Goal: Task Accomplishment & Management: Use online tool/utility

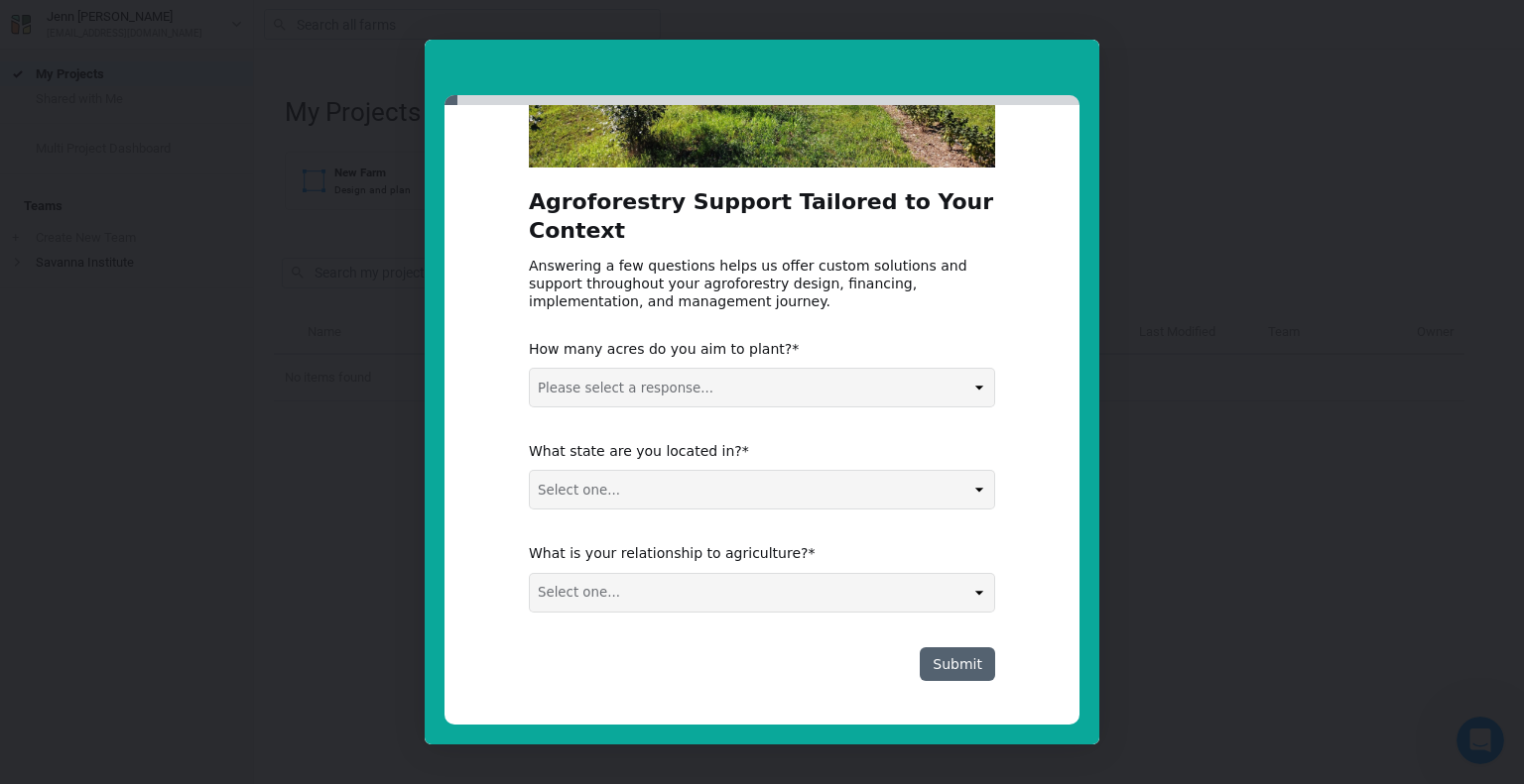
scroll to position [249, 0]
click at [1131, 465] on div "Intercom messenger" at bounding box center [762, 392] width 1524 height 784
click at [1137, 462] on div "Intercom messenger" at bounding box center [762, 392] width 1524 height 784
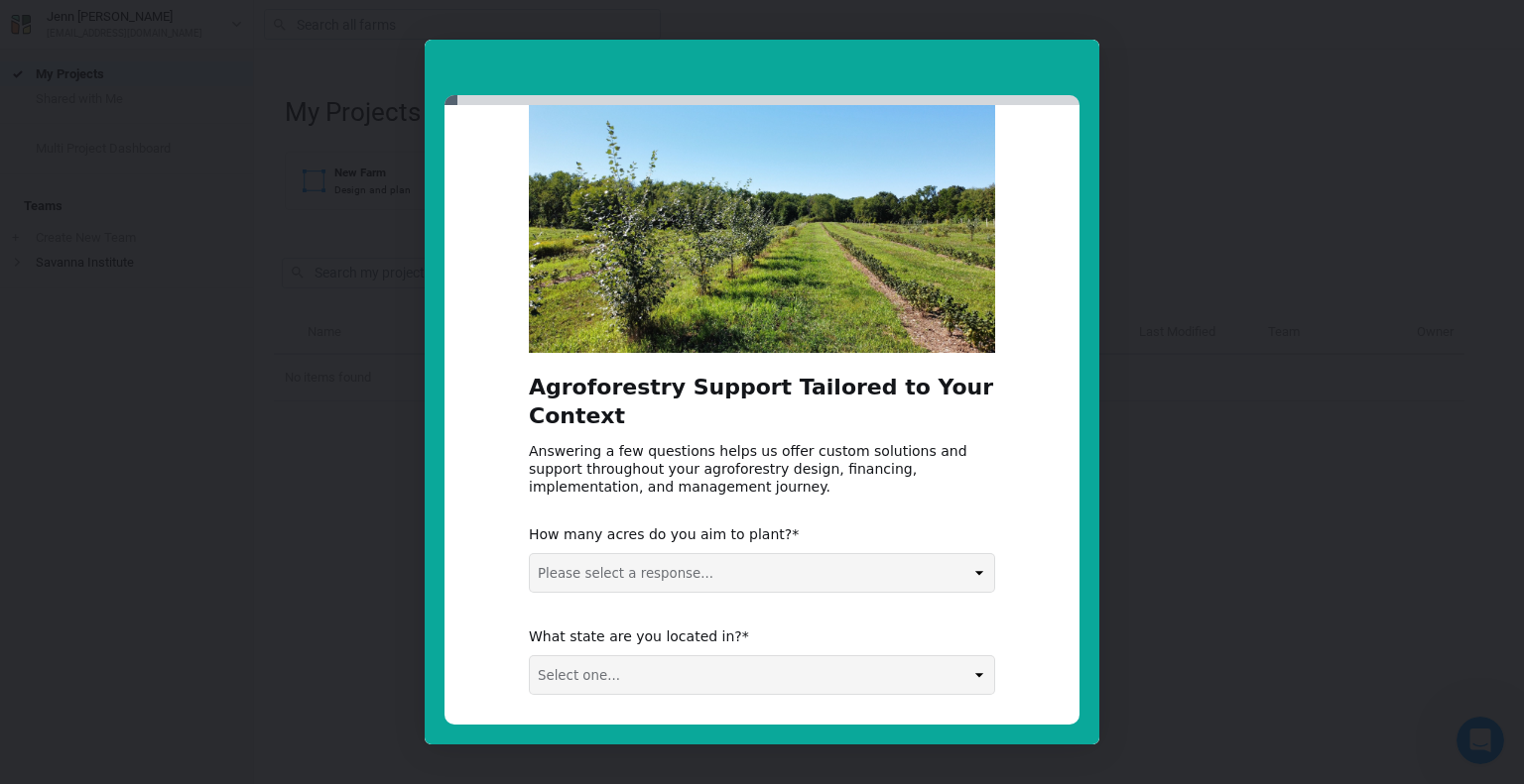
scroll to position [0, 0]
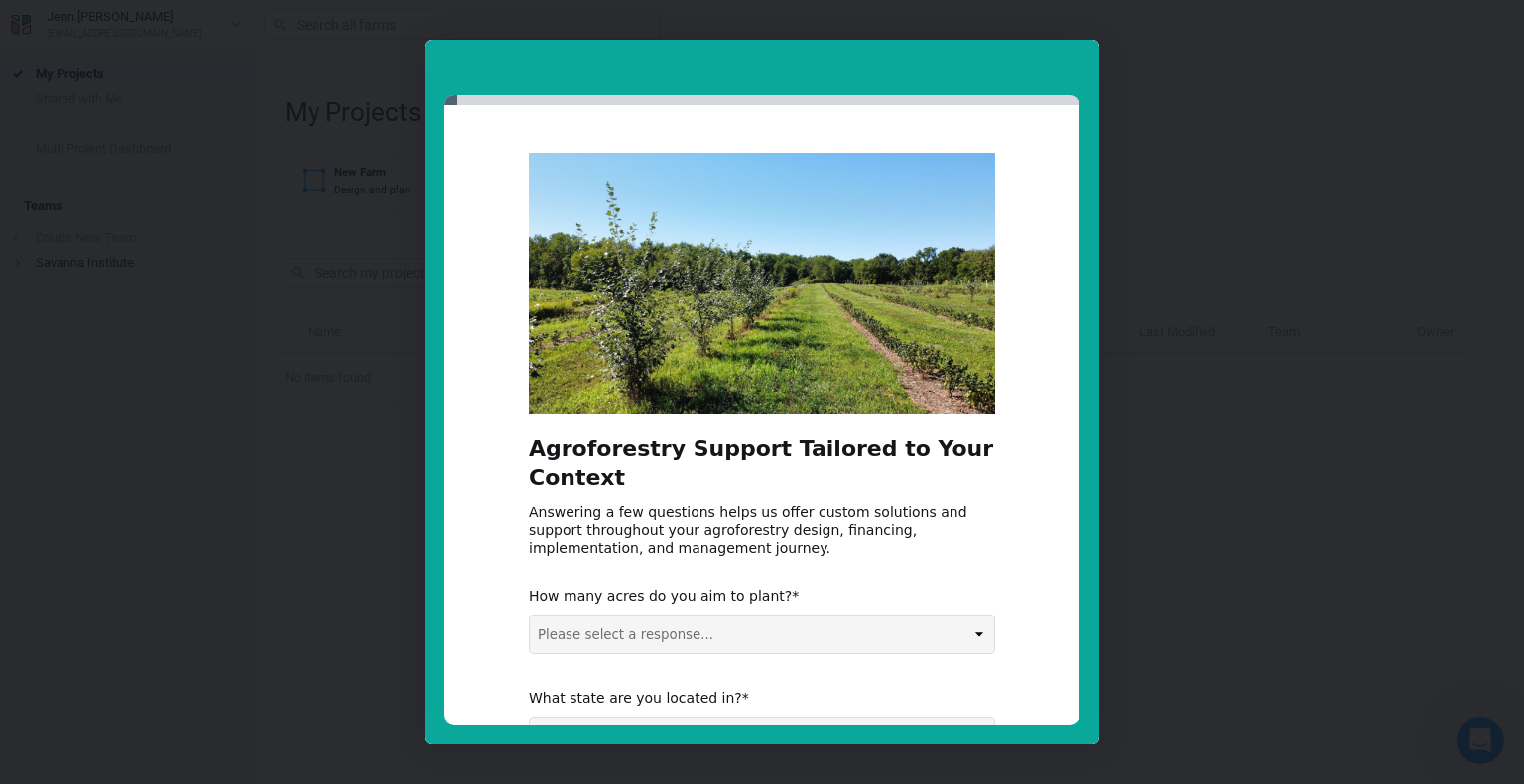
click at [1003, 50] on div "Intercom messenger" at bounding box center [762, 68] width 675 height 56
click at [1300, 16] on div "Agroforestry Support Tailored to Your Context Answering a few questions helps u…" at bounding box center [762, 392] width 1524 height 784
click at [1128, 378] on div "Intercom messenger" at bounding box center [762, 392] width 1524 height 784
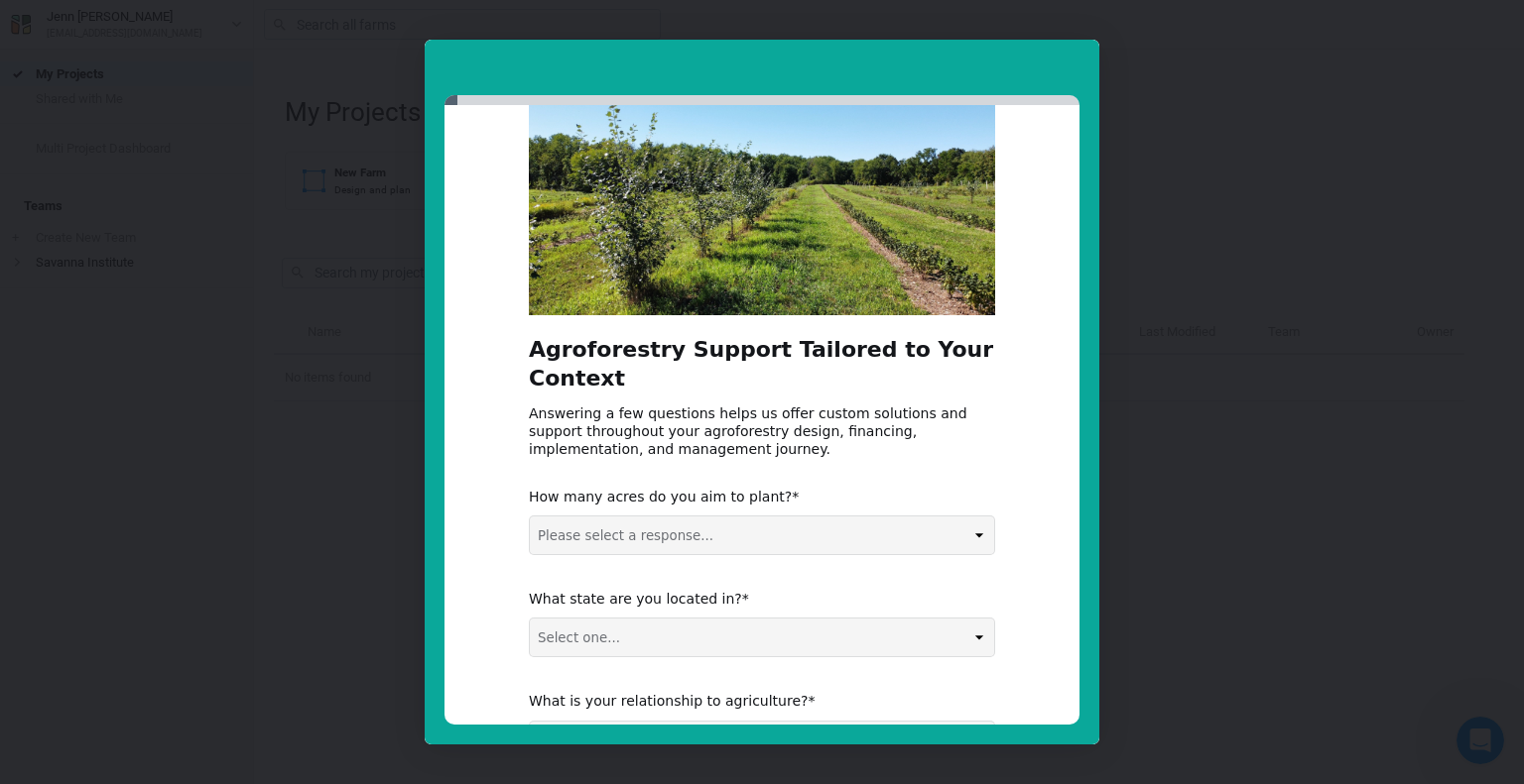
click at [727, 425] on div "Answering a few questions helps us offer custom solutions and support throughou…" at bounding box center [762, 432] width 466 height 55
click at [1145, 455] on div "Intercom messenger" at bounding box center [762, 392] width 1524 height 784
click at [730, 523] on select "Please select a response... 0-5 acres 5-50 acres 50-100 acres 100+ acres" at bounding box center [762, 536] width 464 height 38
select select "0-5 acres"
click at [530, 517] on select "Please select a response... 0-5 acres 5-50 acres 50-100 acres 100+ acres" at bounding box center [762, 536] width 464 height 38
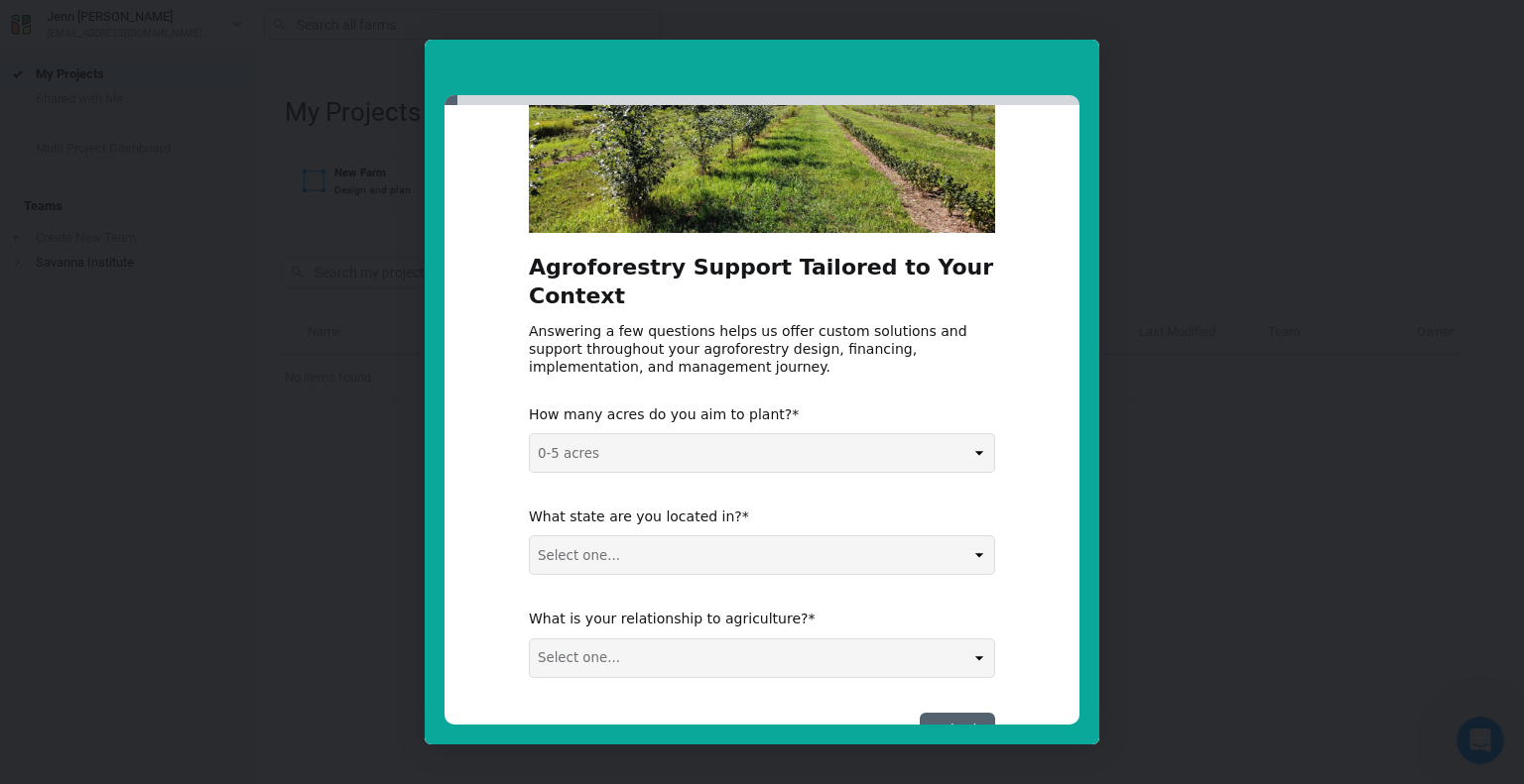
scroll to position [249, 0]
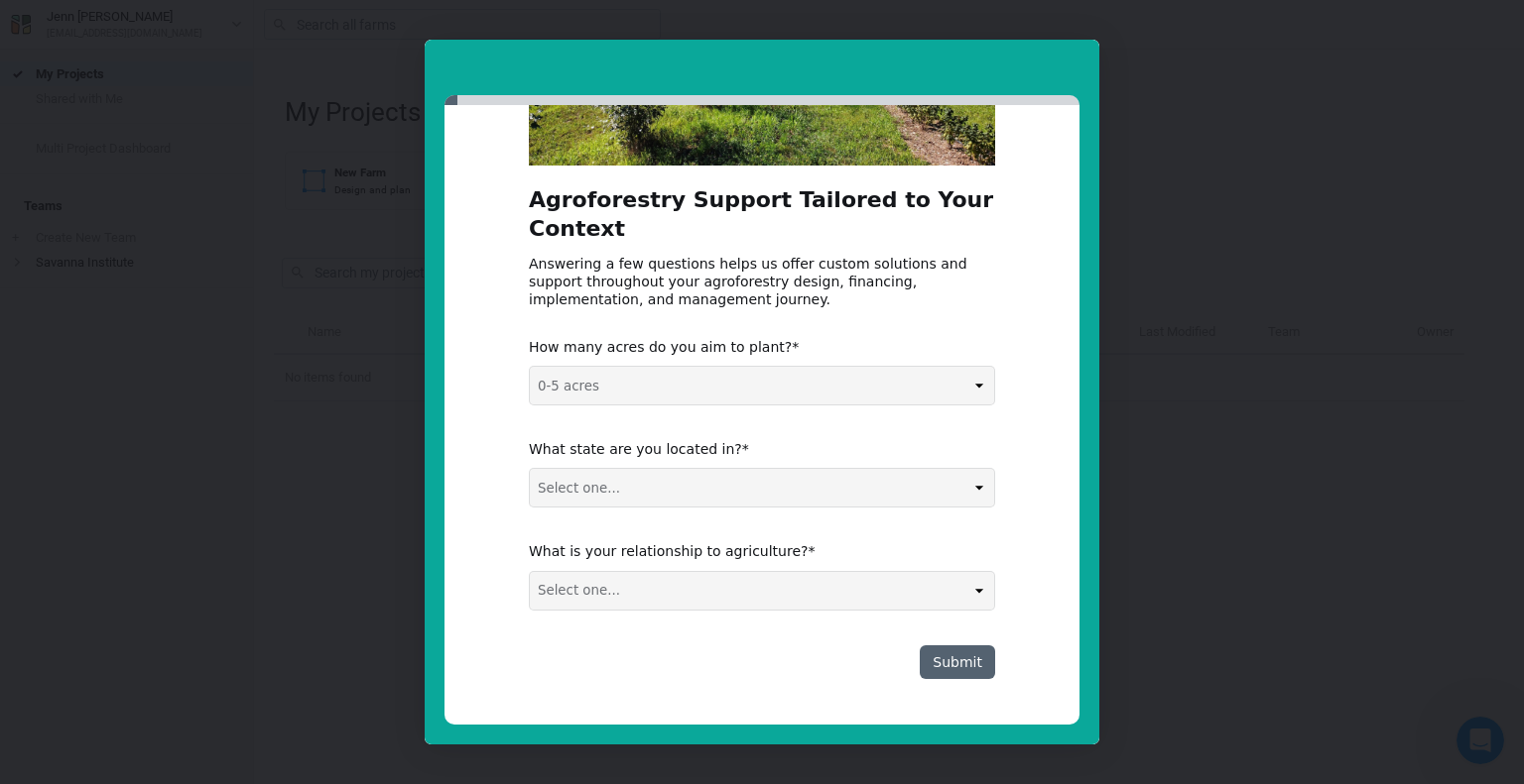
click at [735, 497] on select "Select one... Non-US AL AK AZ AR CA CO CT DE FL [GEOGRAPHIC_DATA] HI ID IL IN I…" at bounding box center [762, 488] width 464 height 38
select select "MD"
click at [530, 469] on select "Select one... Non-US AL AK AZ AR CA CO CT DE FL [GEOGRAPHIC_DATA] HI ID IL IN I…" at bounding box center [762, 488] width 464 height 38
click at [692, 592] on select "Select one... Agribusiness / Co-op Farmer / Landowner Agri-Food Supply Chain Fo…" at bounding box center [762, 591] width 464 height 38
select select "Financial Services / REIT / Developer"
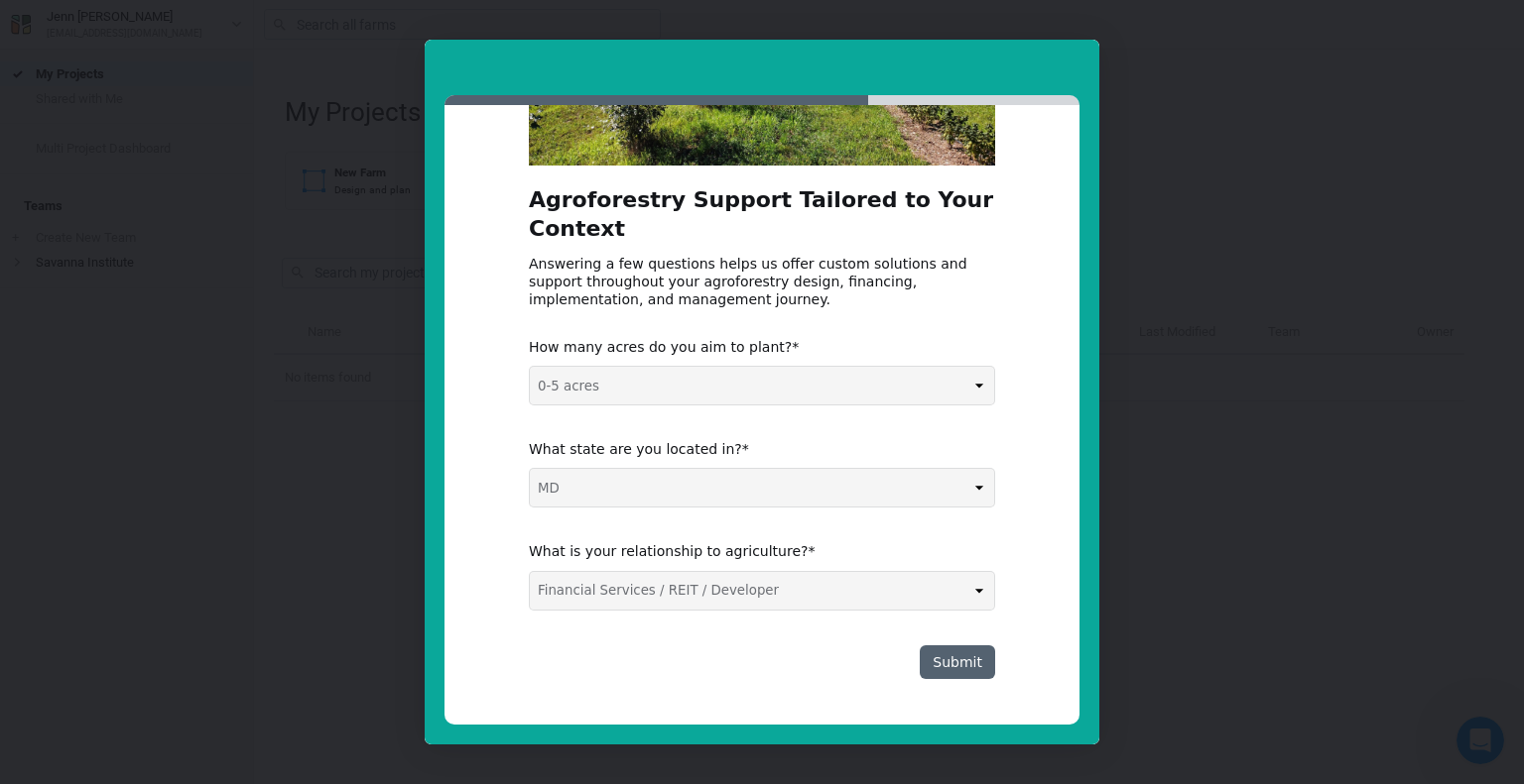
click at [530, 573] on select "Select one... Agribusiness / Co-op Farmer / Landowner Agri-Food Supply Chain Fo…" at bounding box center [762, 591] width 464 height 38
click at [968, 657] on button "Submit" at bounding box center [958, 662] width 76 height 34
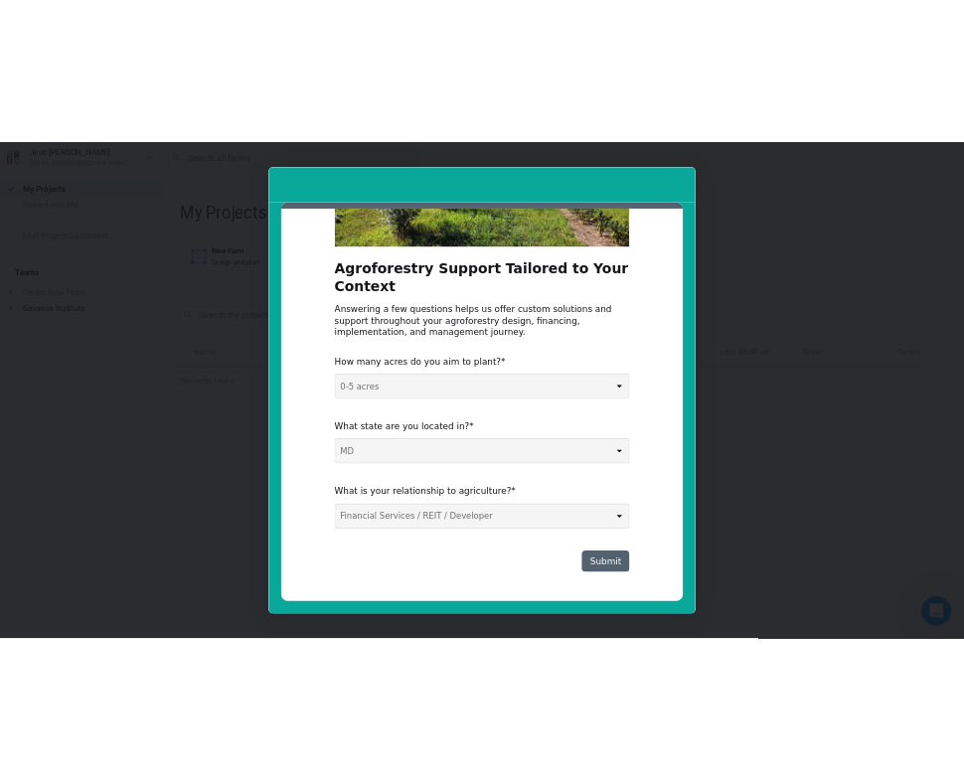
scroll to position [0, 0]
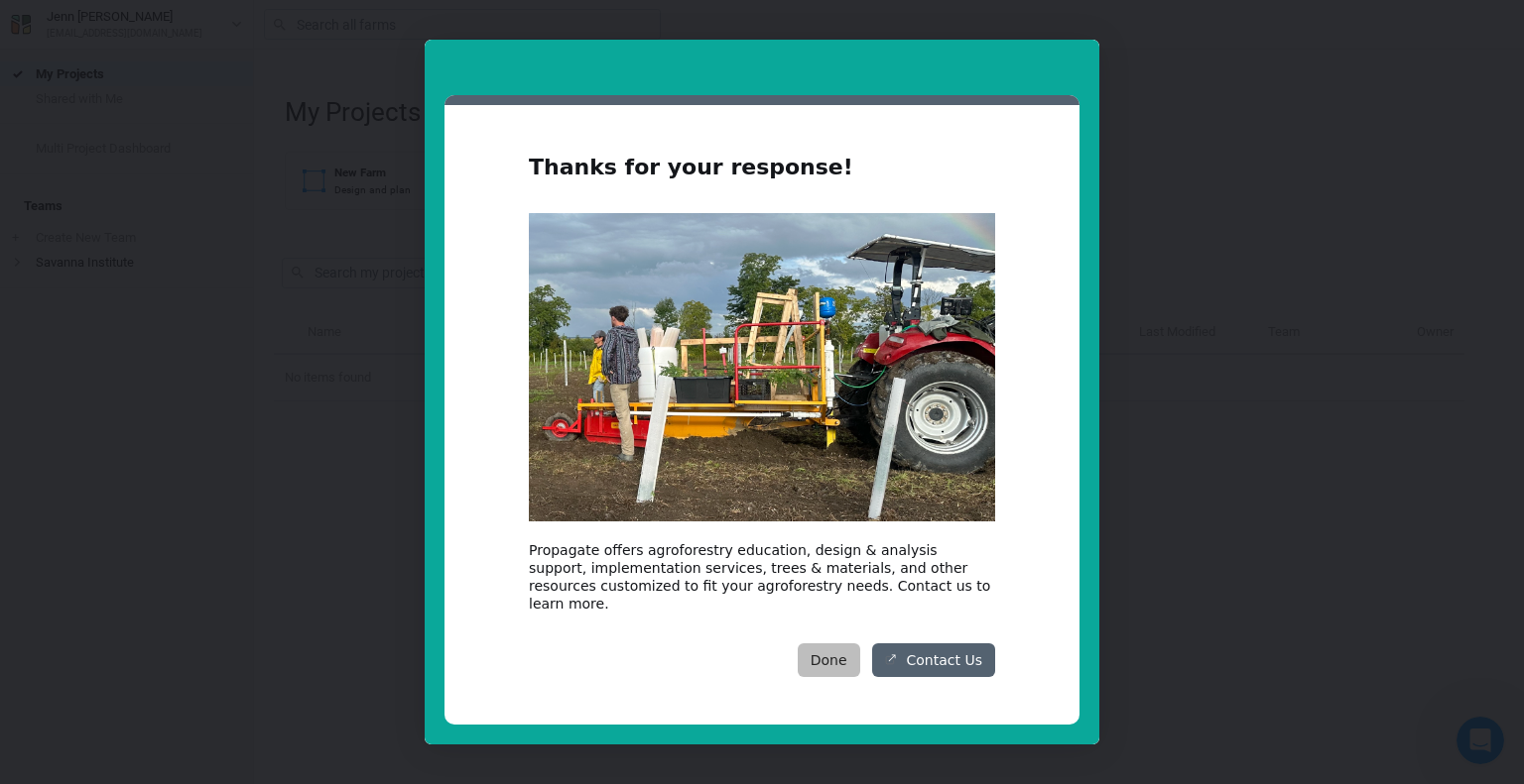
click at [856, 650] on button "Done" at bounding box center [828, 660] width 63 height 34
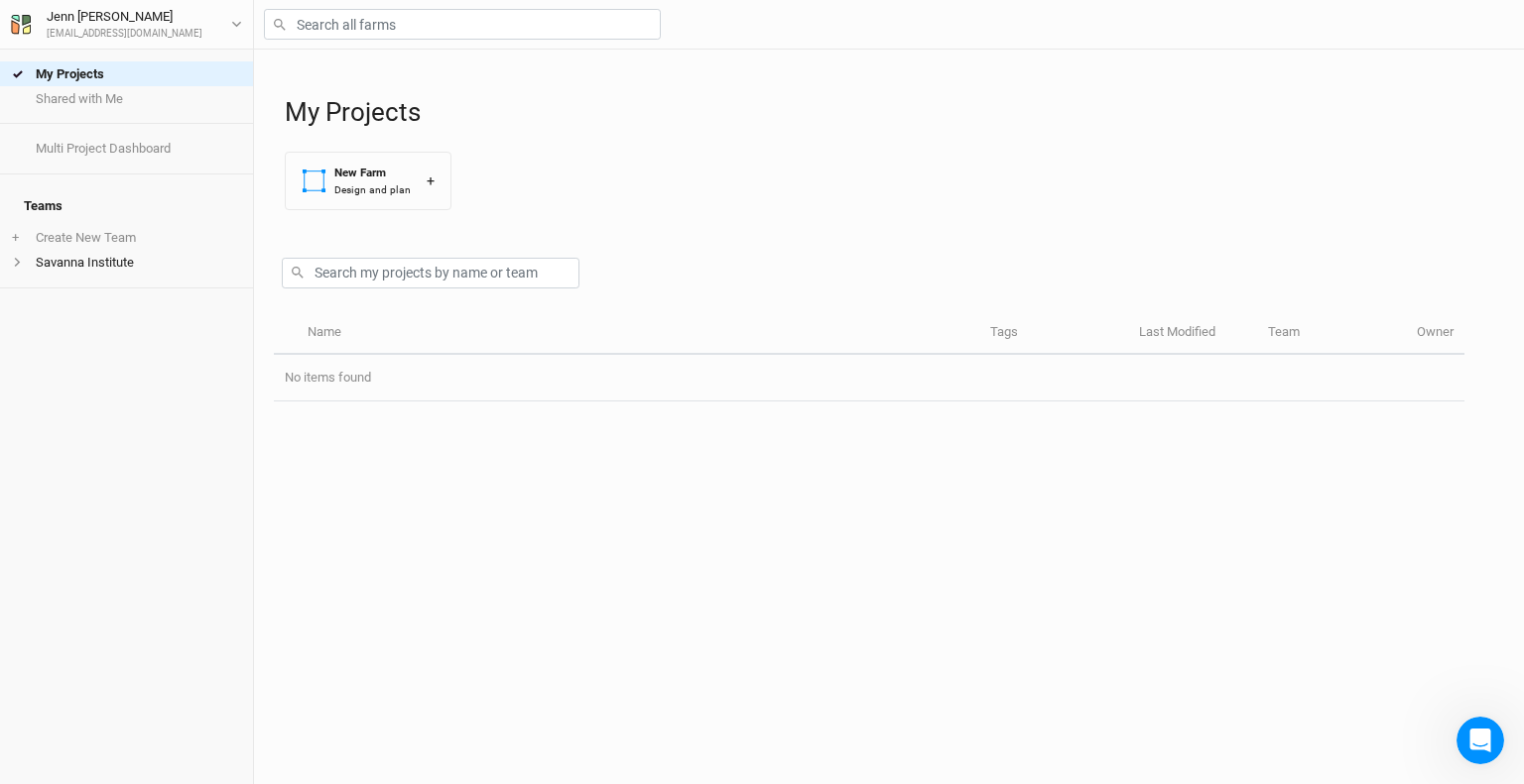
click at [719, 524] on div "Name Tags Last Modified Team Owner No items found" at bounding box center [868, 548] width 1191 height 472
click at [56, 250] on li "Savanna Institute" at bounding box center [127, 262] width 254 height 25
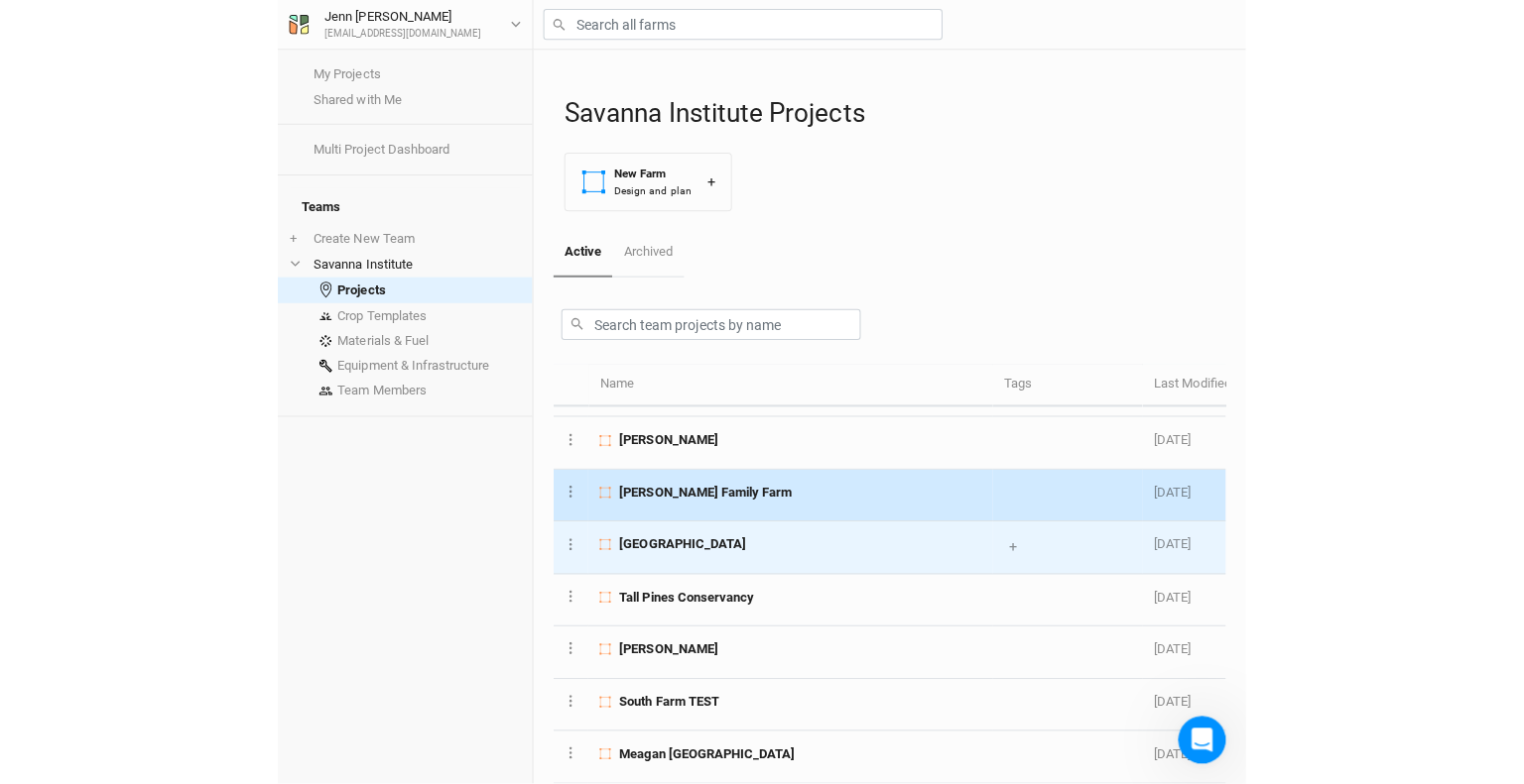
scroll to position [198, 0]
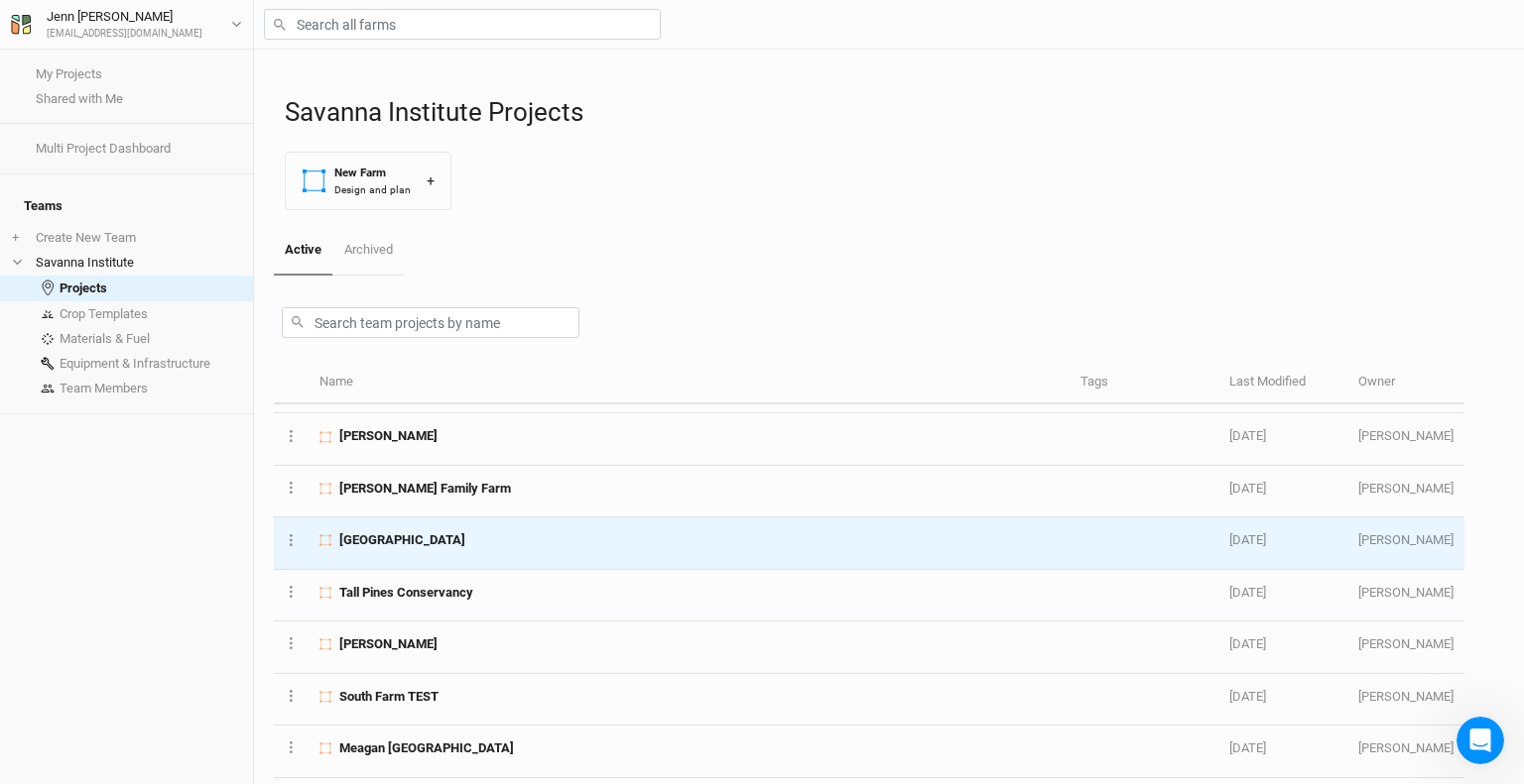
click at [413, 534] on div "[GEOGRAPHIC_DATA]" at bounding box center [689, 541] width 739 height 18
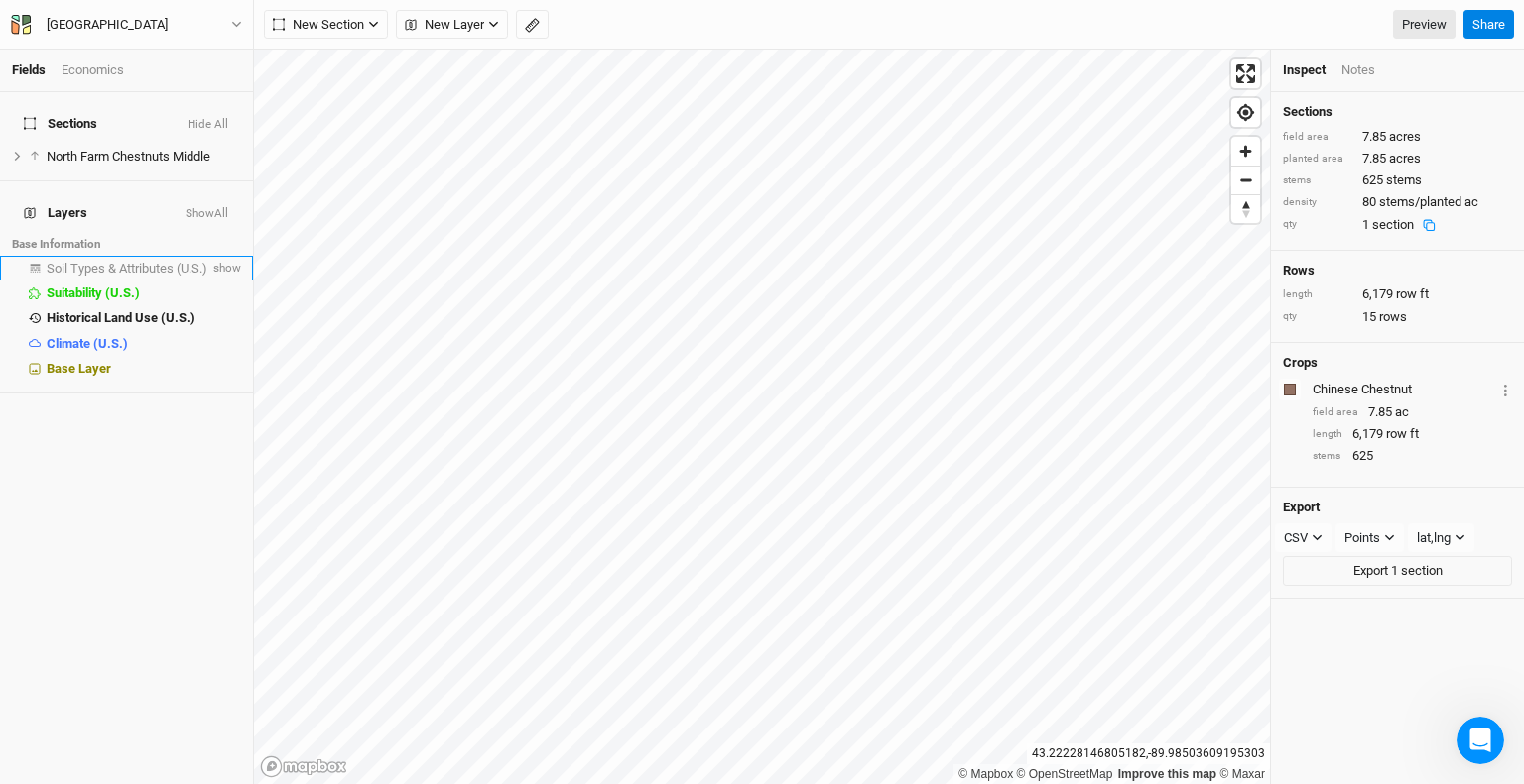
click at [146, 260] on span "Soil Types & Attributes (U.S.)" at bounding box center [127, 267] width 161 height 15
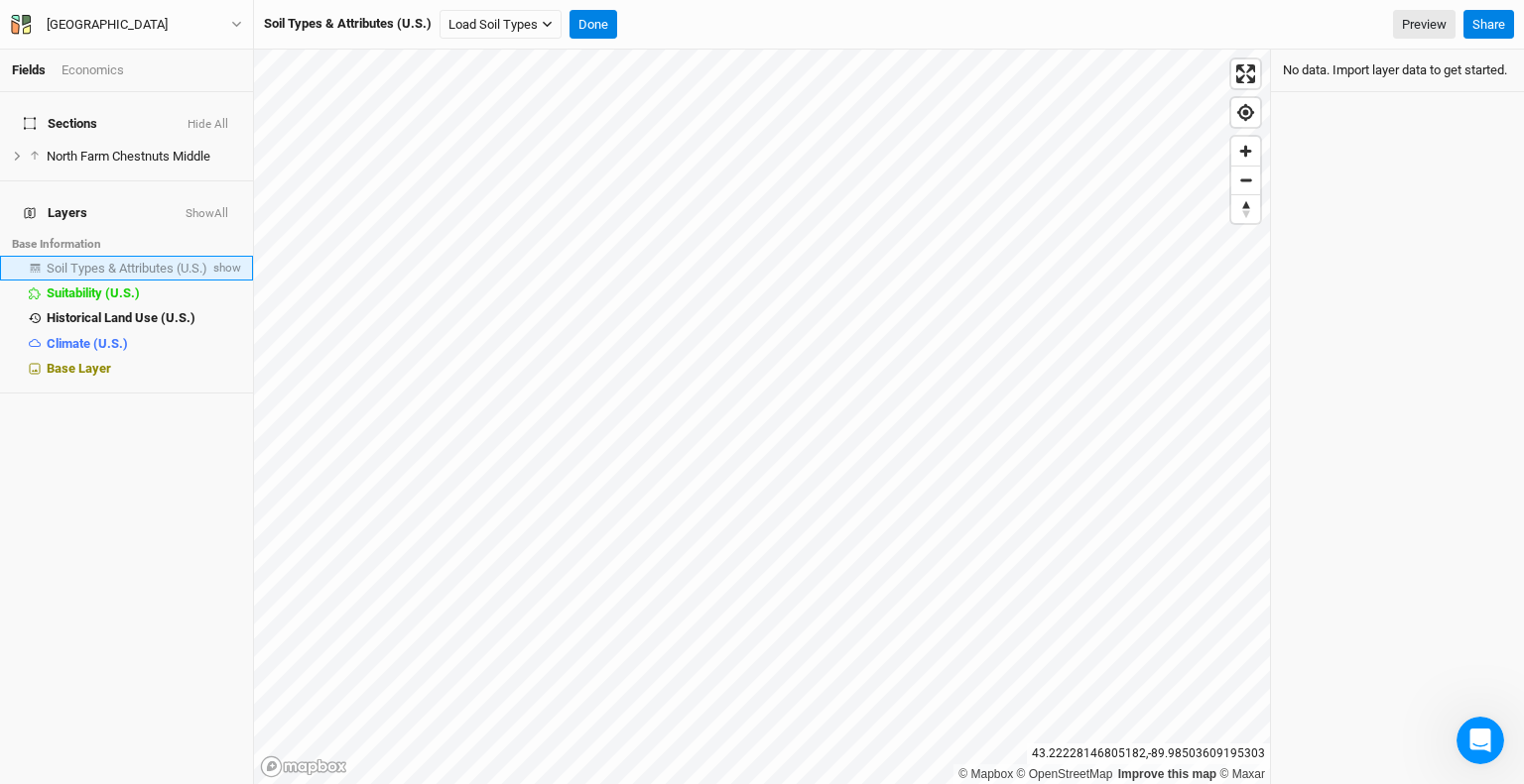
click at [163, 260] on span "Soil Types & Attributes (U.S.)" at bounding box center [127, 267] width 161 height 15
click at [219, 256] on span "show" at bounding box center [226, 268] width 32 height 25
click at [216, 256] on span "hide" at bounding box center [229, 268] width 26 height 25
click at [143, 260] on span "Soil Types & Attributes (U.S.)" at bounding box center [127, 267] width 161 height 15
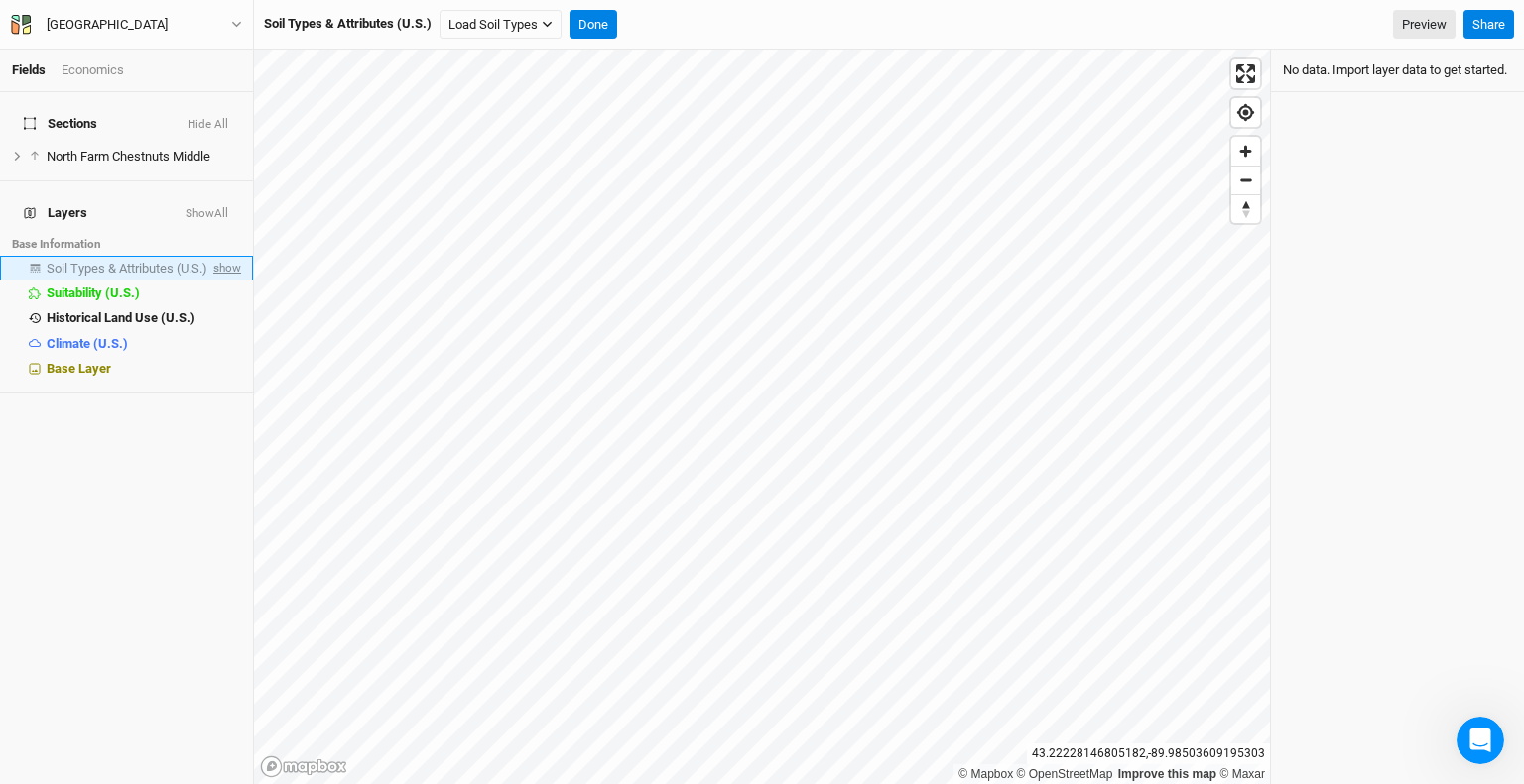
click at [210, 256] on span "show" at bounding box center [226, 268] width 32 height 25
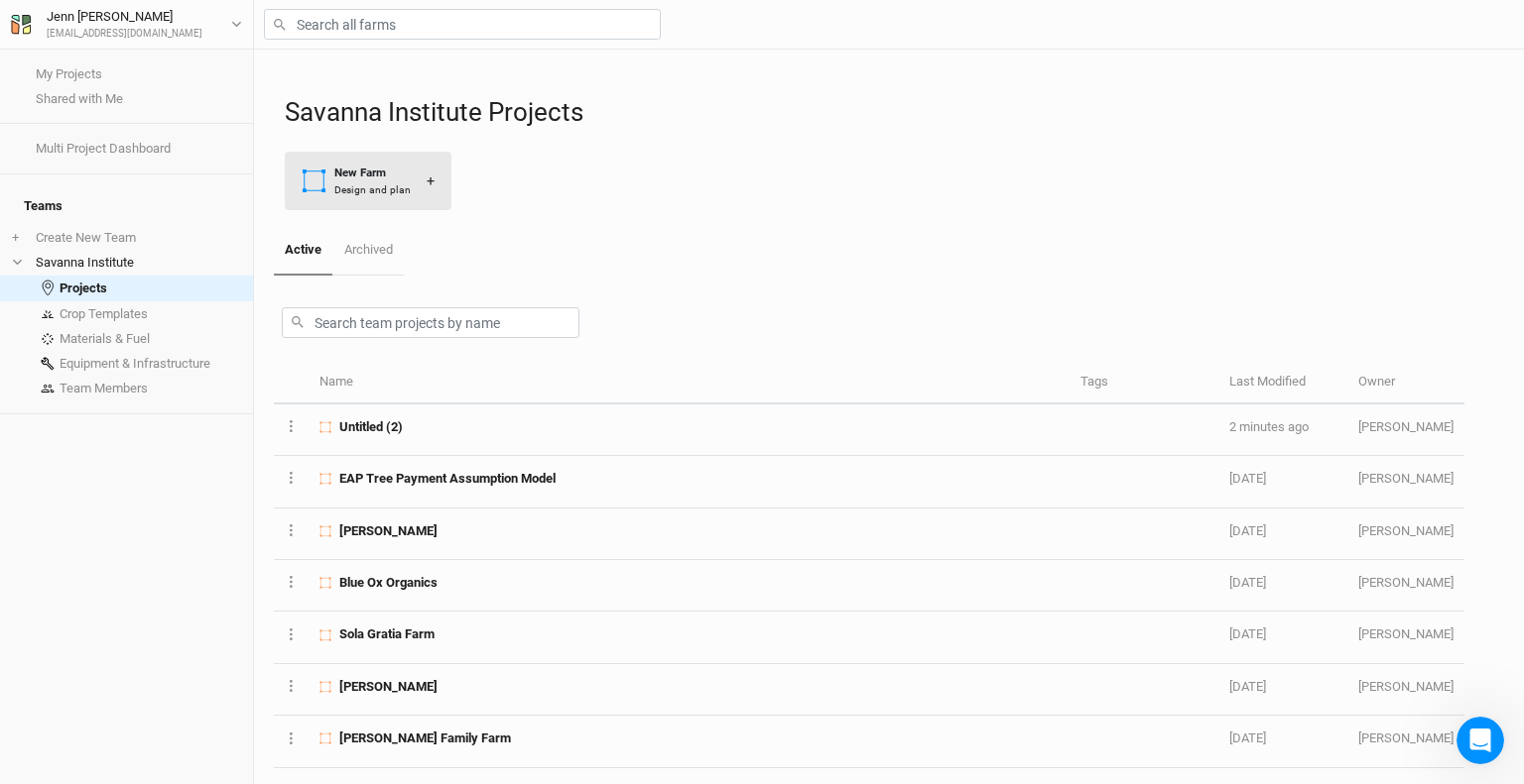
click at [402, 188] on div "Design and plan" at bounding box center [372, 190] width 77 height 15
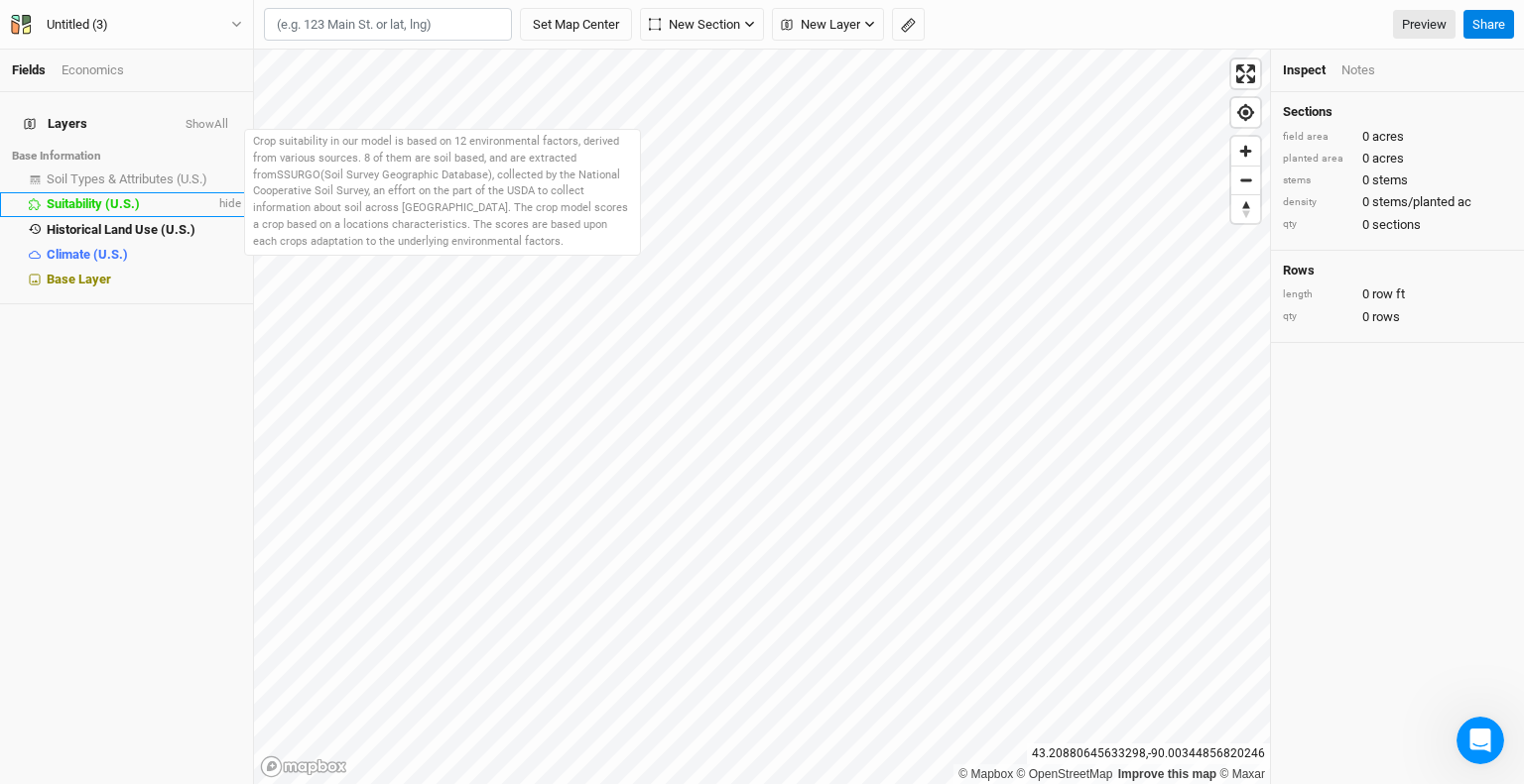
click at [118, 196] on span "Suitability (U.S.)" at bounding box center [93, 203] width 93 height 15
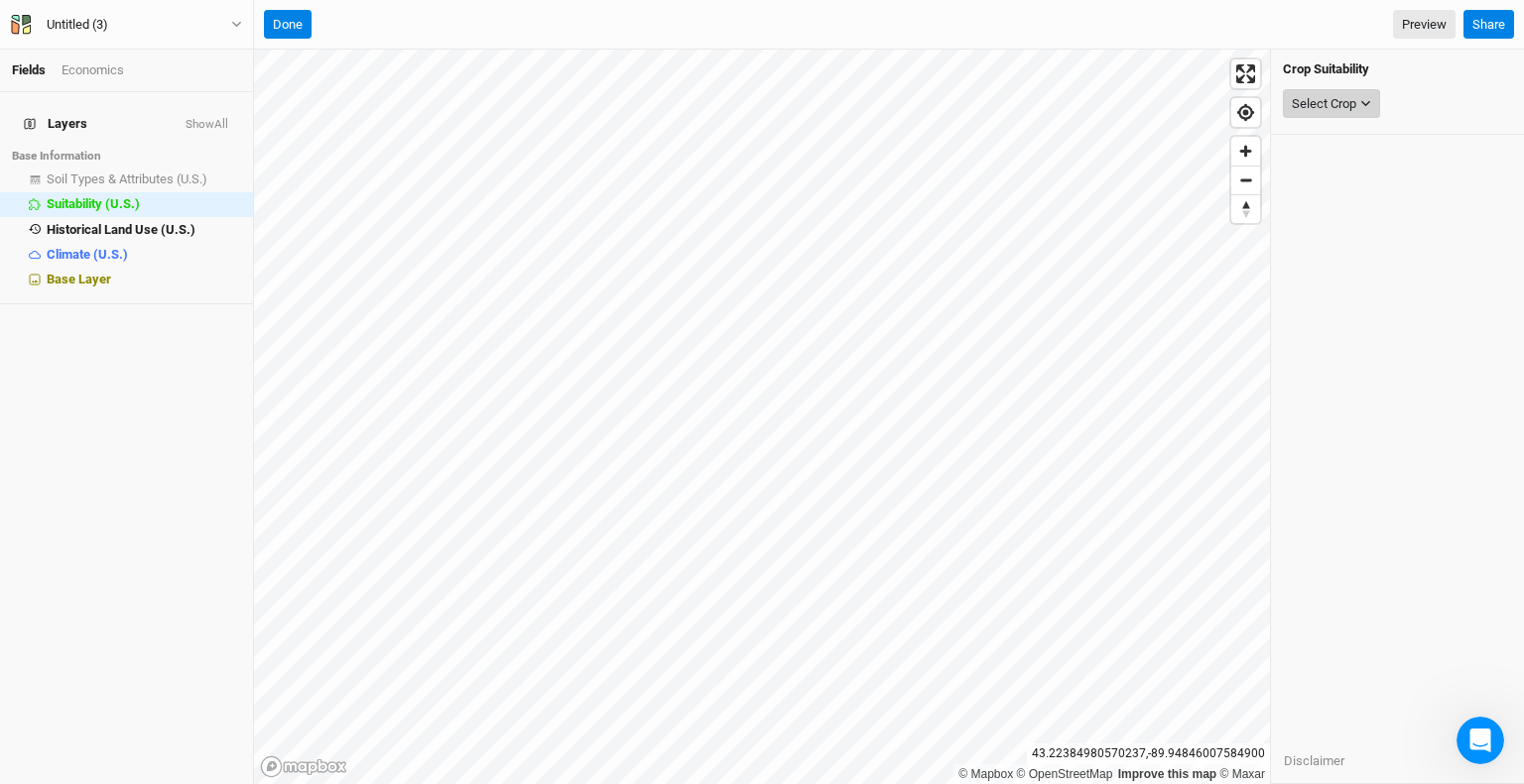
click at [1329, 99] on div "Select Crop" at bounding box center [1324, 104] width 65 height 20
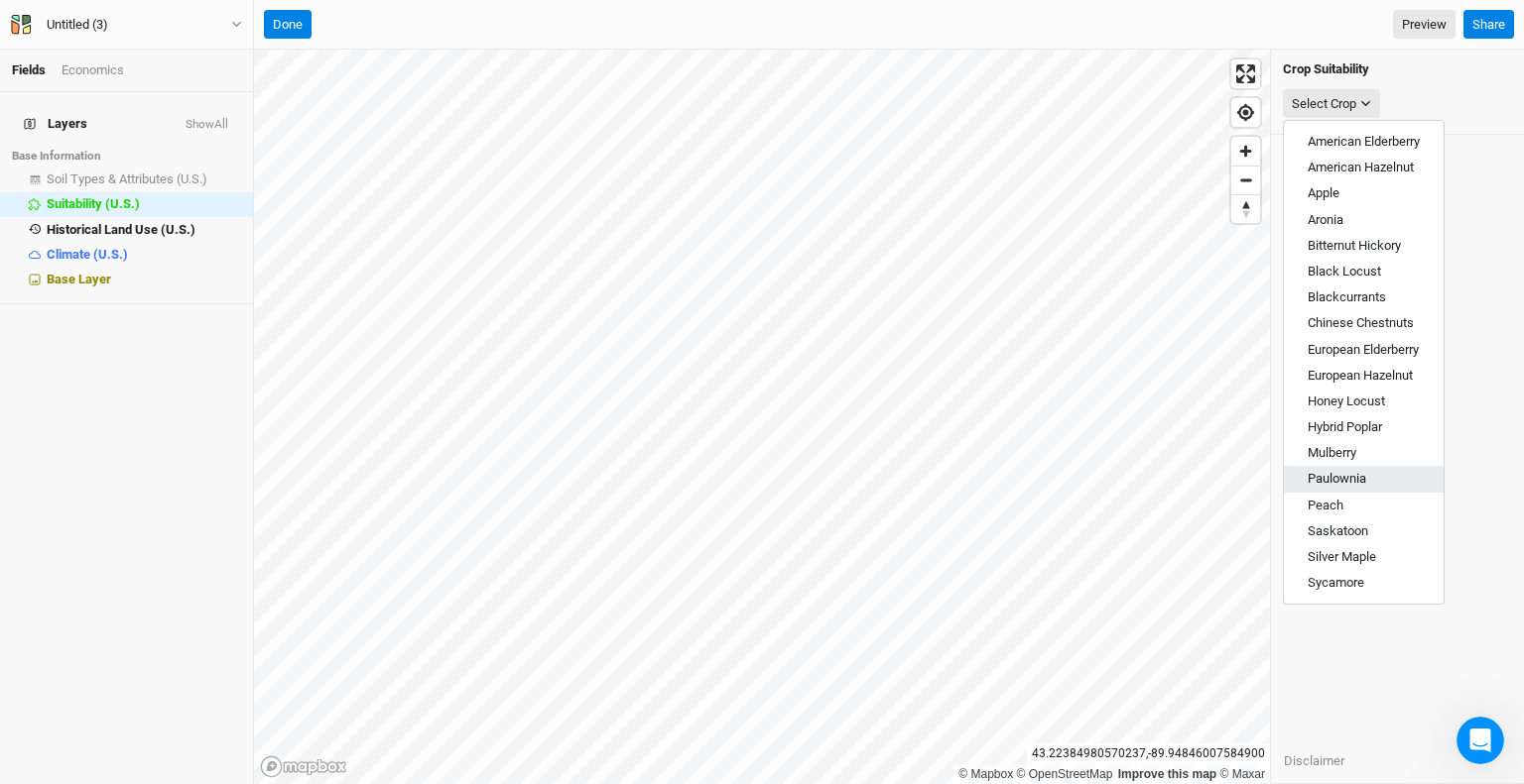
click at [1365, 482] on span "Paulownia" at bounding box center [1336, 478] width 59 height 15
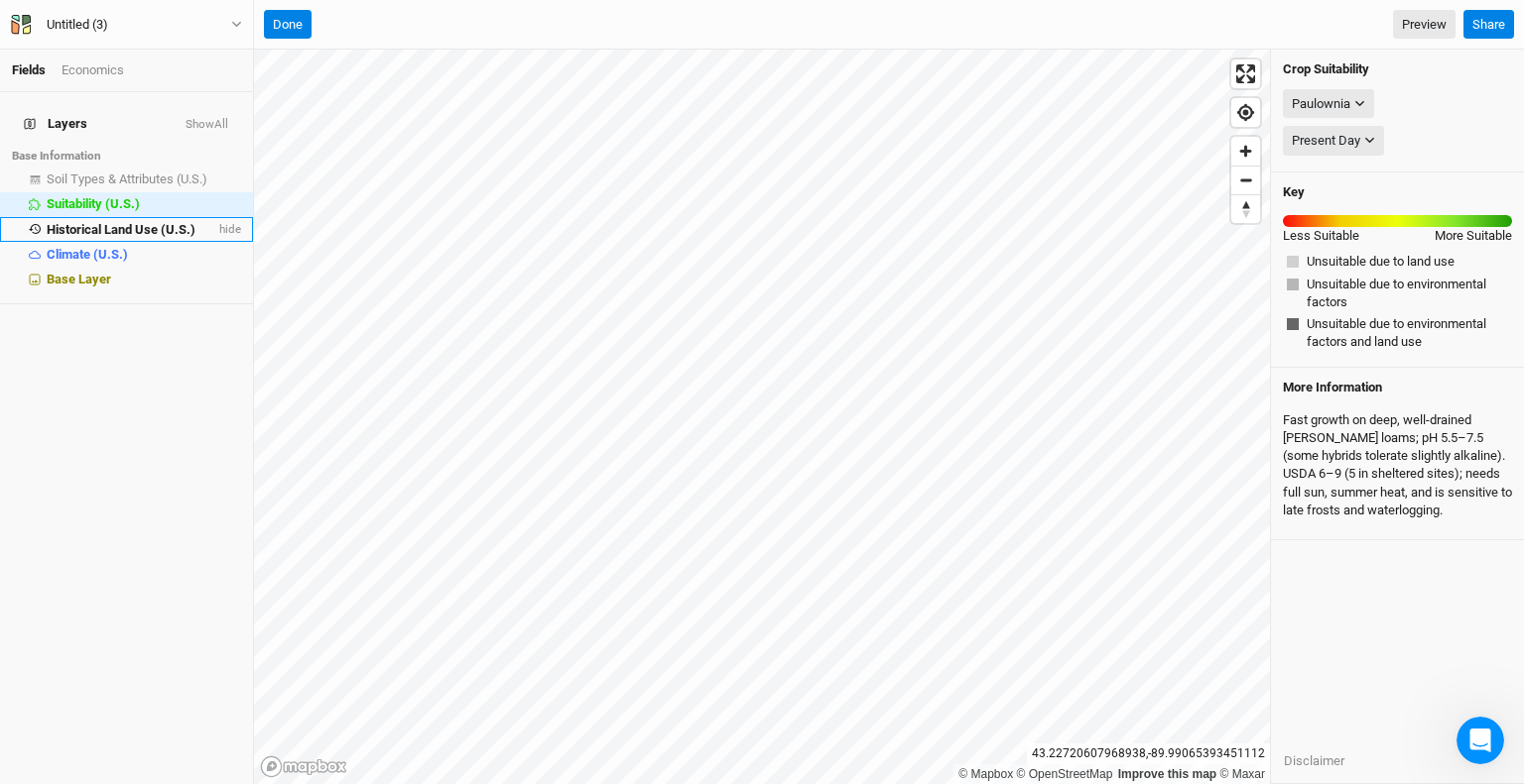
click at [158, 222] on span "Historical Land Use (U.S.)" at bounding box center [121, 229] width 149 height 15
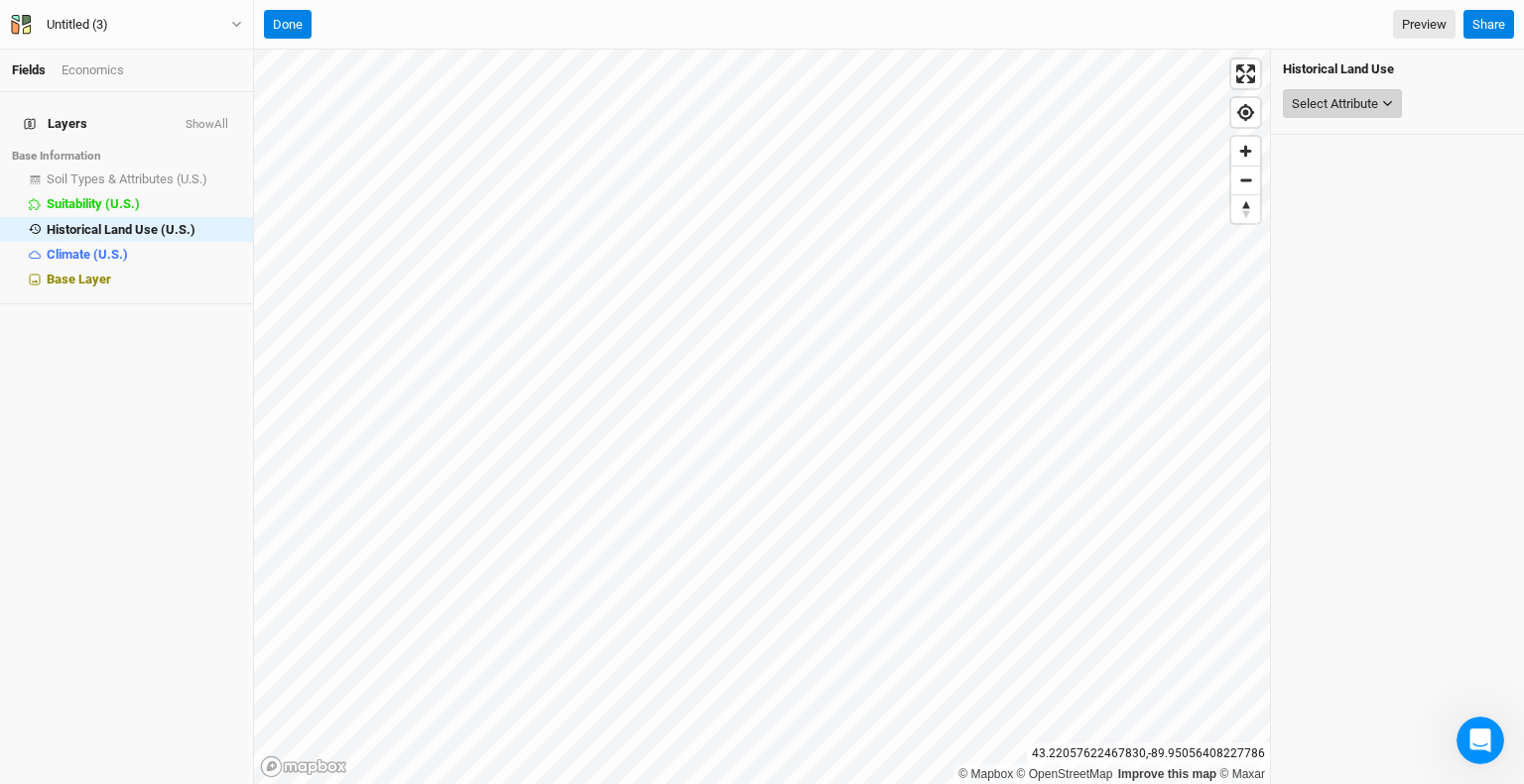
click at [1363, 106] on div "Select Attribute" at bounding box center [1335, 104] width 86 height 20
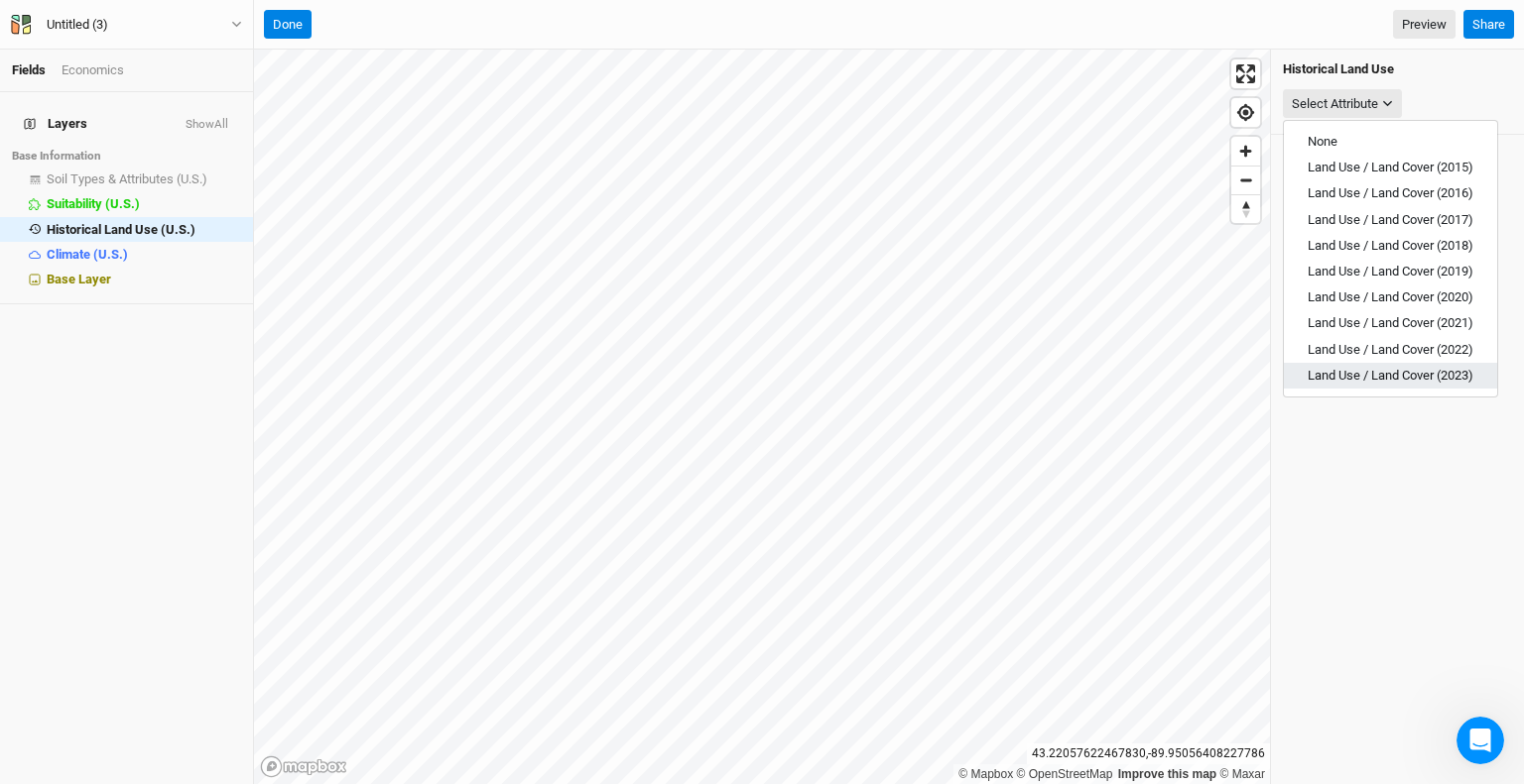
click at [1385, 371] on span "Land Use / Land Cover (2023)" at bounding box center [1390, 375] width 166 height 15
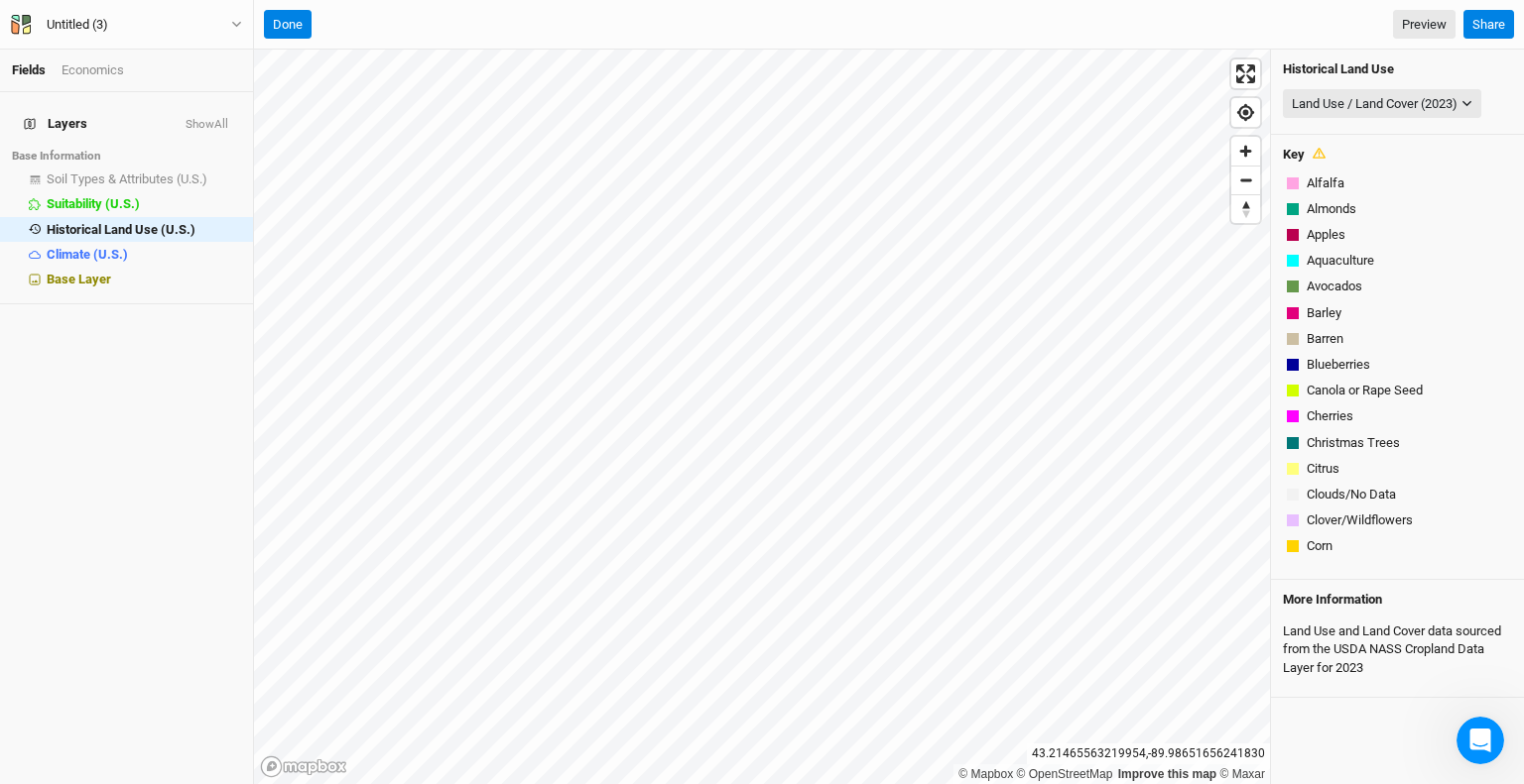
scroll to position [386, 0]
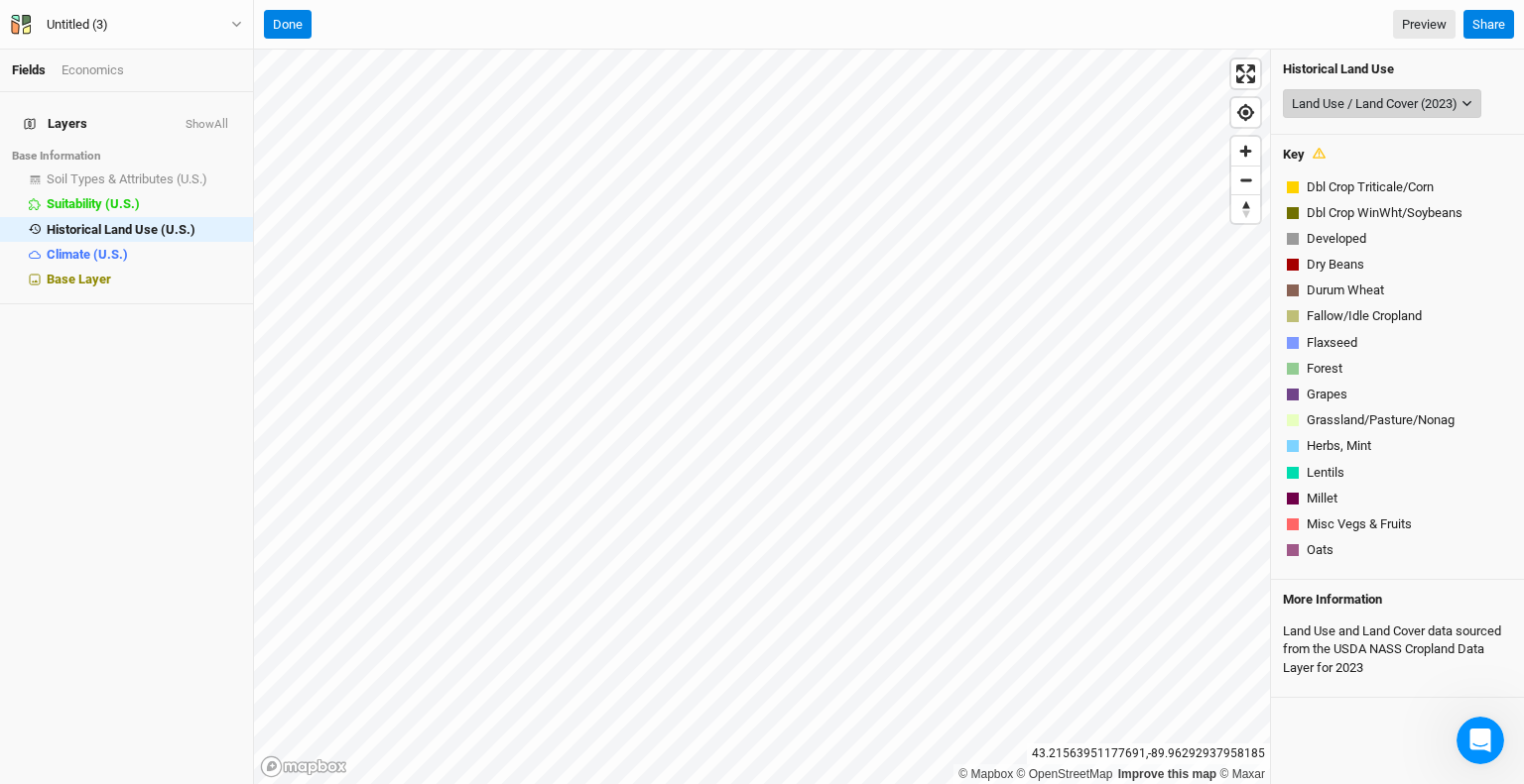
click at [1429, 103] on div "Land Use / Land Cover (2023)" at bounding box center [1375, 104] width 166 height 20
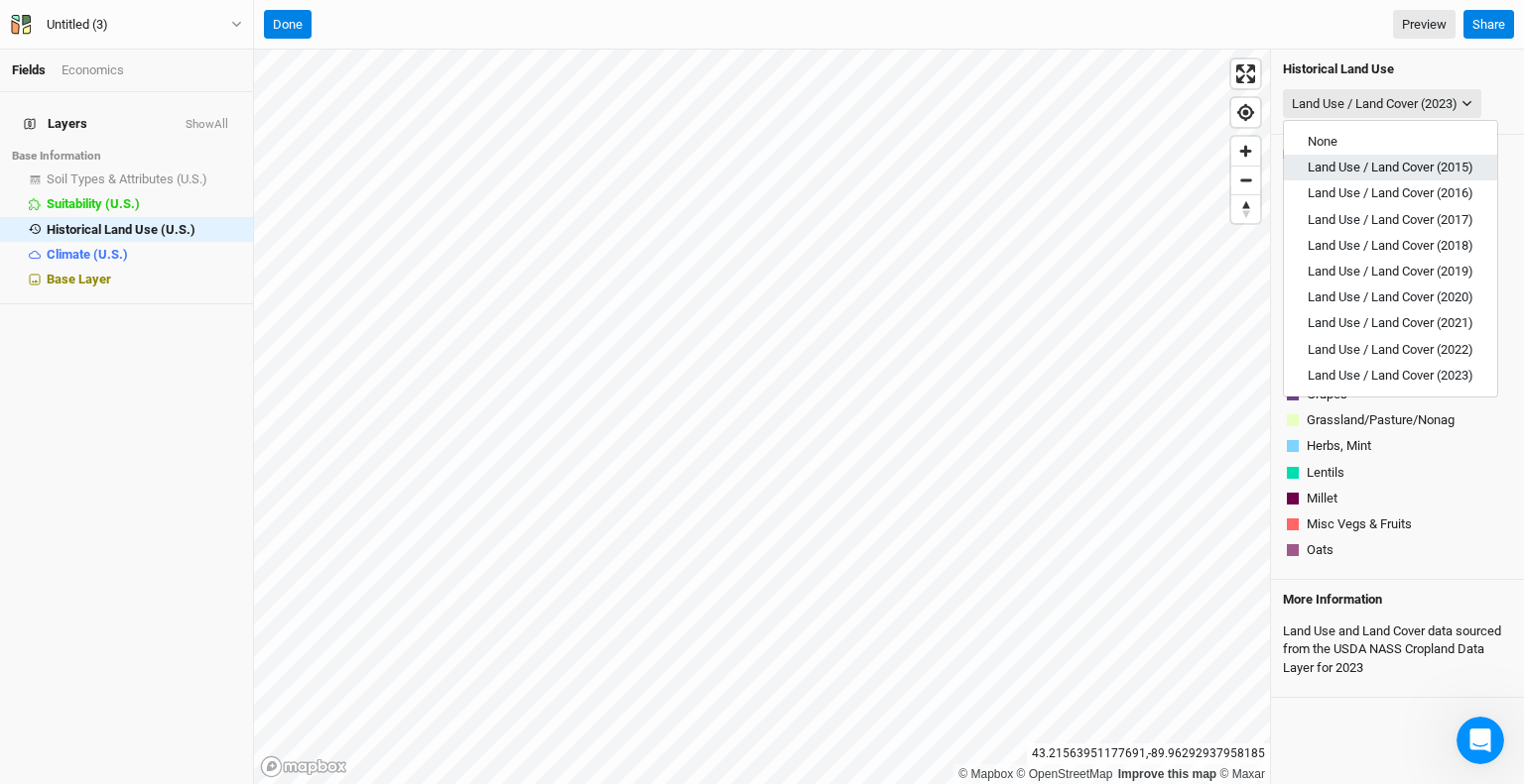
click at [1416, 166] on span "Land Use / Land Cover (2015)" at bounding box center [1390, 167] width 166 height 15
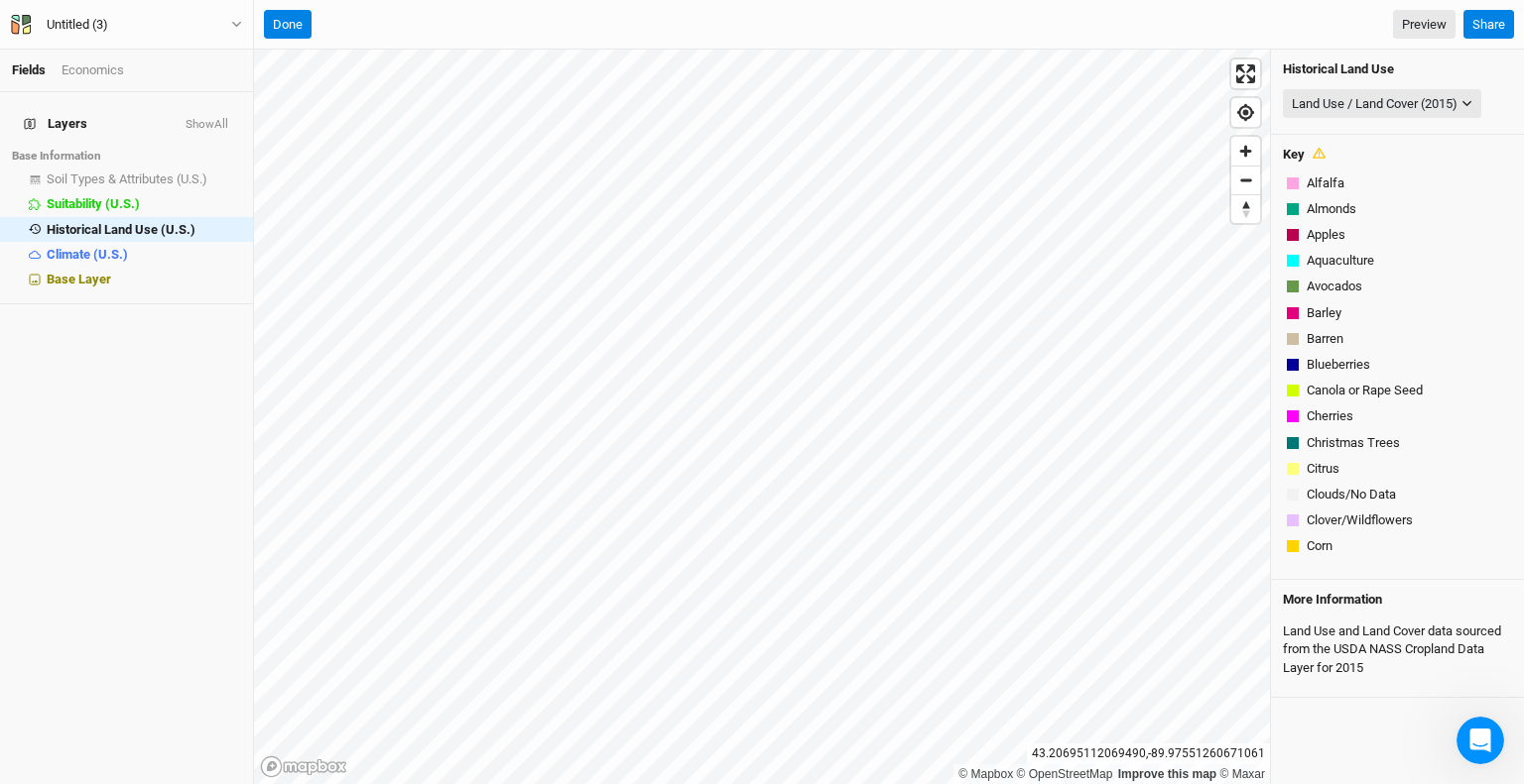
scroll to position [0, 0]
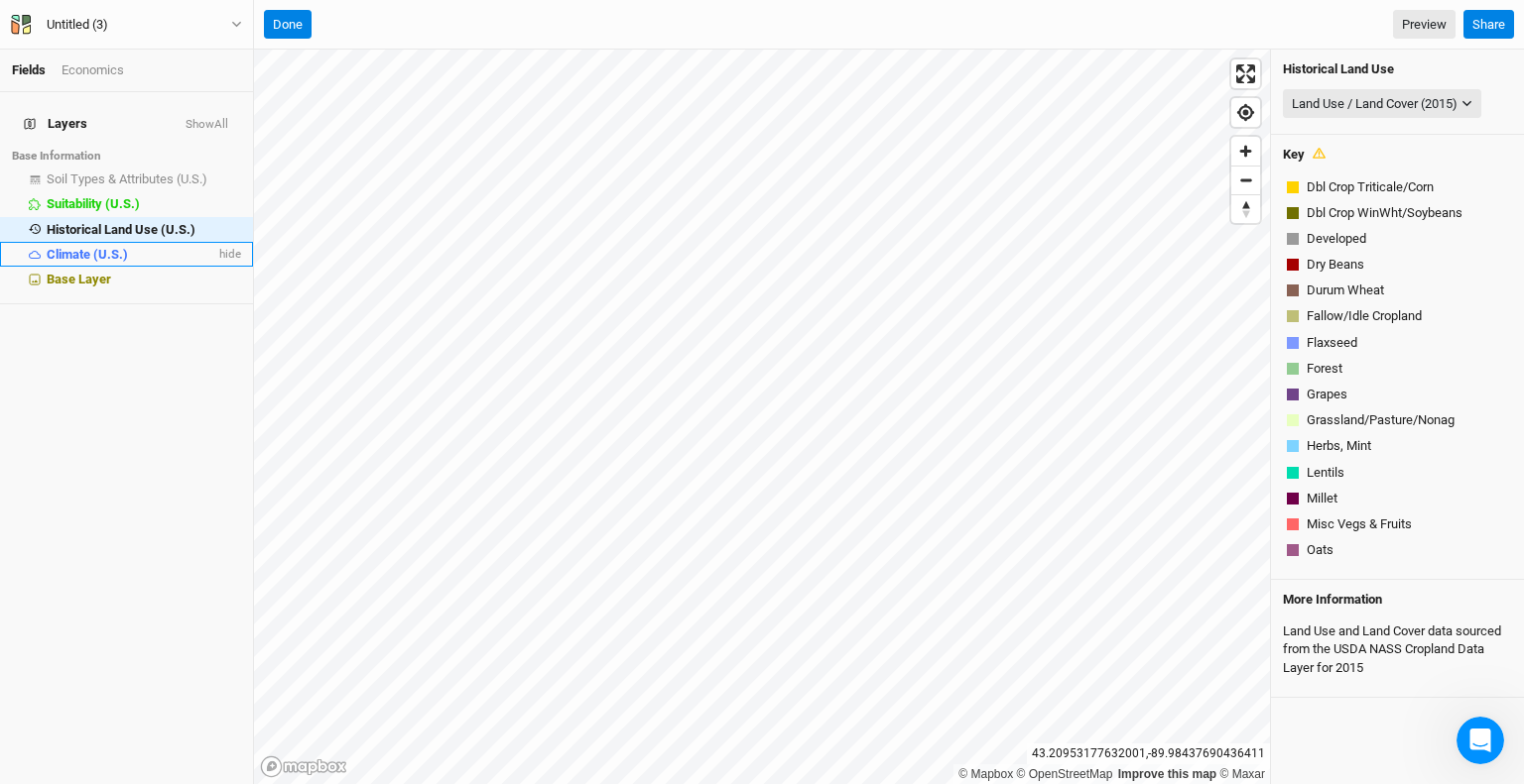
click at [98, 247] on span "Climate (U.S.)" at bounding box center [88, 254] width 82 height 15
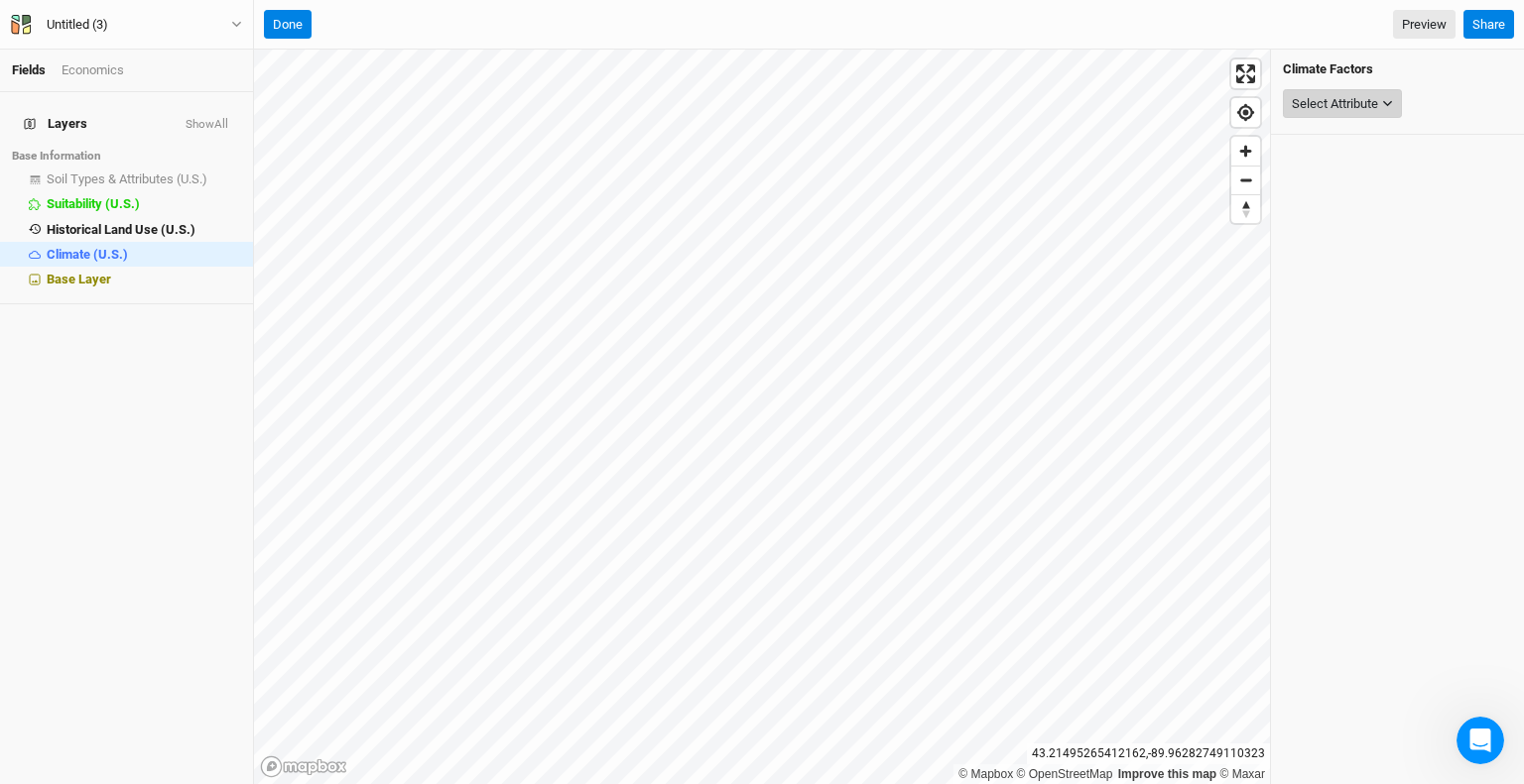
click at [1333, 104] on div "Select Attribute" at bounding box center [1335, 104] width 86 height 20
click at [1400, 190] on span "USDA Hardiness Zones (2023)" at bounding box center [1357, 193] width 172 height 15
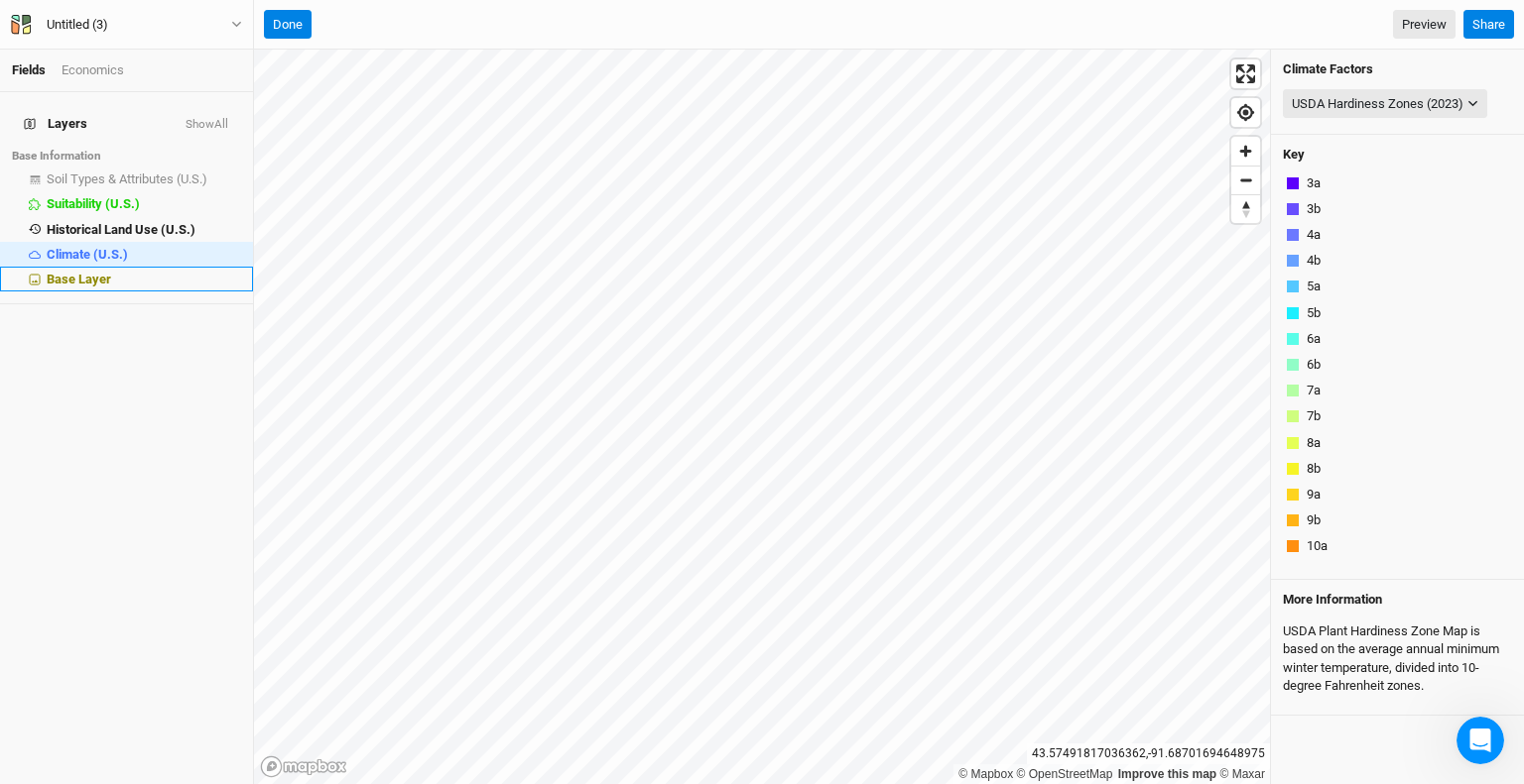
click at [113, 271] on div "Base Layer" at bounding box center [144, 279] width 195 height 16
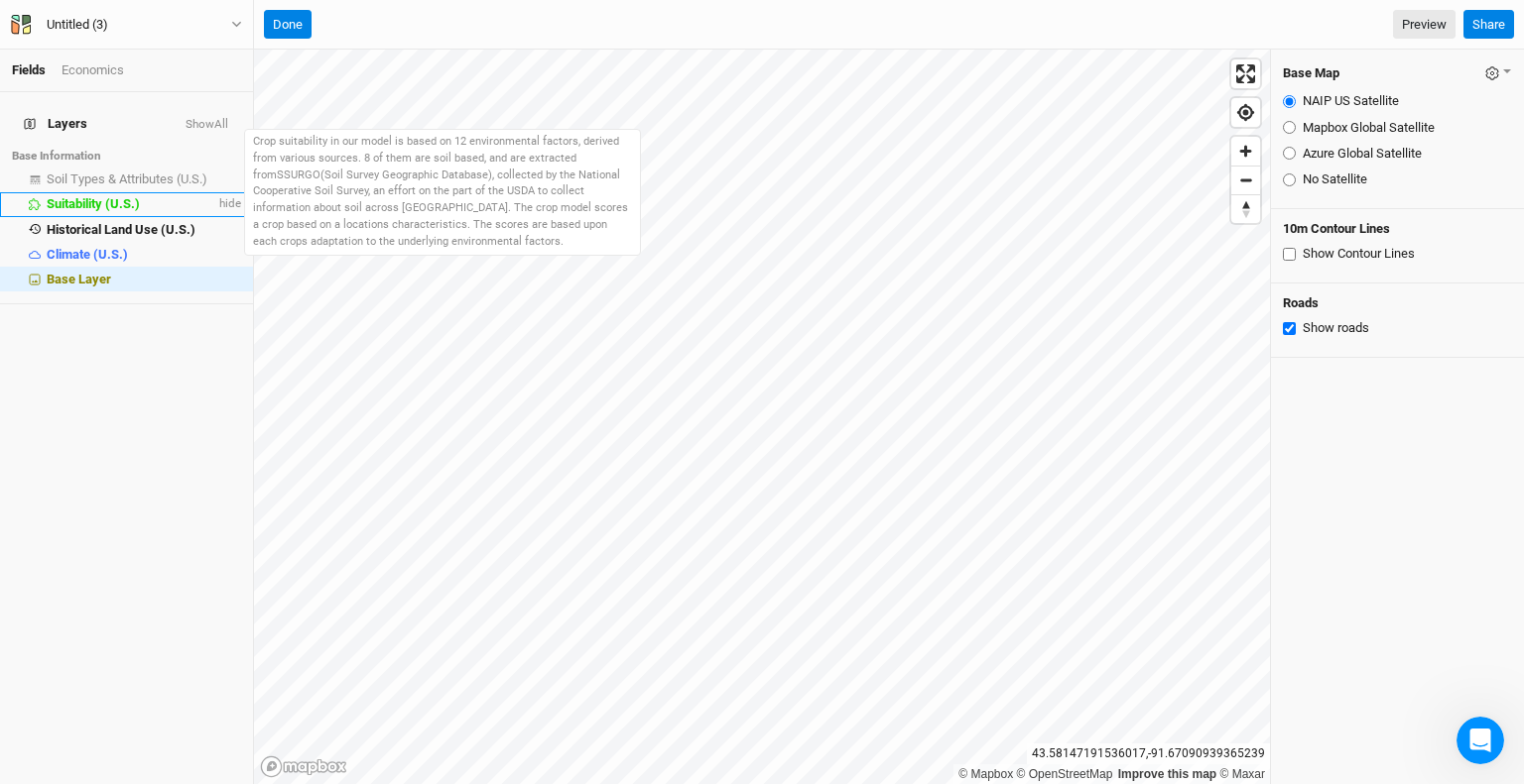
click at [134, 196] on span "Suitability (U.S.)" at bounding box center [93, 203] width 93 height 15
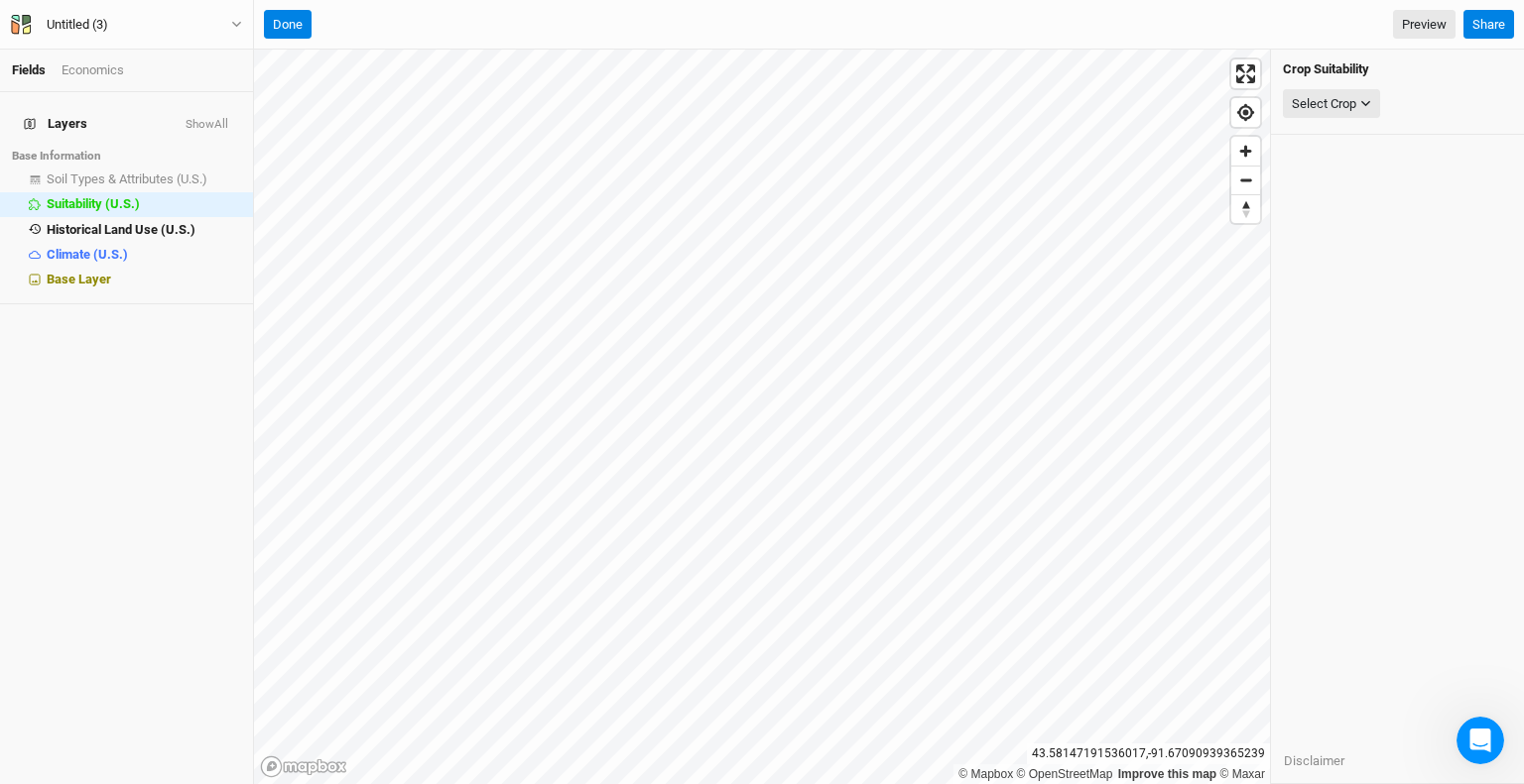
click at [129, 115] on h4 "Layers Show All" at bounding box center [127, 124] width 230 height 40
click at [60, 116] on span "Layers" at bounding box center [56, 124] width 64 height 16
click at [107, 67] on div "Economics" at bounding box center [93, 71] width 63 height 18
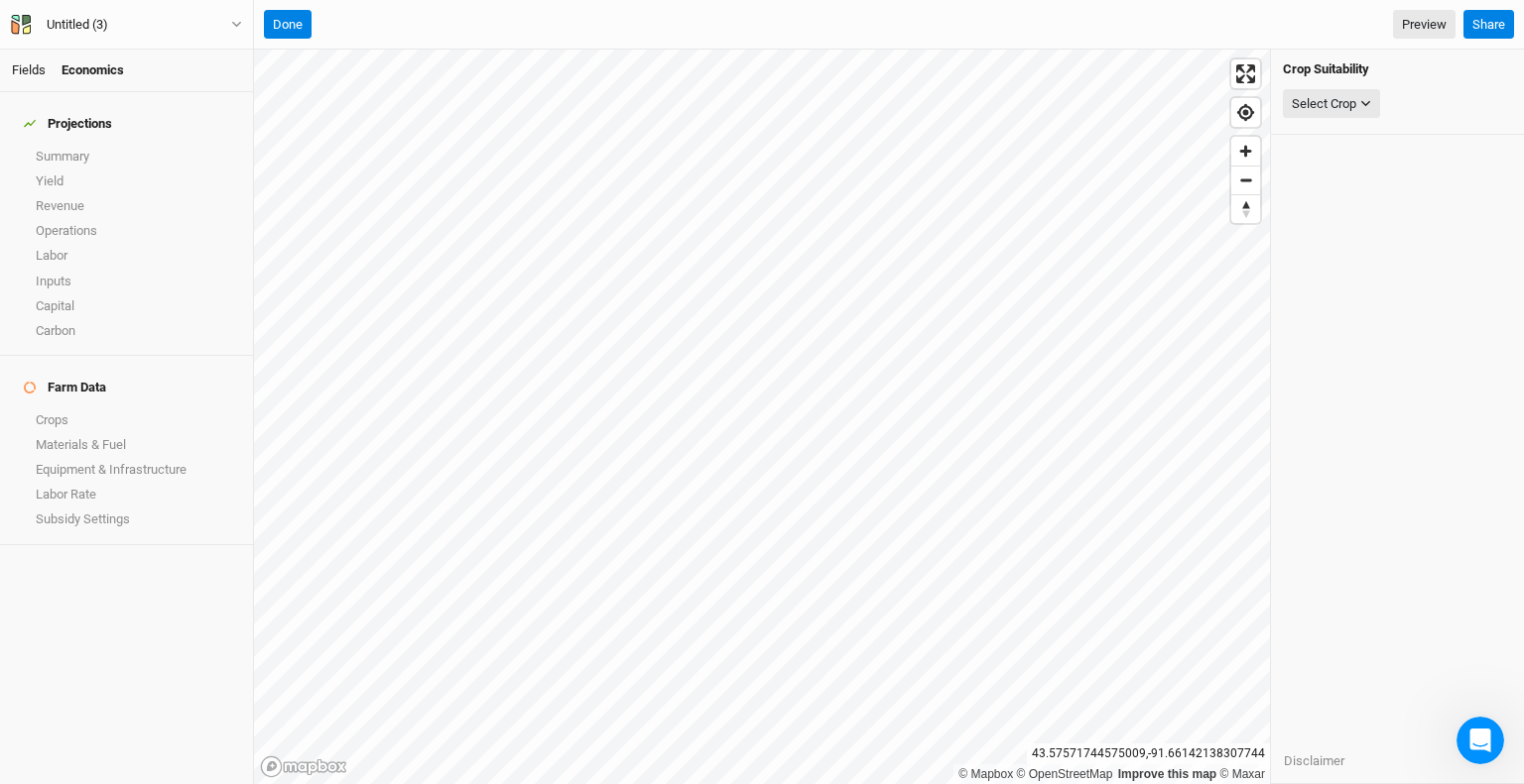
click at [27, 70] on link "Fields" at bounding box center [29, 70] width 34 height 15
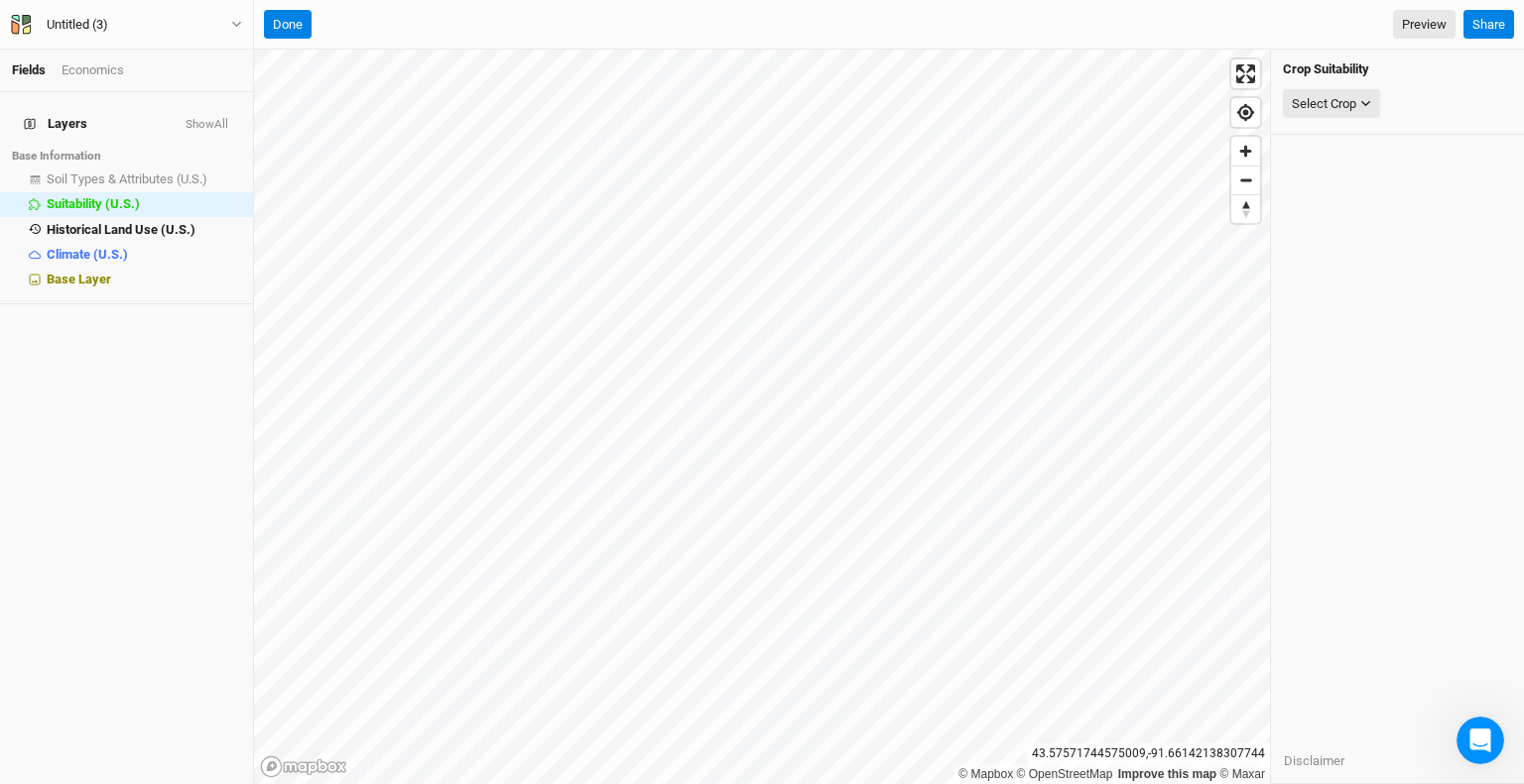
click at [79, 111] on h4 "Layers Show All" at bounding box center [127, 124] width 230 height 40
click at [60, 116] on span "Layers" at bounding box center [56, 124] width 64 height 16
click at [298, 22] on button "Done" at bounding box center [287, 25] width 48 height 30
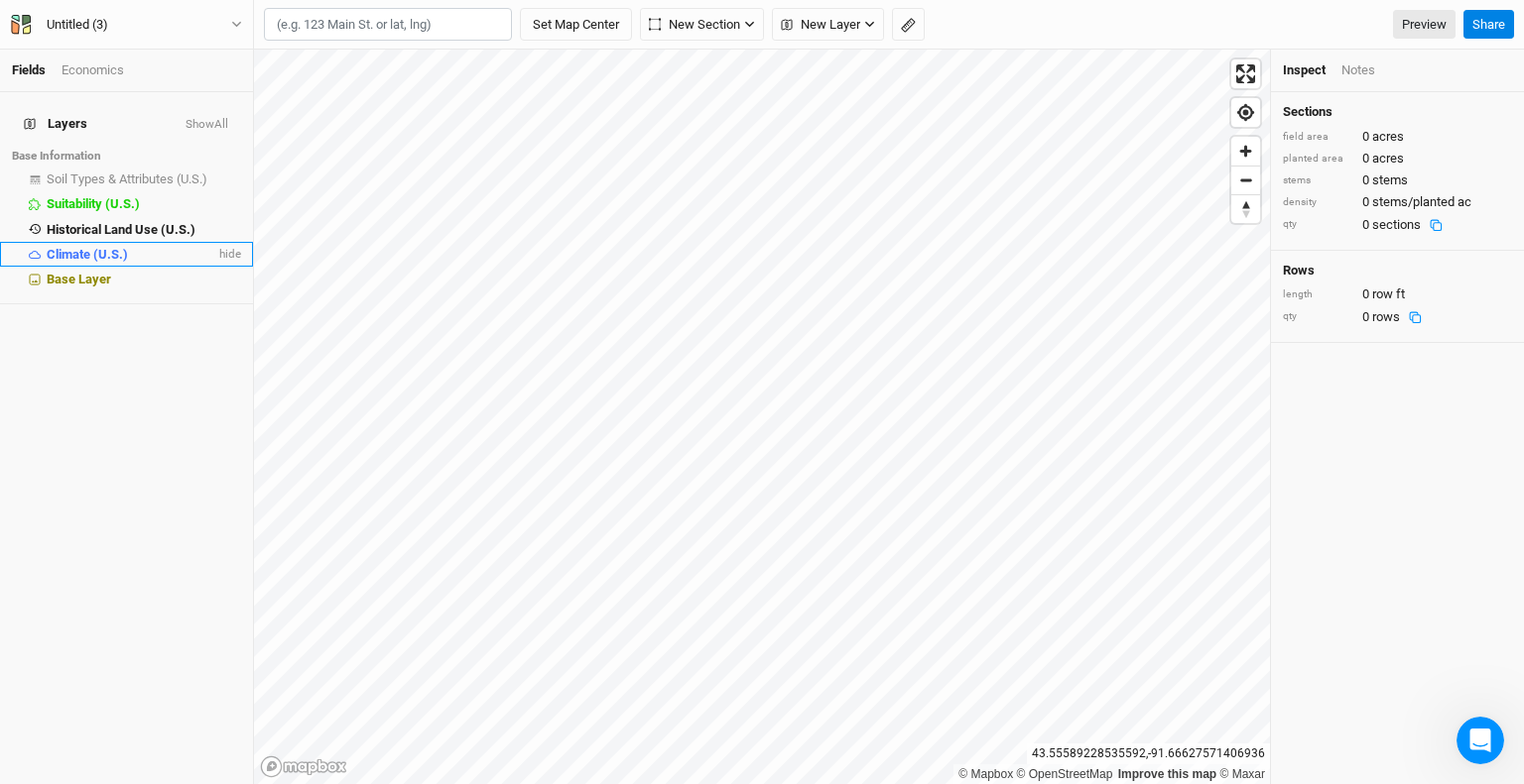
click at [135, 247] on div "Climate (U.S.)" at bounding box center [131, 255] width 169 height 16
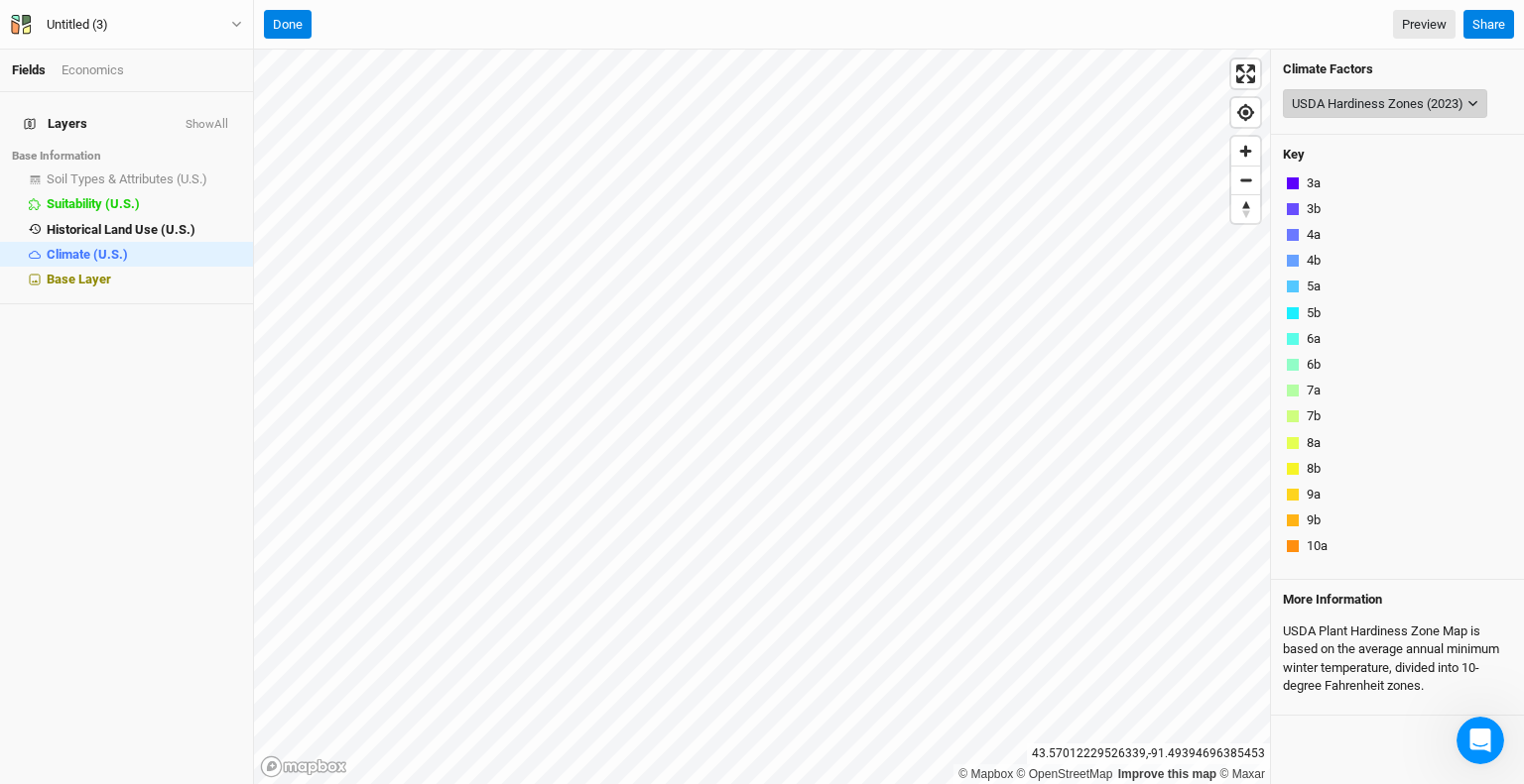
click at [1447, 106] on div "USDA Hardiness Zones (2023)" at bounding box center [1378, 104] width 172 height 20
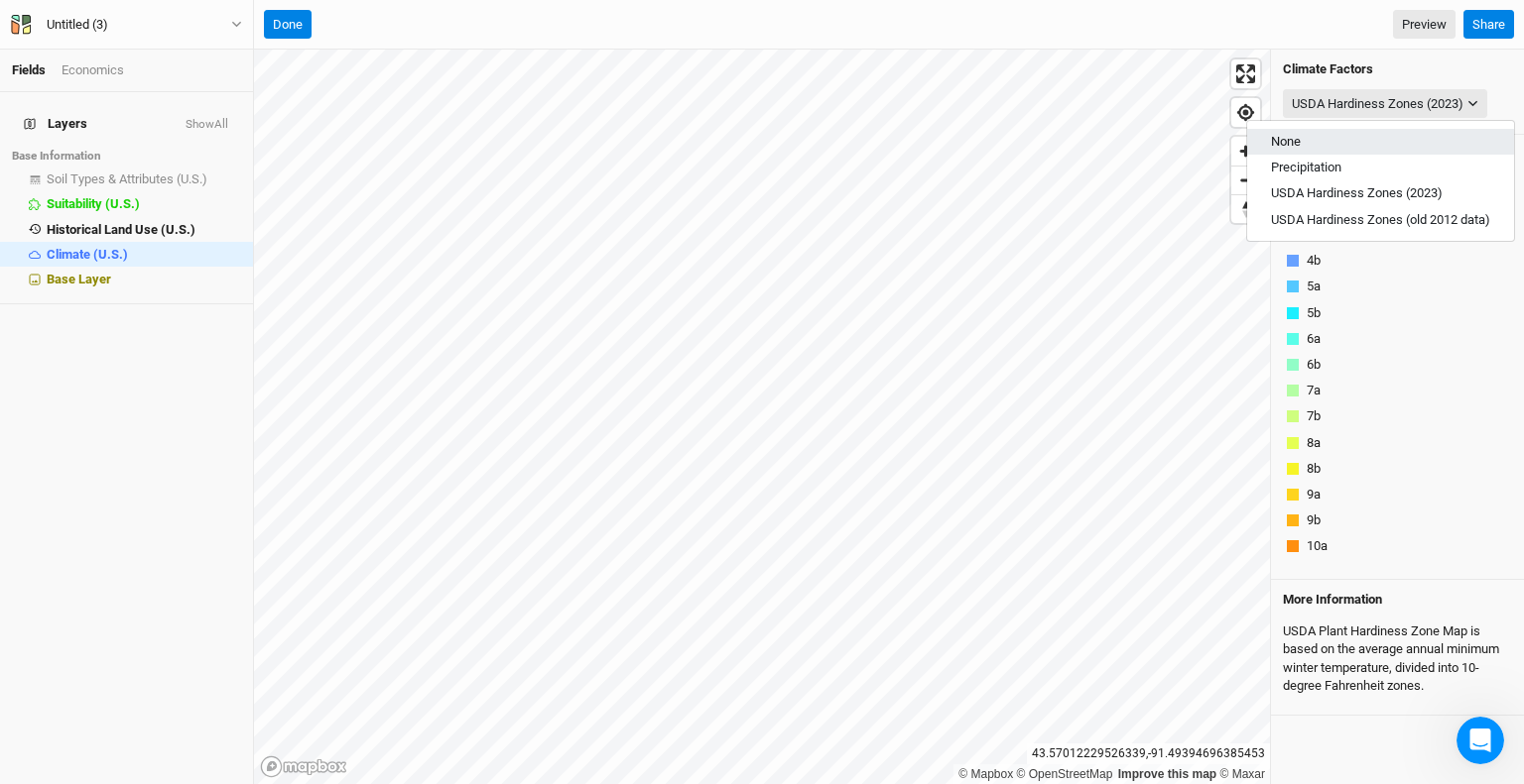
click at [1381, 133] on button "None" at bounding box center [1380, 142] width 266 height 26
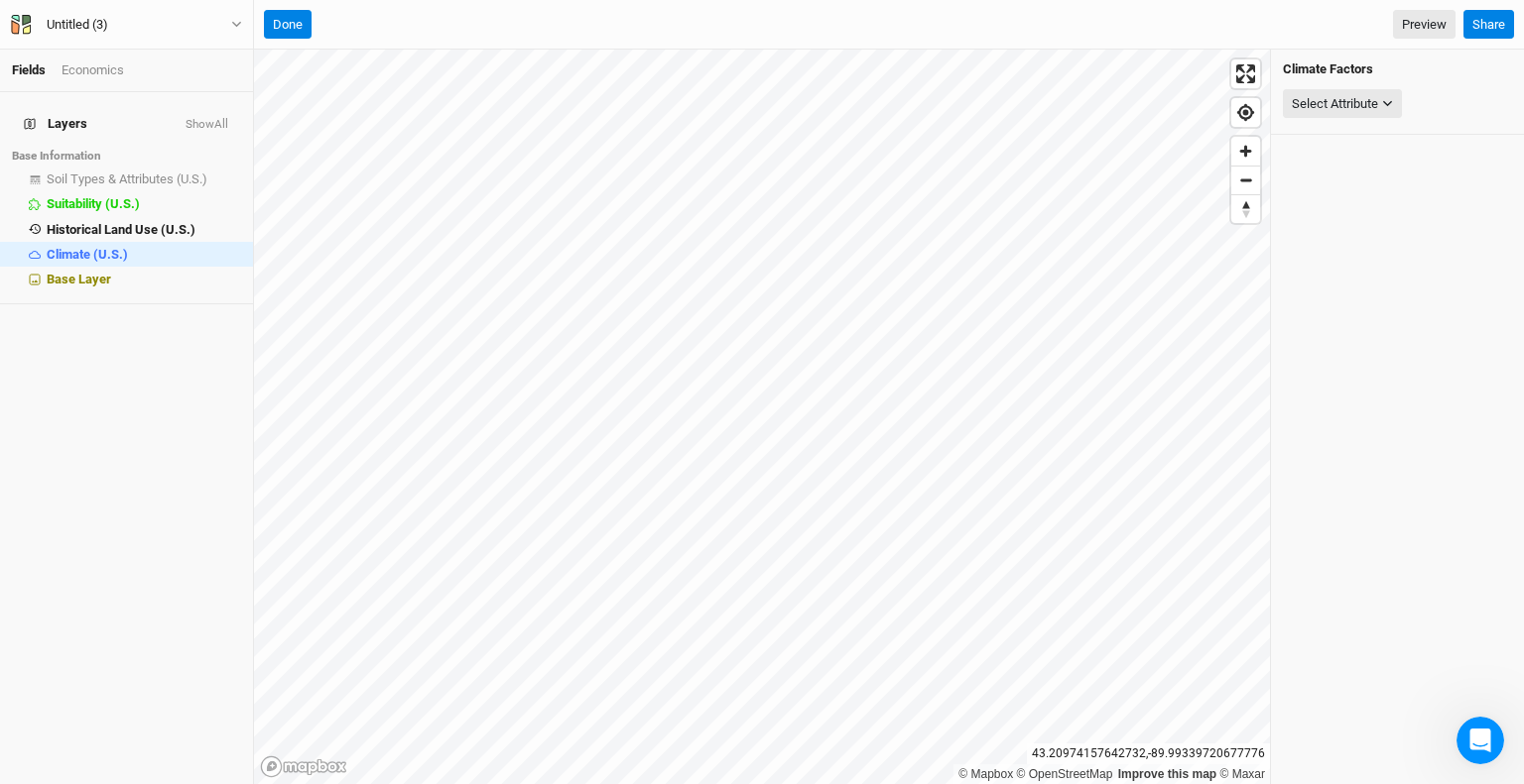
click at [39, 70] on link "Fields" at bounding box center [29, 70] width 34 height 15
click at [289, 18] on button "Done" at bounding box center [287, 25] width 48 height 30
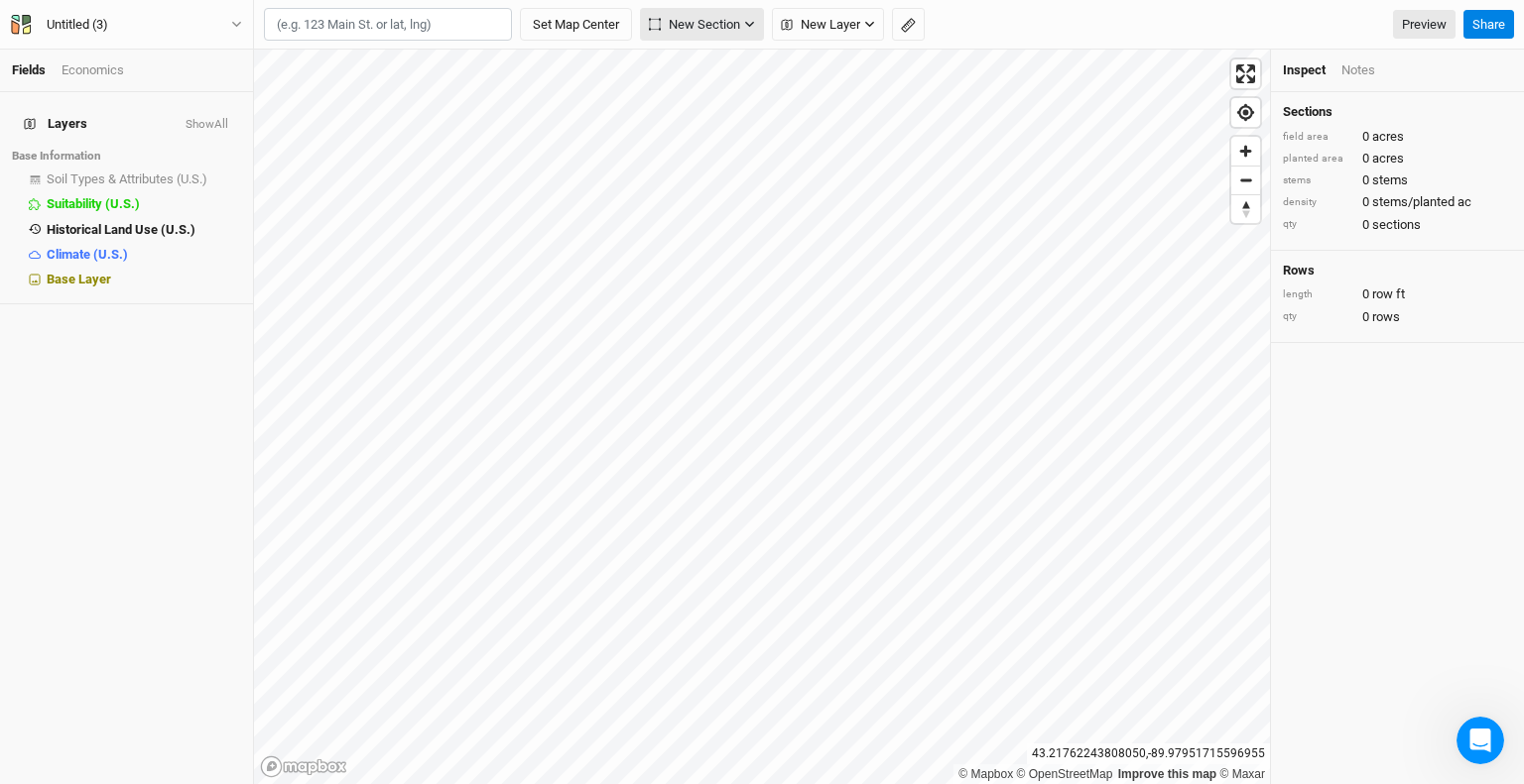
click at [722, 21] on span "New Section" at bounding box center [694, 25] width 91 height 20
click at [588, 19] on button "Set Map Center" at bounding box center [576, 25] width 112 height 34
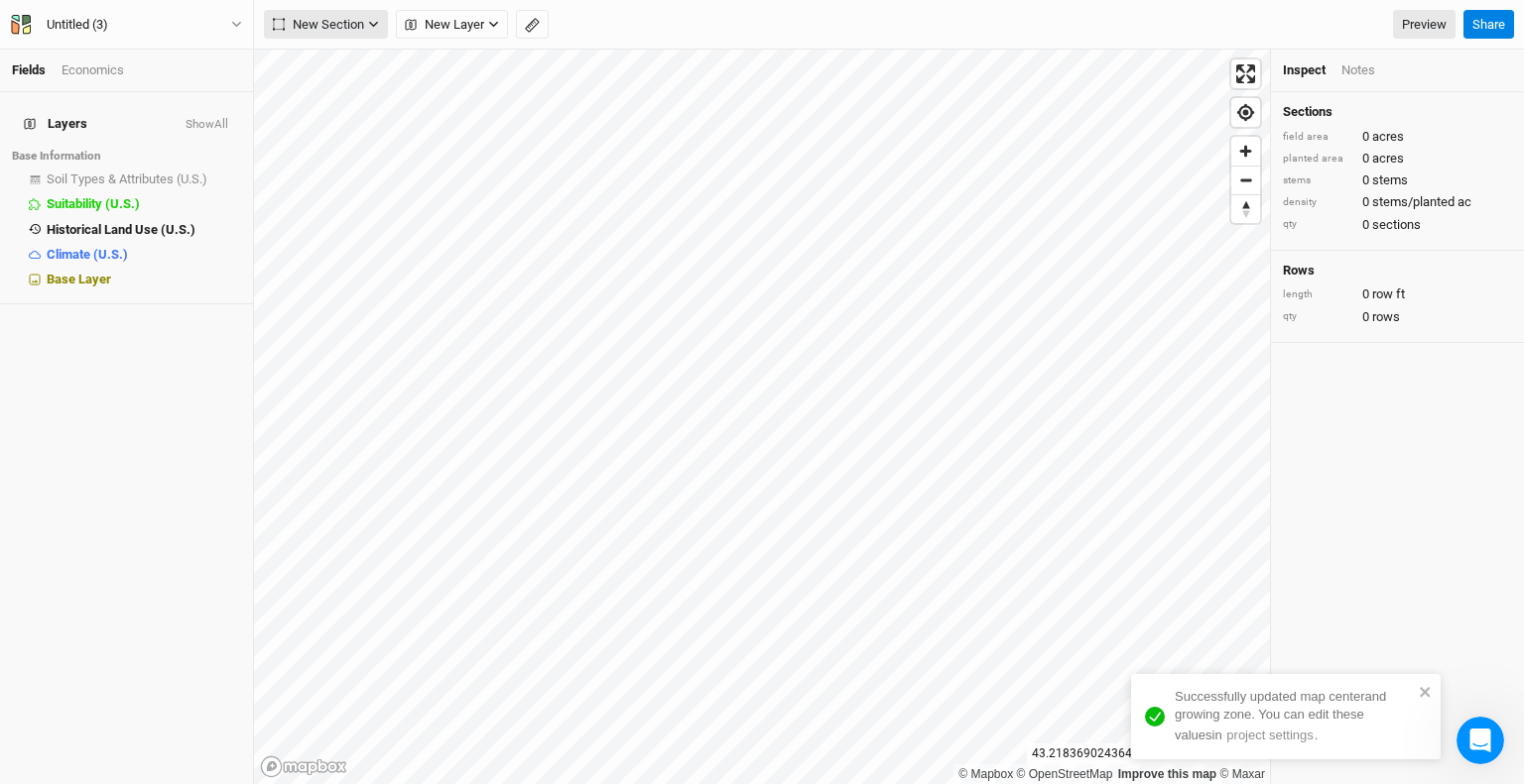
click at [334, 15] on span "New Section" at bounding box center [317, 25] width 91 height 20
click at [346, 66] on button "Grid" at bounding box center [342, 66] width 157 height 31
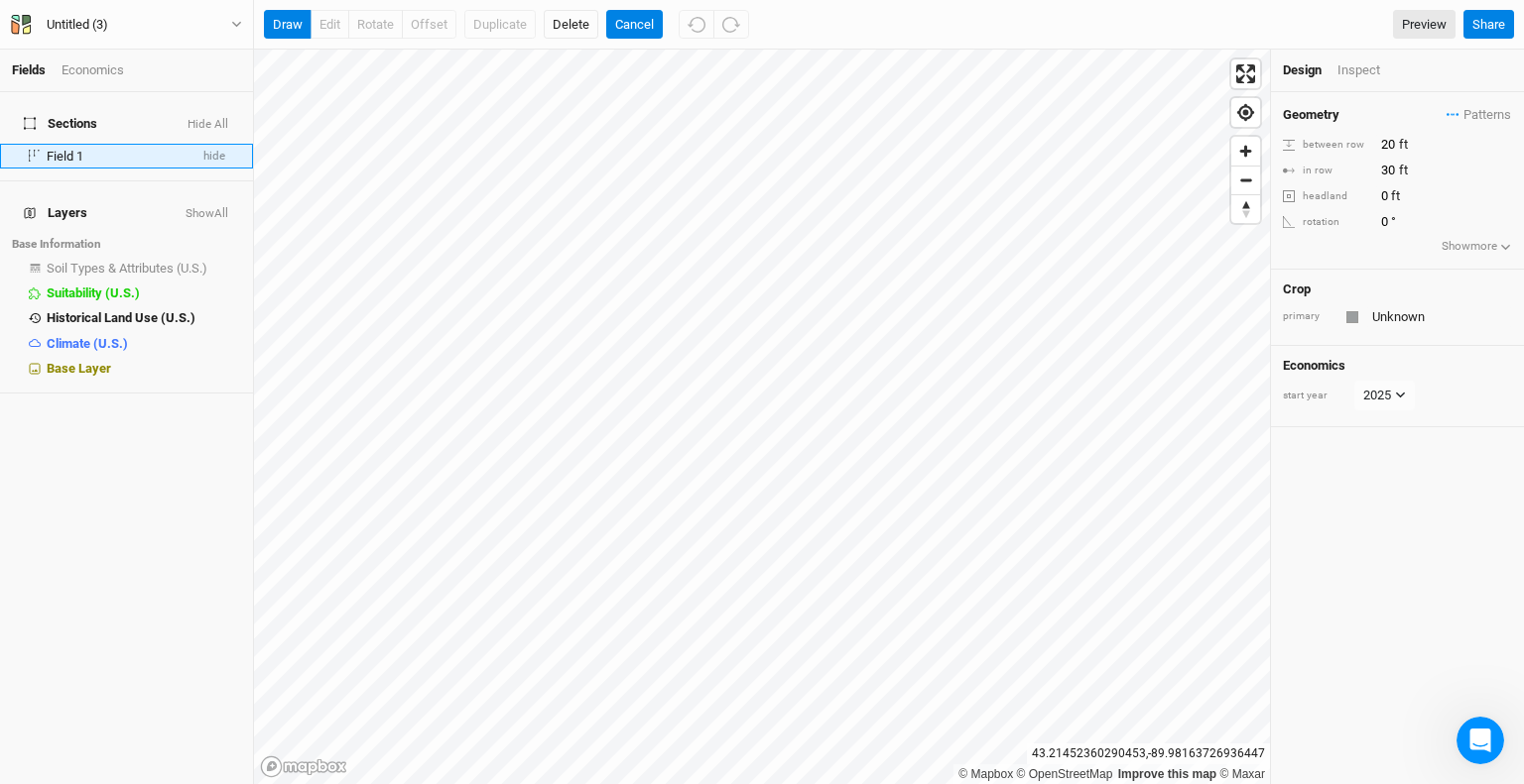
click at [61, 149] on span "Field 1" at bounding box center [65, 156] width 37 height 15
click at [296, 23] on button "draw" at bounding box center [287, 25] width 48 height 30
click at [1239, 118] on span "Find my location" at bounding box center [1246, 112] width 29 height 29
click at [291, 23] on button "draw" at bounding box center [287, 25] width 48 height 30
click at [581, 27] on button "Delete" at bounding box center [571, 25] width 55 height 30
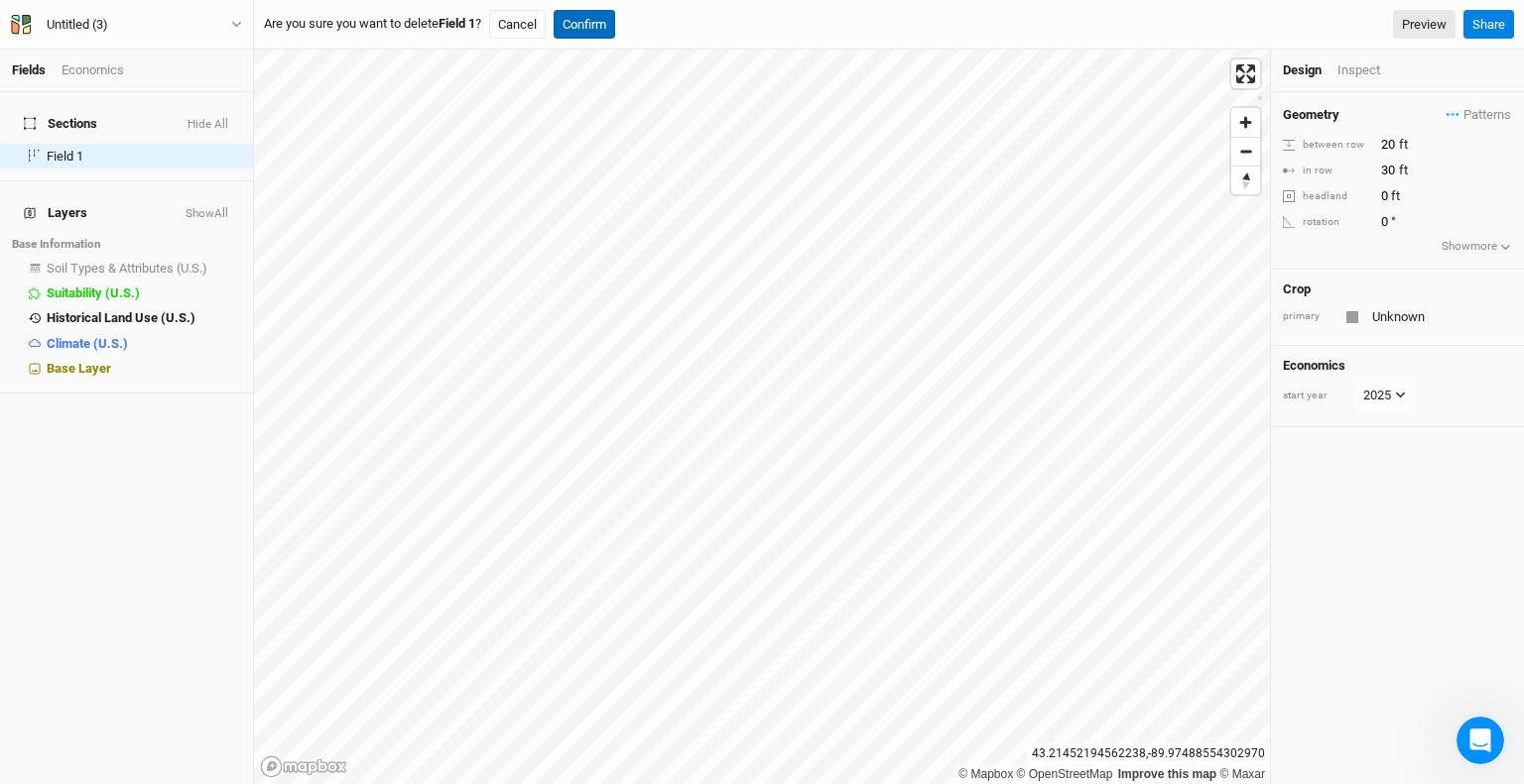
click at [602, 26] on button "Confirm" at bounding box center [585, 25] width 62 height 30
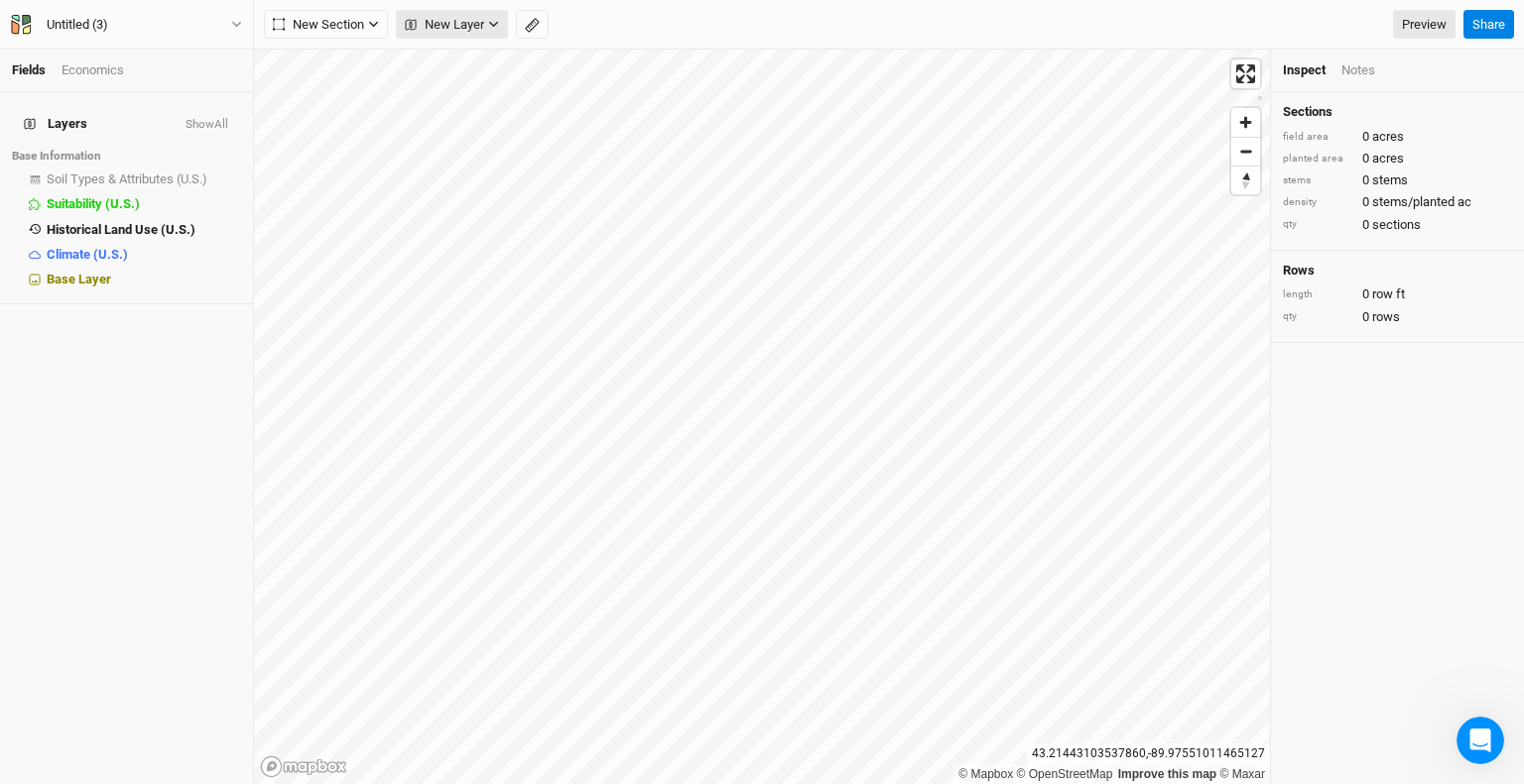
click at [472, 16] on span "New Layer" at bounding box center [445, 25] width 80 height 20
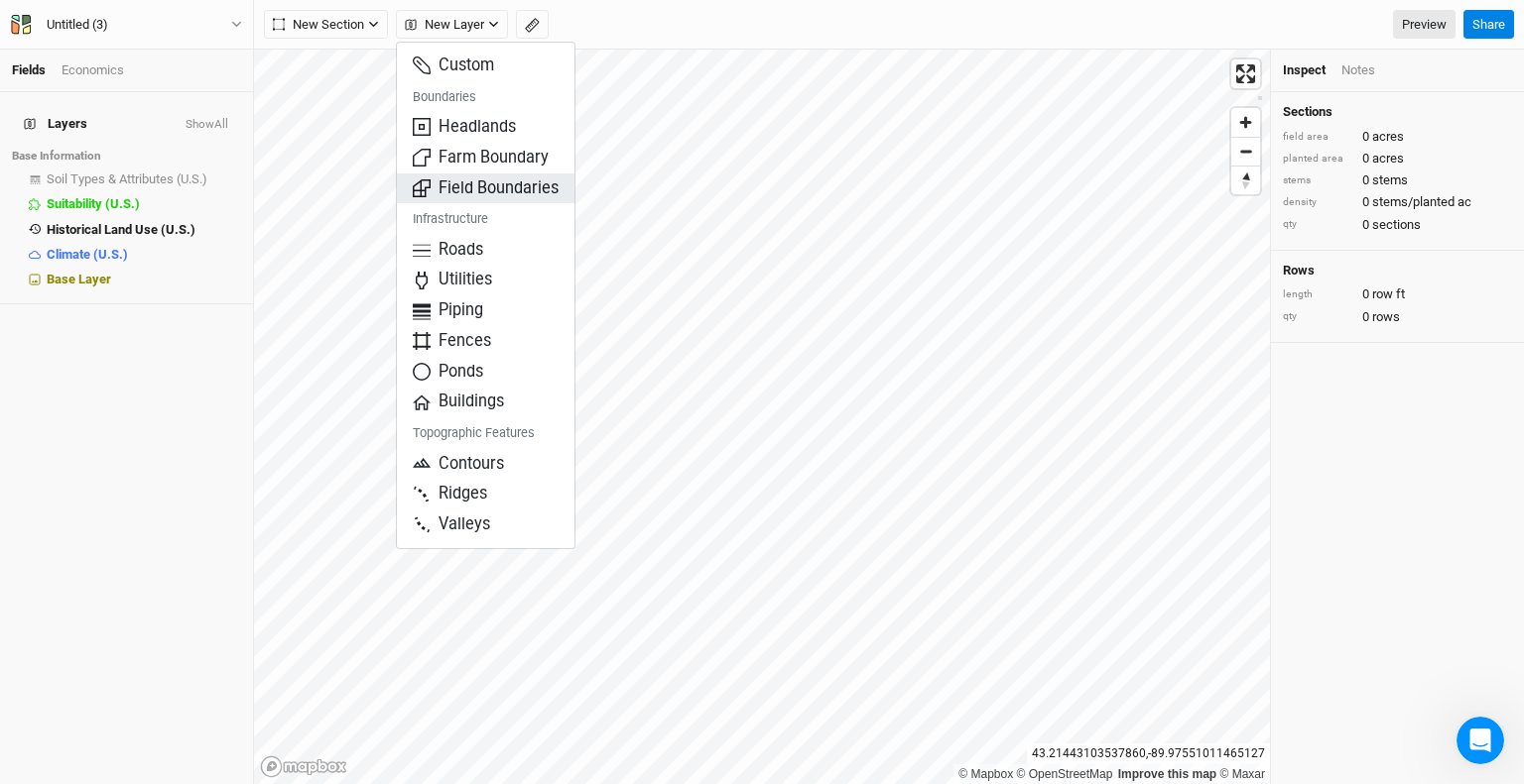
click at [486, 185] on span "Field Boundaries" at bounding box center [486, 189] width 146 height 23
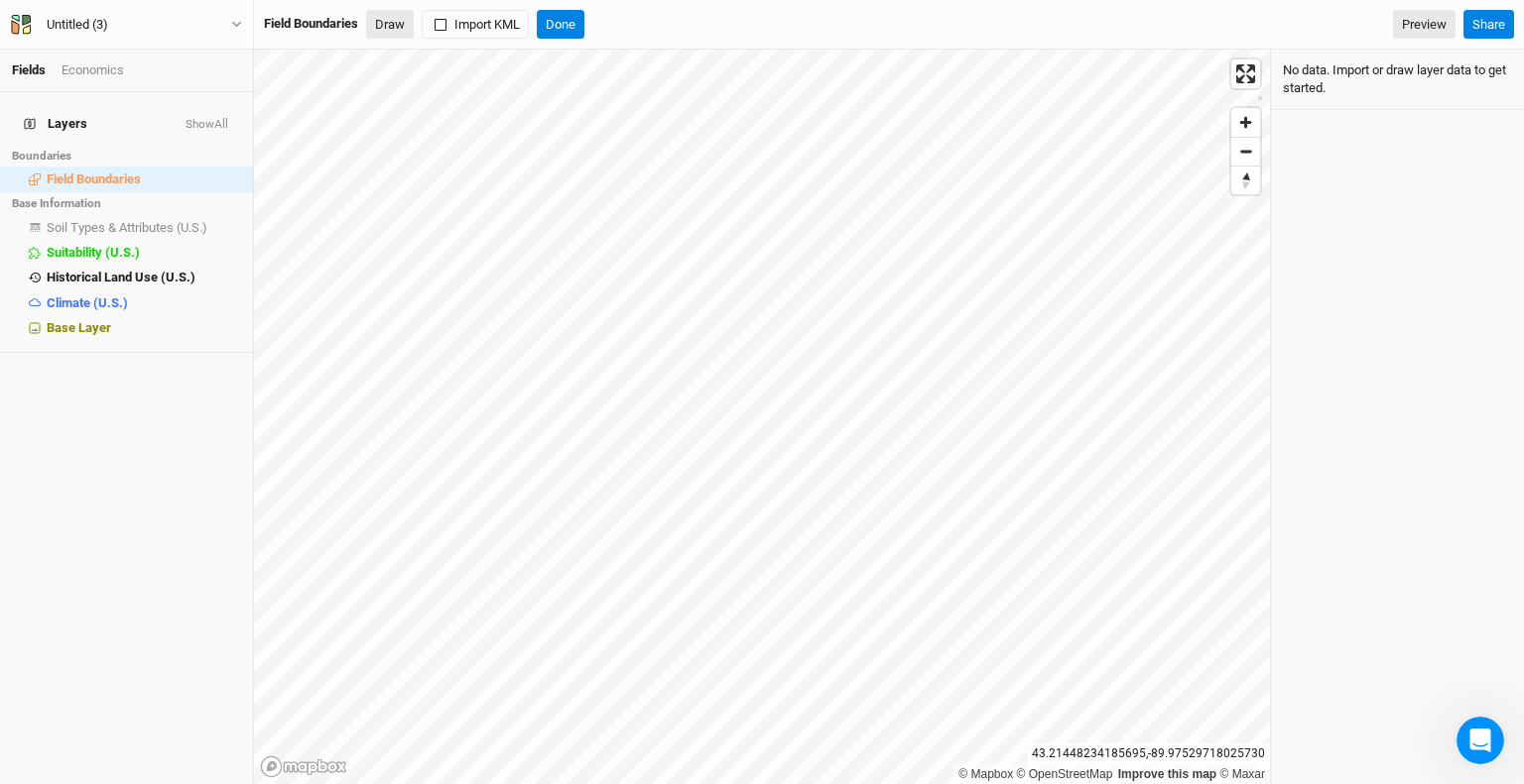
click at [397, 22] on button "Draw" at bounding box center [390, 25] width 48 height 30
click at [572, 20] on button "Done" at bounding box center [561, 25] width 48 height 30
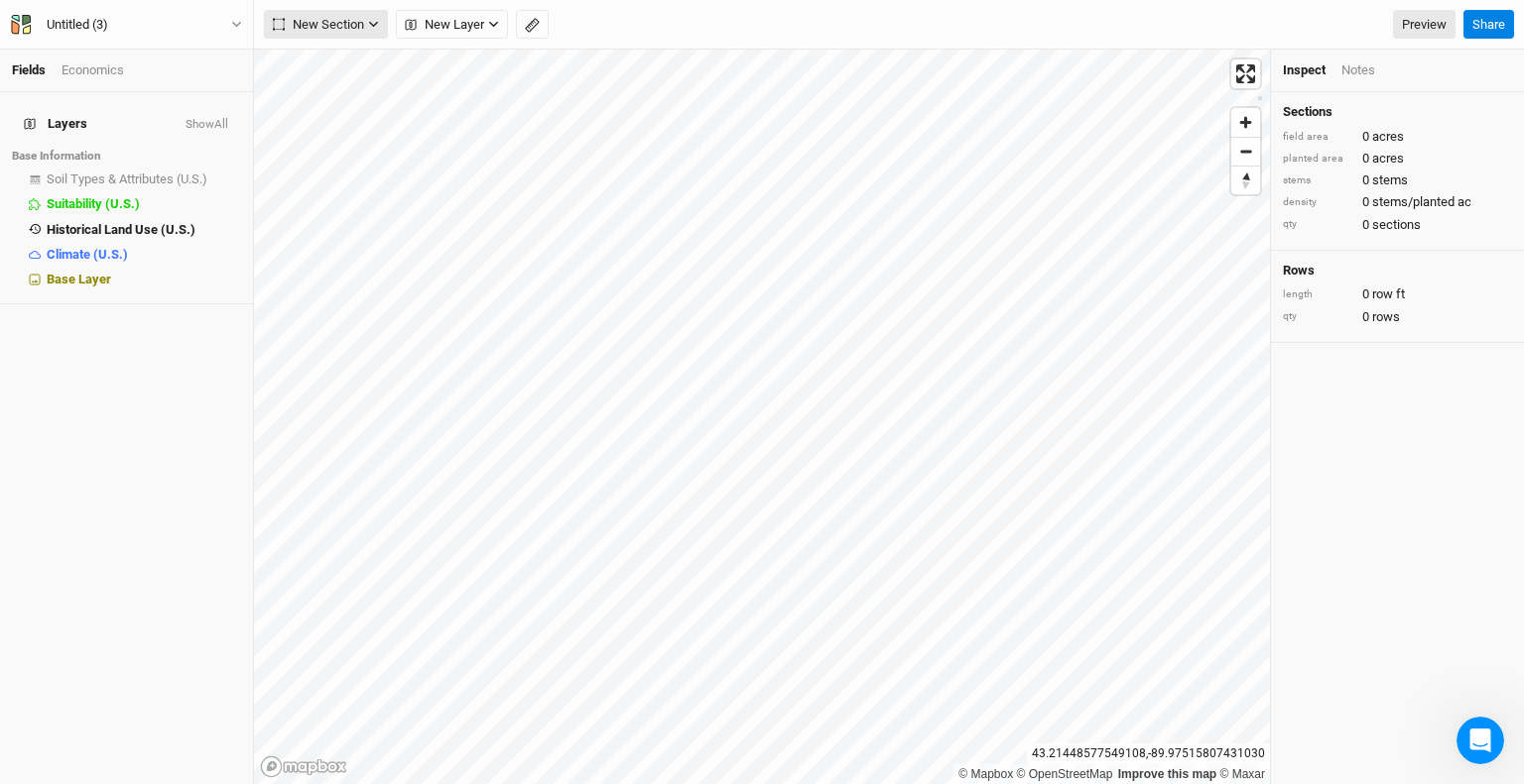
click at [345, 29] on span "New Section" at bounding box center [317, 25] width 91 height 20
click at [69, 116] on span "Layers" at bounding box center [56, 124] width 64 height 16
click at [471, 23] on span "New Layer" at bounding box center [445, 25] width 80 height 20
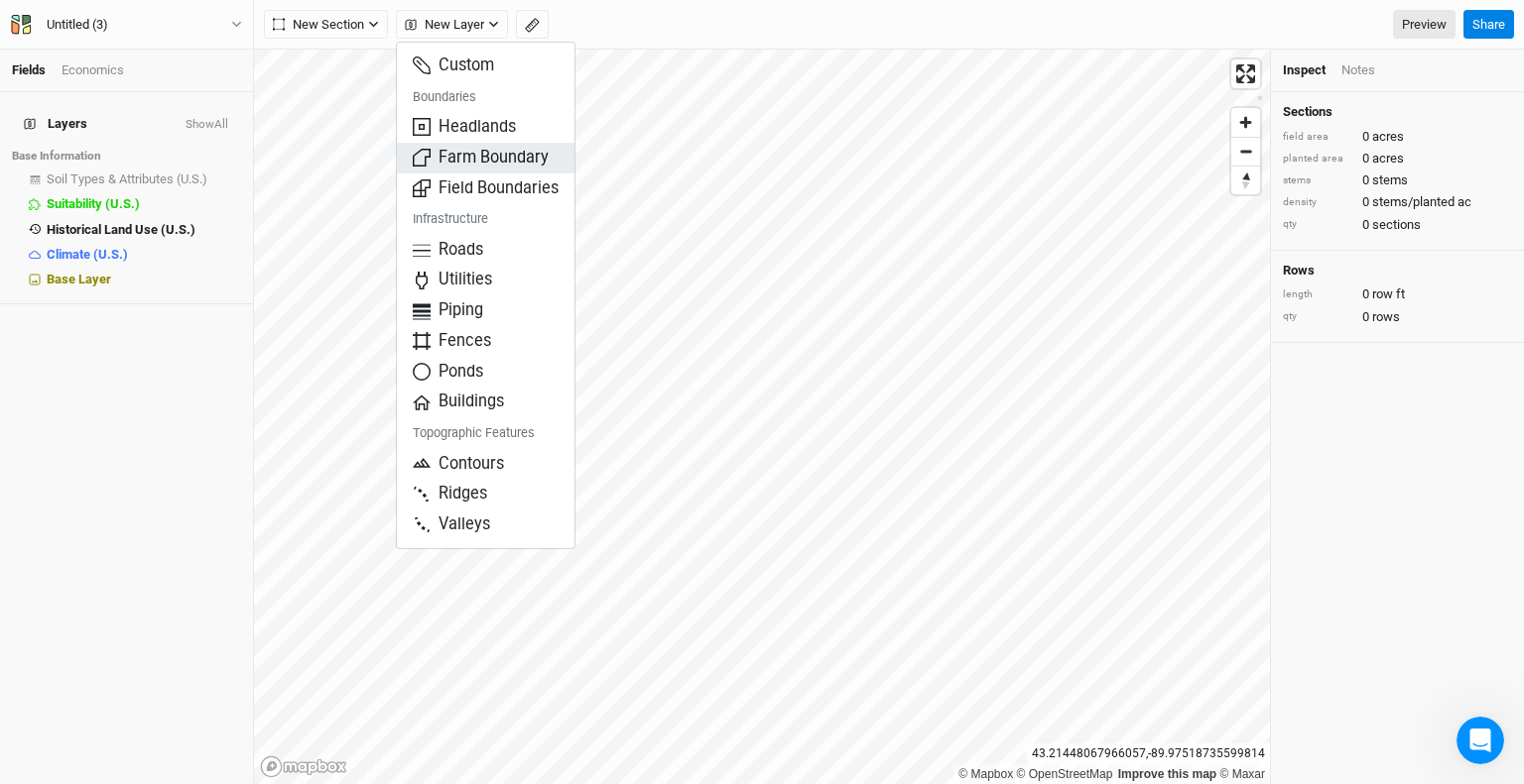
click at [512, 153] on span "Farm Boundary" at bounding box center [481, 158] width 136 height 23
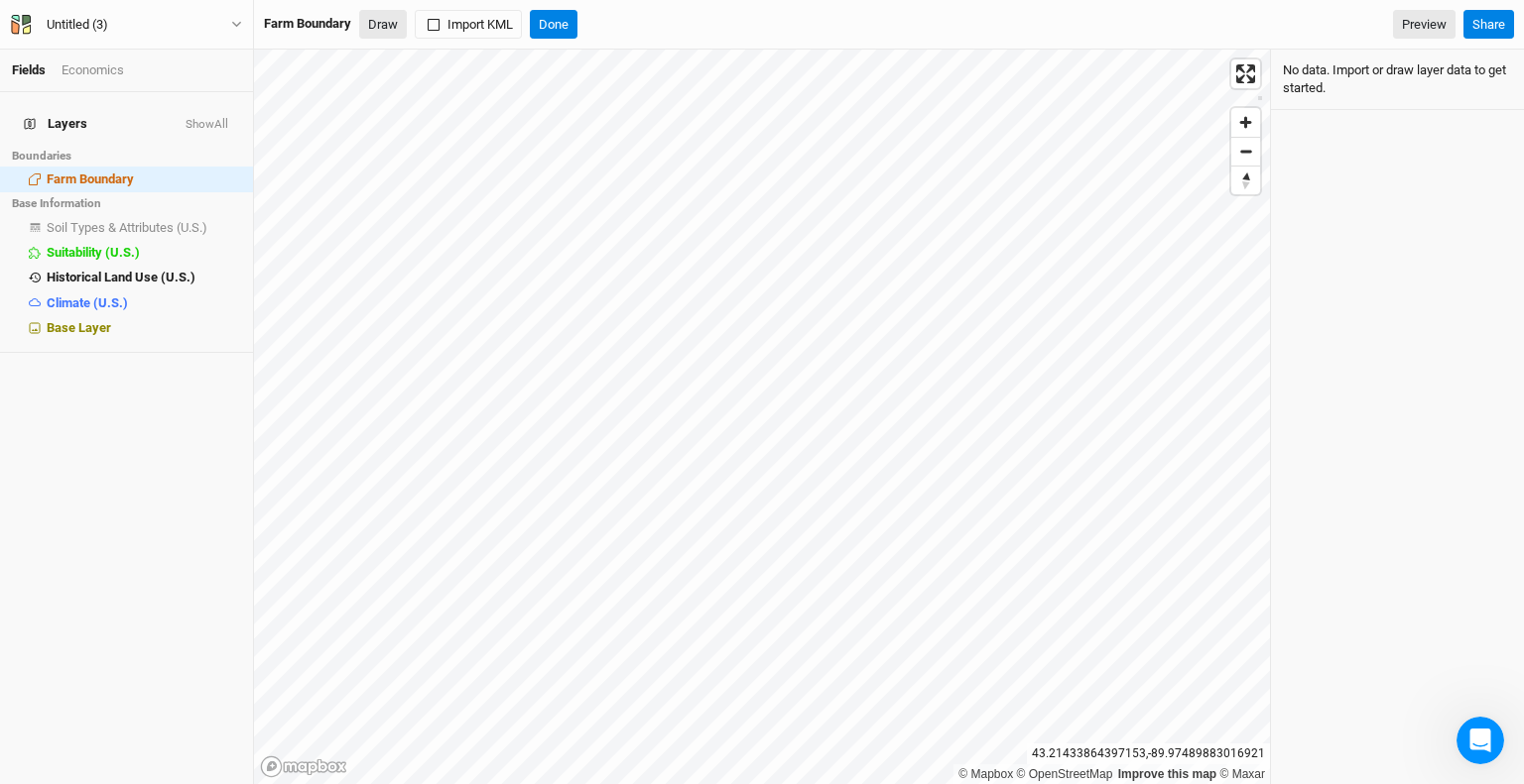
click at [378, 26] on button "Draw" at bounding box center [383, 25] width 48 height 30
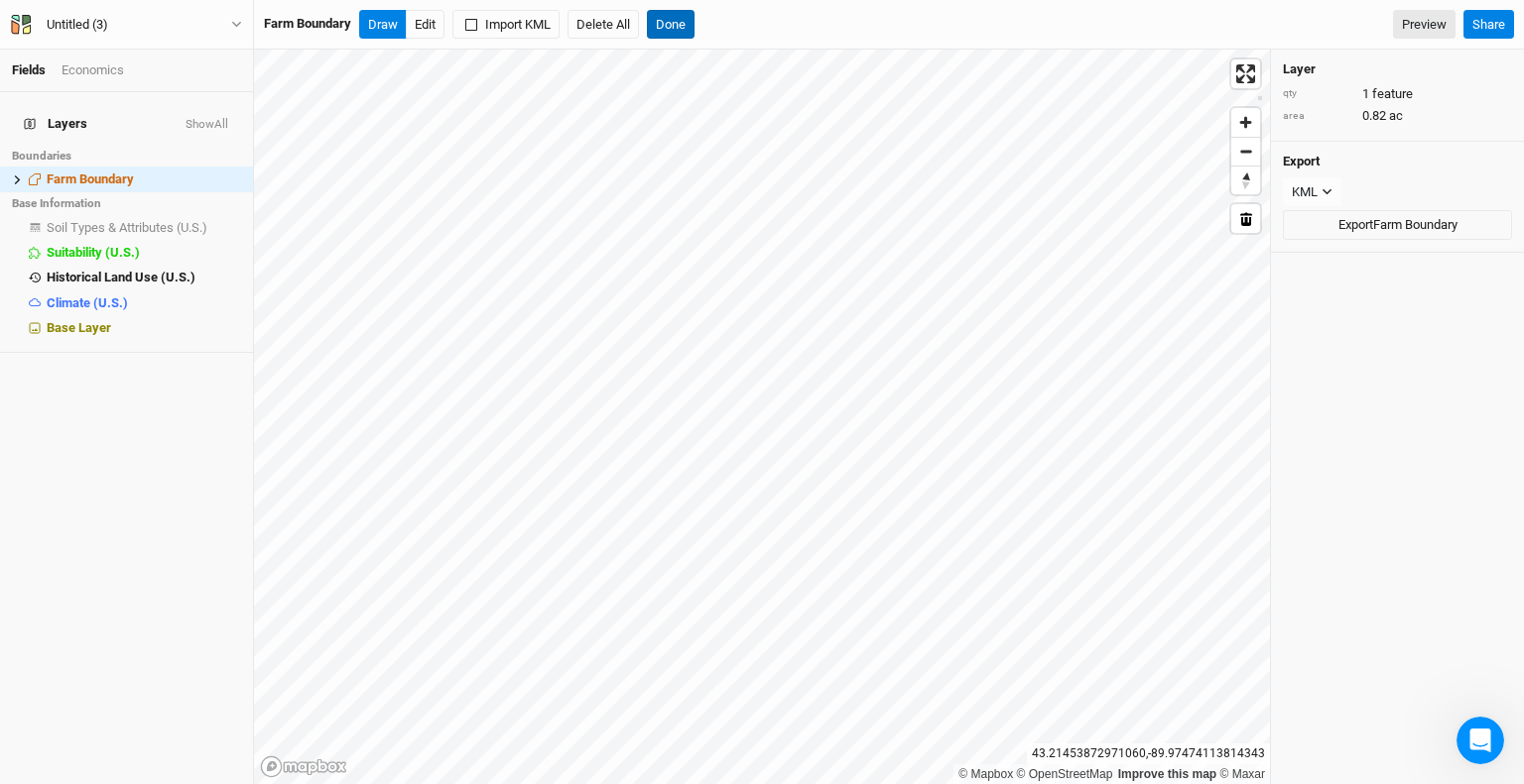
click at [672, 28] on button "Done" at bounding box center [671, 25] width 48 height 30
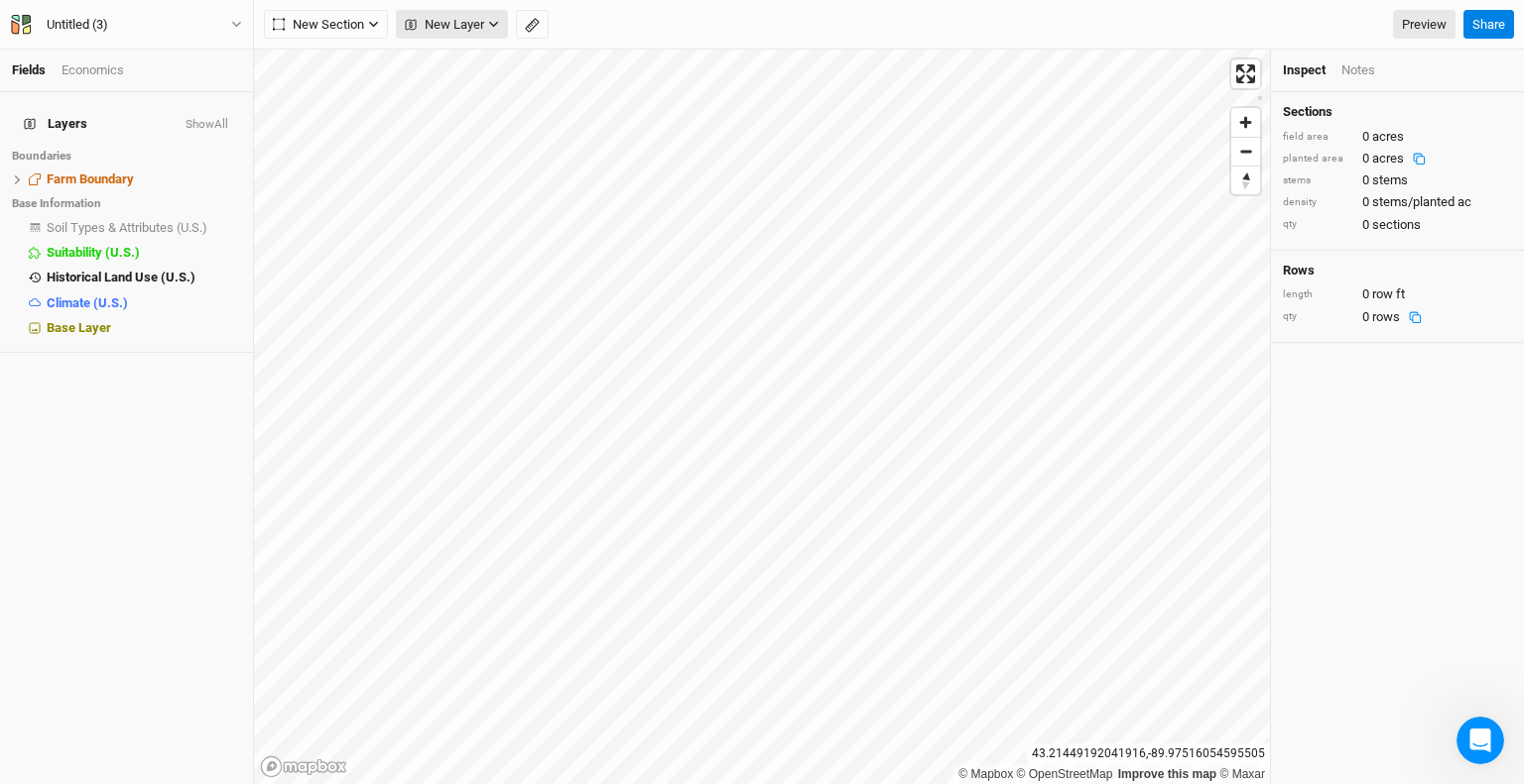
click at [457, 31] on span "New Layer" at bounding box center [445, 25] width 80 height 20
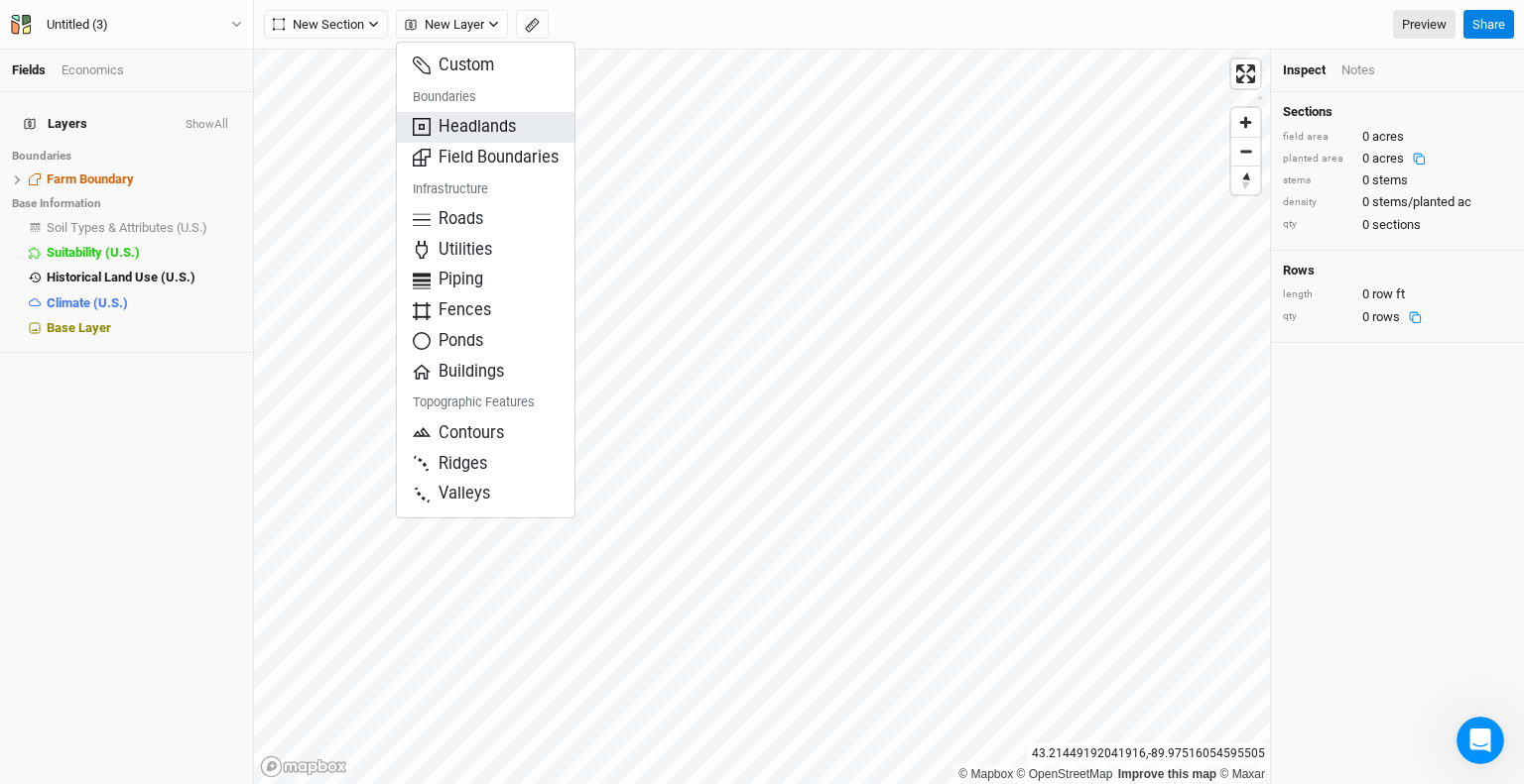
click at [495, 130] on span "Headlands" at bounding box center [464, 127] width 103 height 23
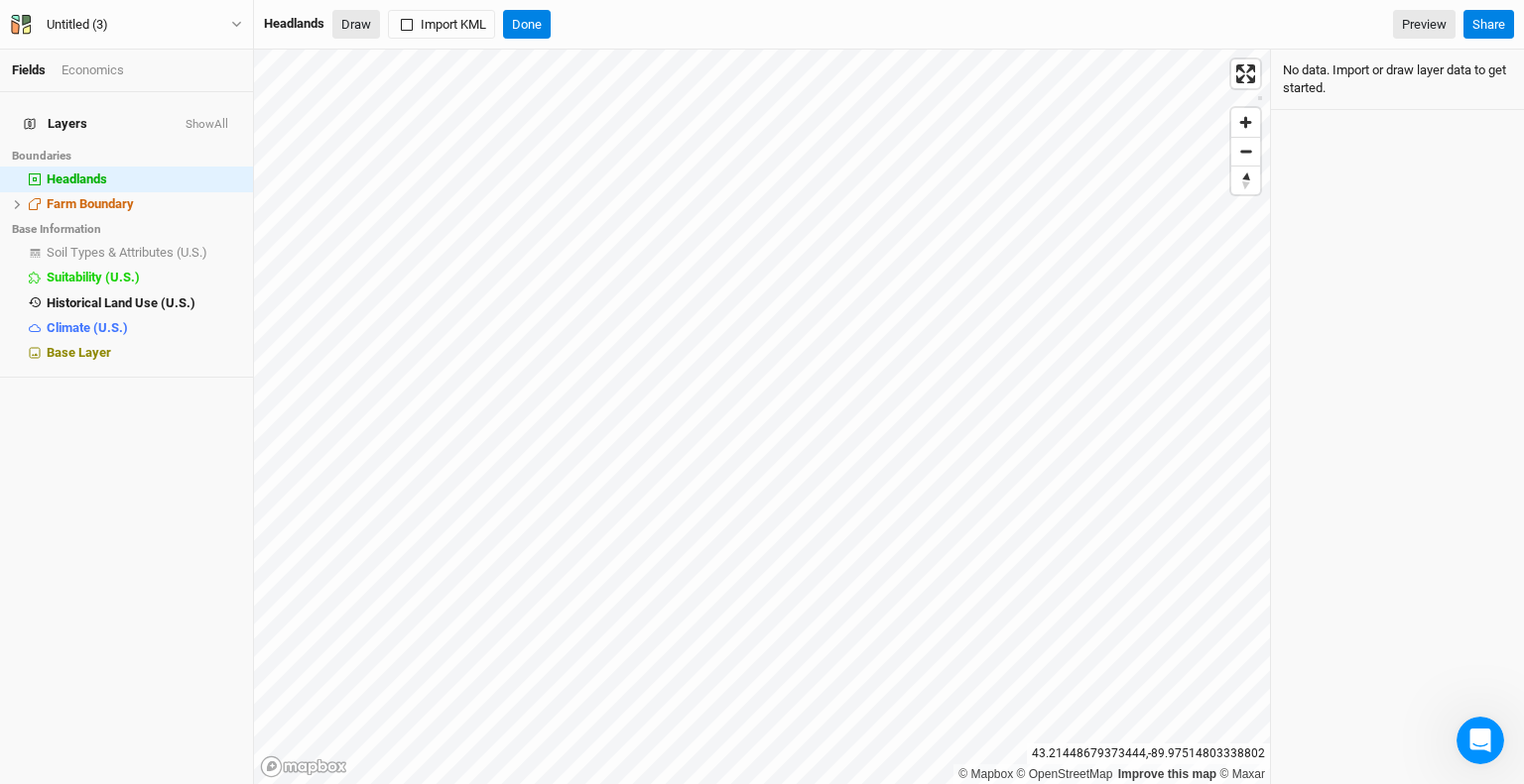
click at [362, 28] on button "Draw" at bounding box center [356, 25] width 48 height 30
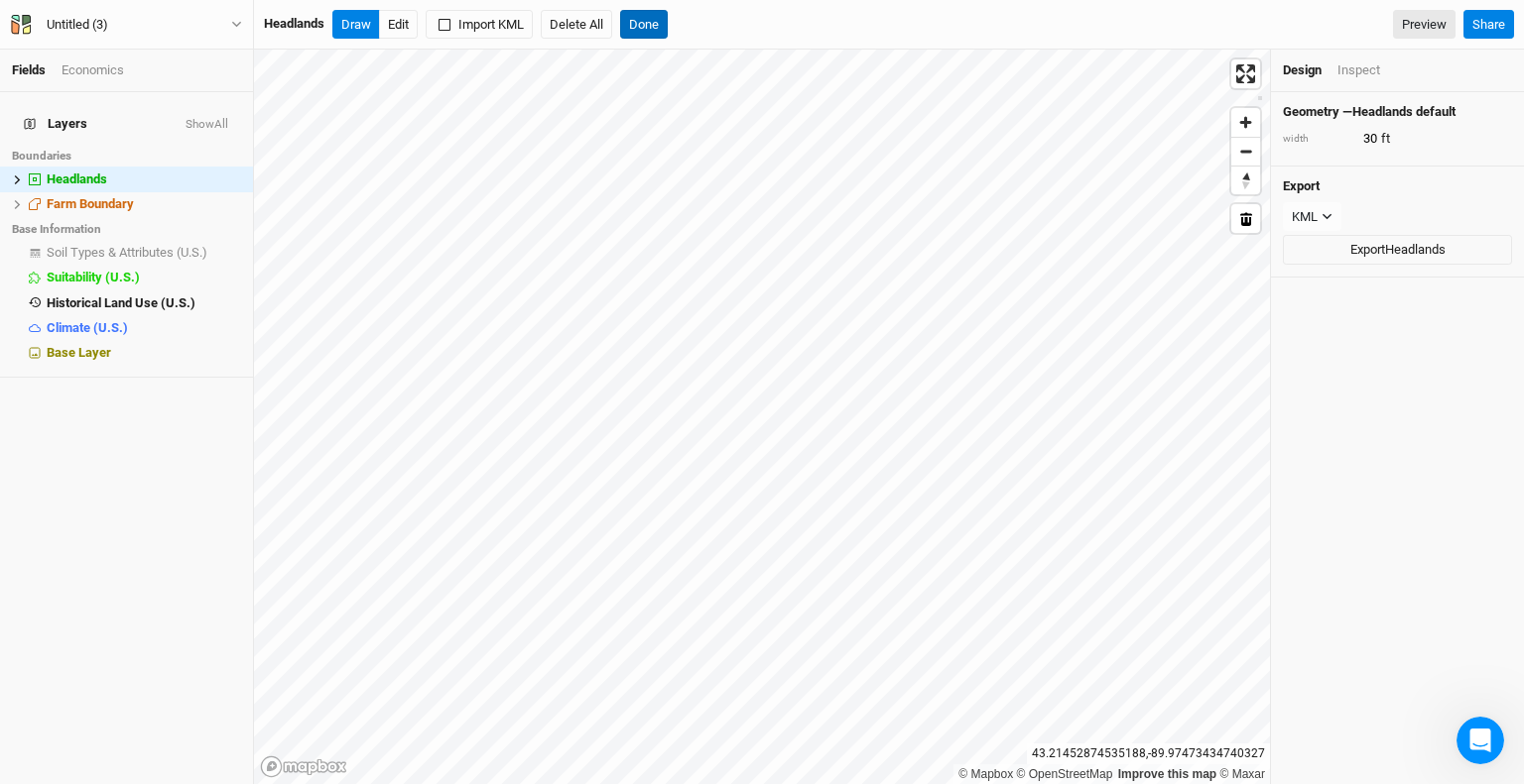
click at [644, 24] on button "Done" at bounding box center [644, 25] width 48 height 30
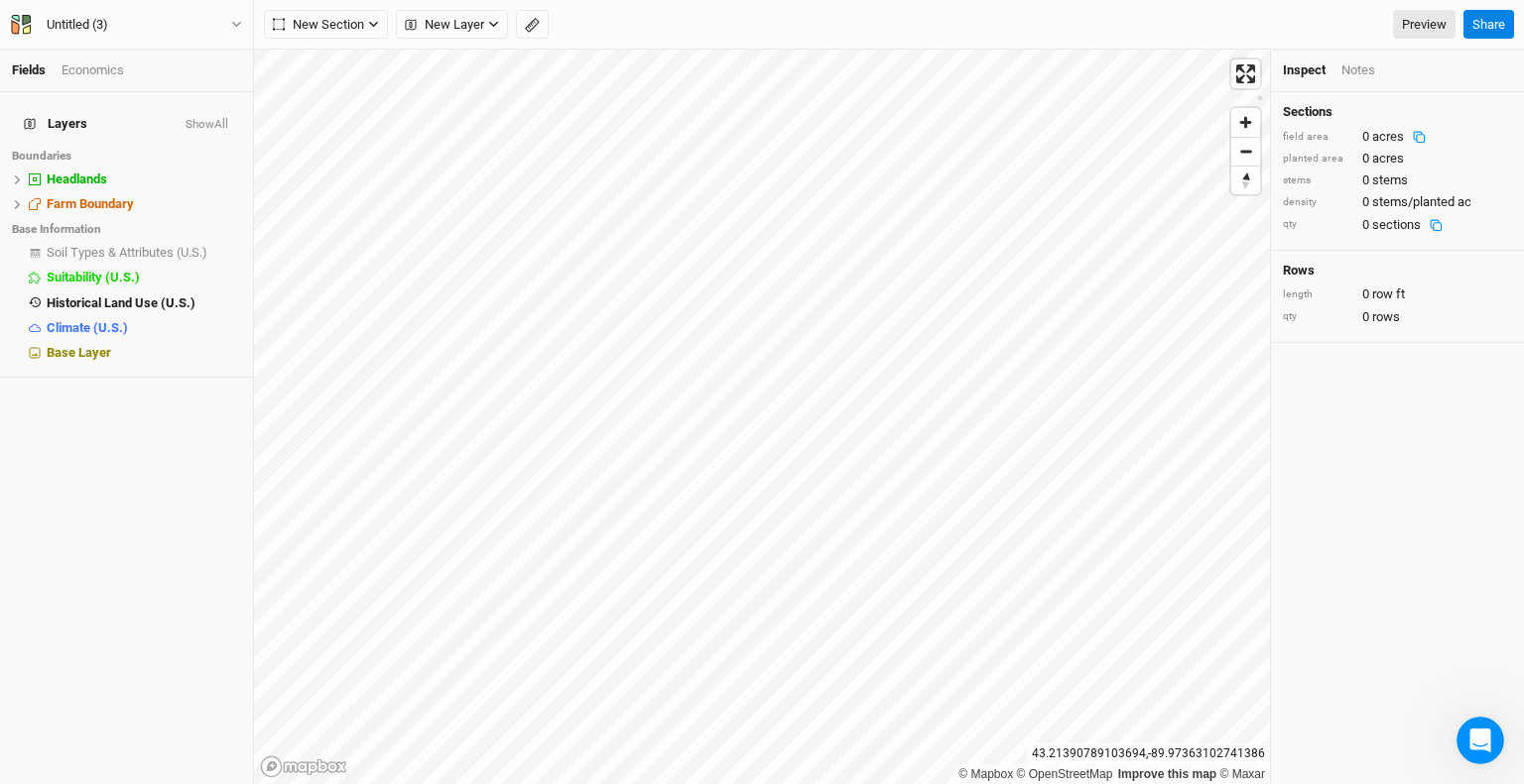
click at [1319, 130] on div "field area" at bounding box center [1318, 137] width 70 height 15
click at [1317, 180] on div "stems" at bounding box center [1318, 181] width 70 height 15
click at [91, 172] on span "Headlands" at bounding box center [77, 179] width 61 height 15
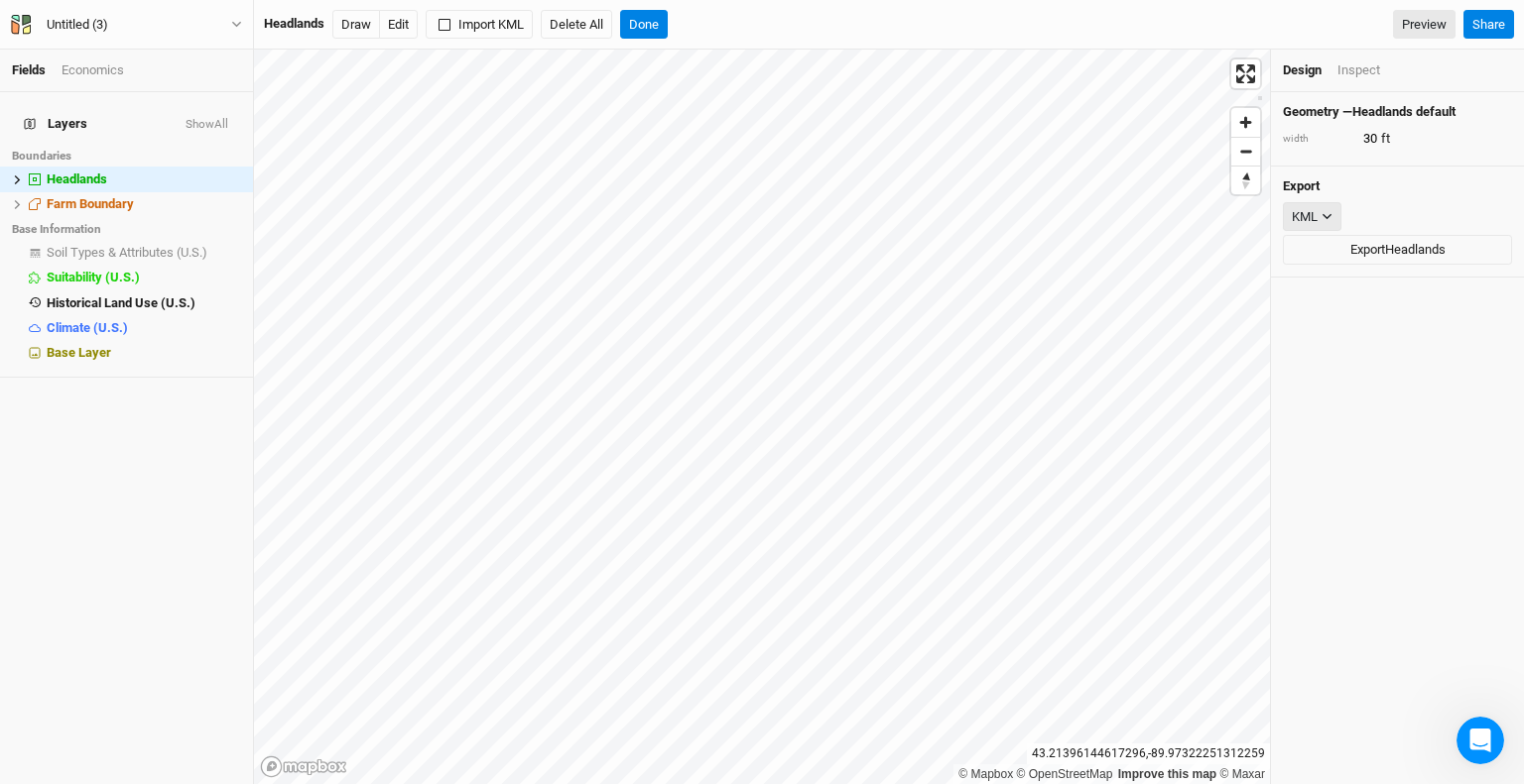
click at [1316, 209] on div "KML" at bounding box center [1305, 217] width 26 height 20
click at [1381, 438] on div "Geometry — Headlands default width 30 ft Export KML Export Headlands" at bounding box center [1398, 438] width 254 height 692
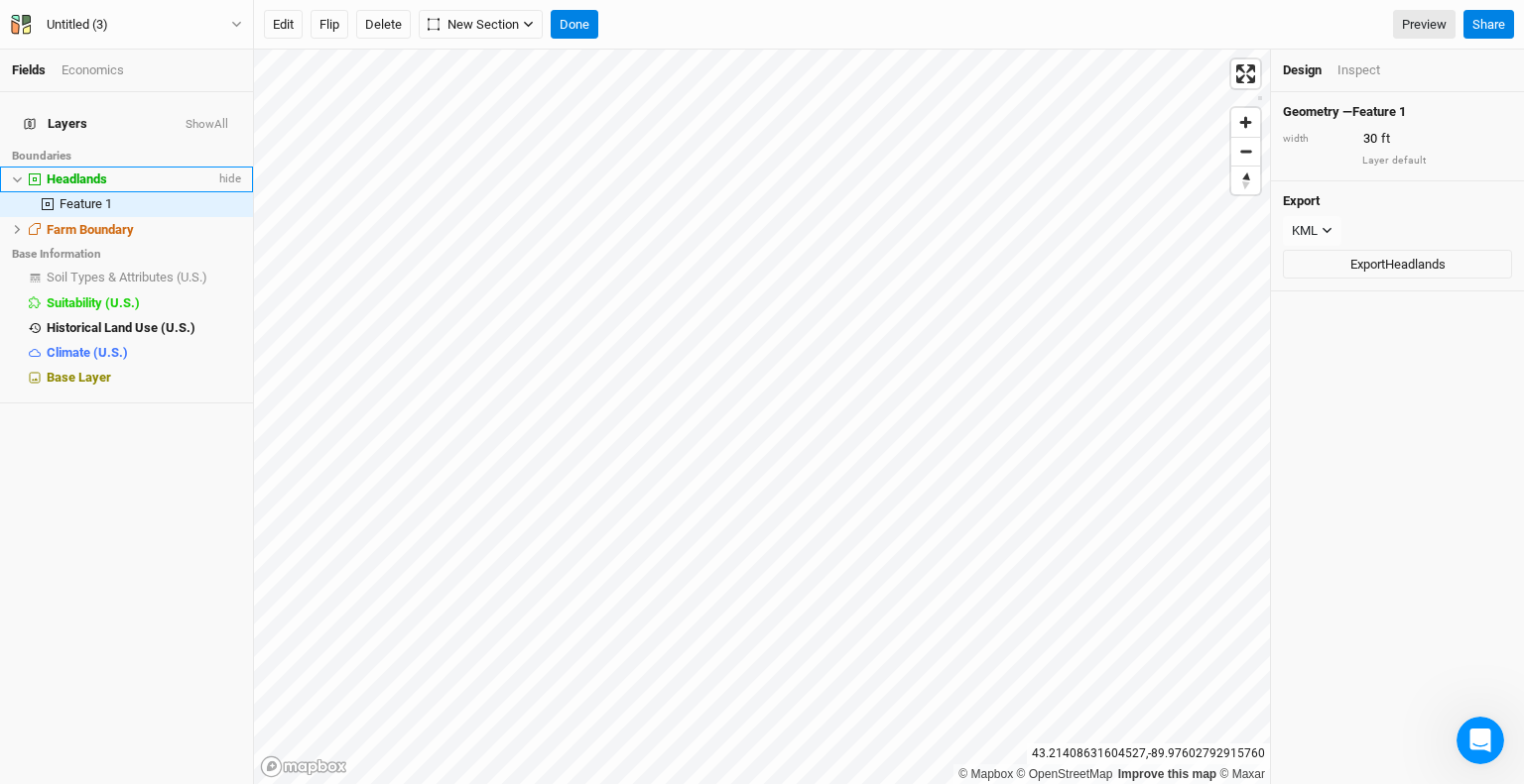
click at [103, 172] on span "Headlands" at bounding box center [77, 179] width 61 height 15
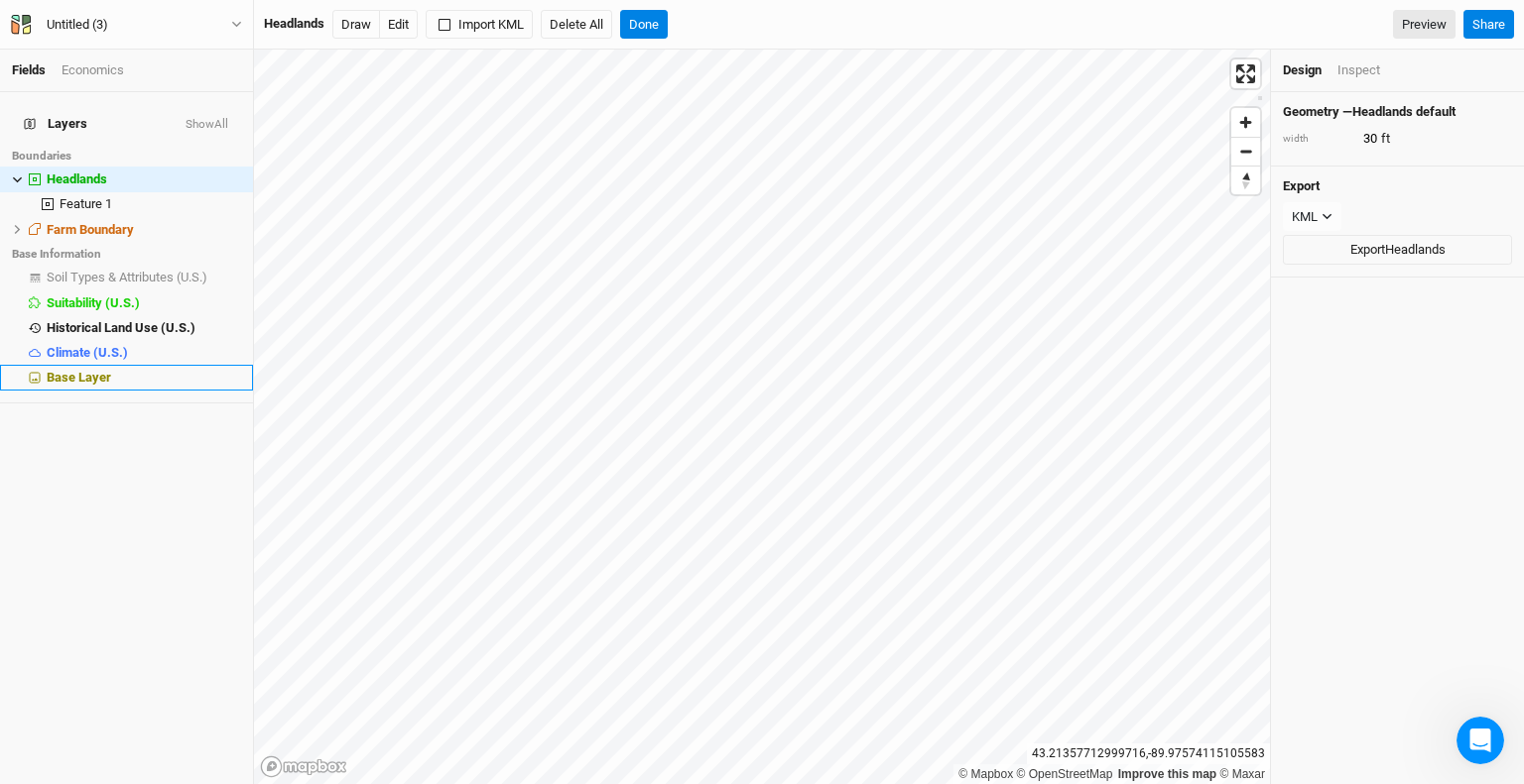
click at [59, 365] on li "Base Layer" at bounding box center [127, 377] width 254 height 25
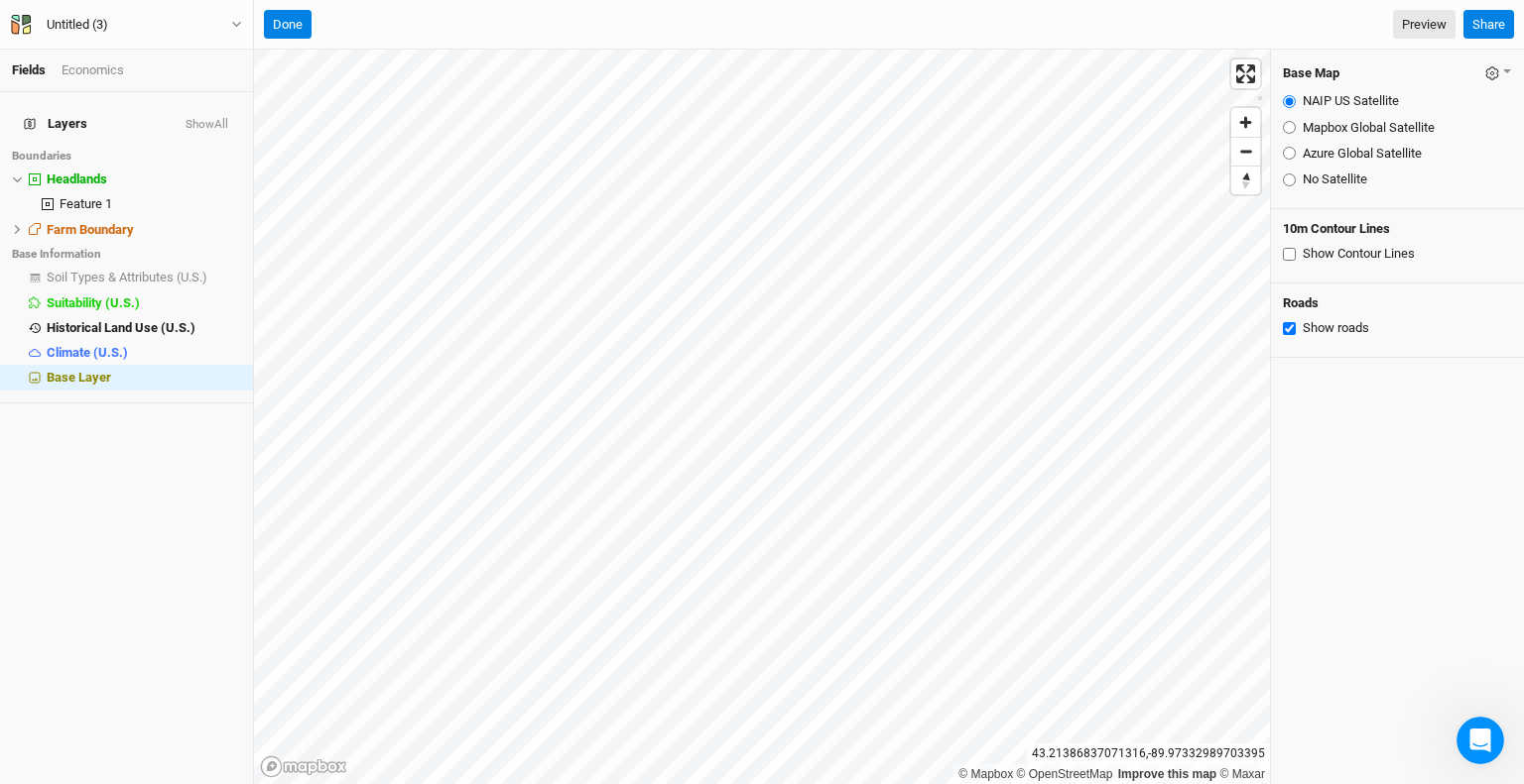
click at [1384, 251] on label "Show Contour Lines" at bounding box center [1358, 254] width 112 height 18
click at [1295, 251] on input "Show Contour Lines" at bounding box center [1289, 254] width 13 height 13
checkbox input "true"
click at [1485, 72] on icon "button" at bounding box center [1492, 74] width 14 height 14
click at [1340, 523] on div "Base Map Save as Farm Default Restore Farm Defaults NAIP US Satellite Mapbox Gl…" at bounding box center [1398, 417] width 254 height 735
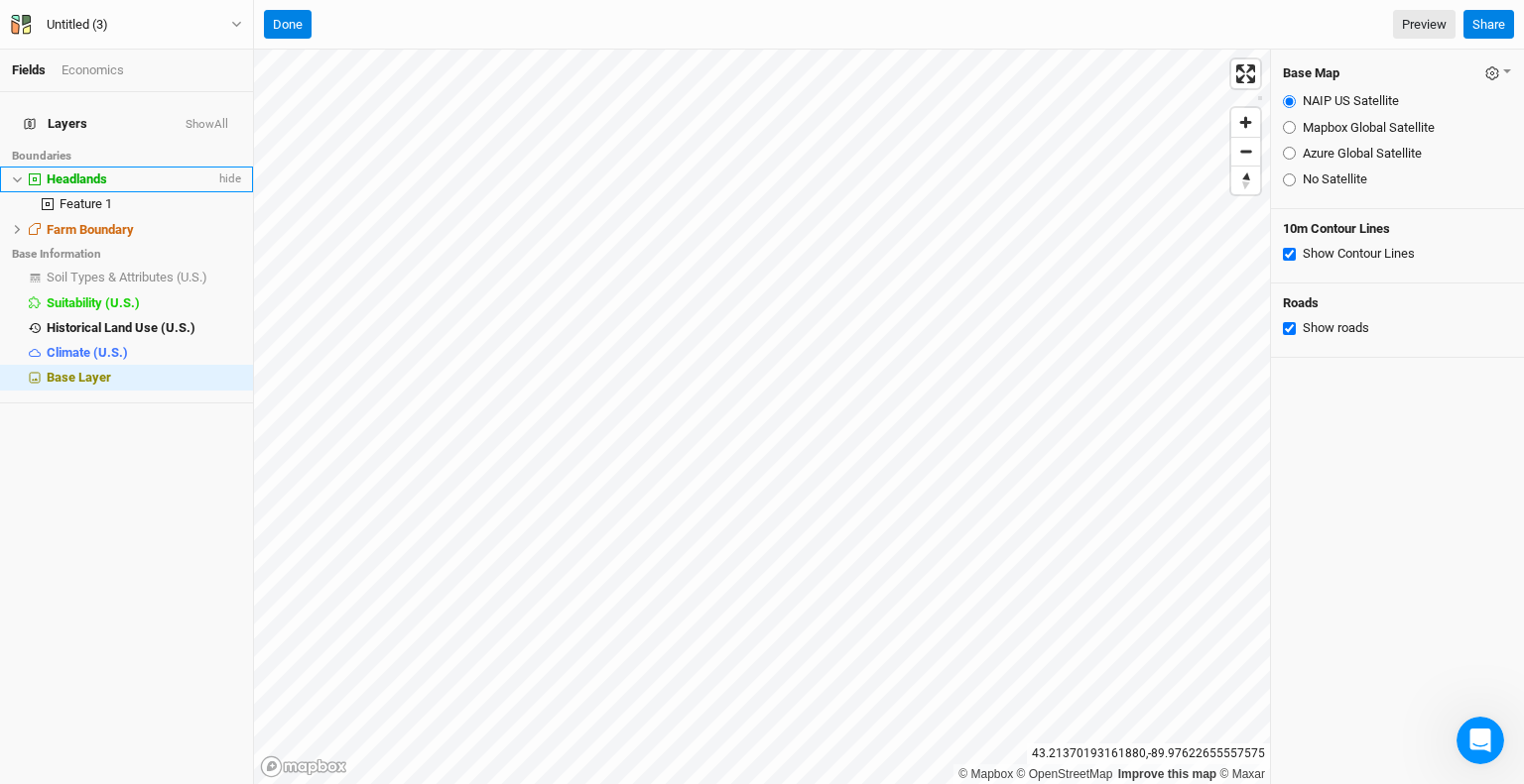
click at [90, 172] on span "Headlands" at bounding box center [77, 179] width 61 height 15
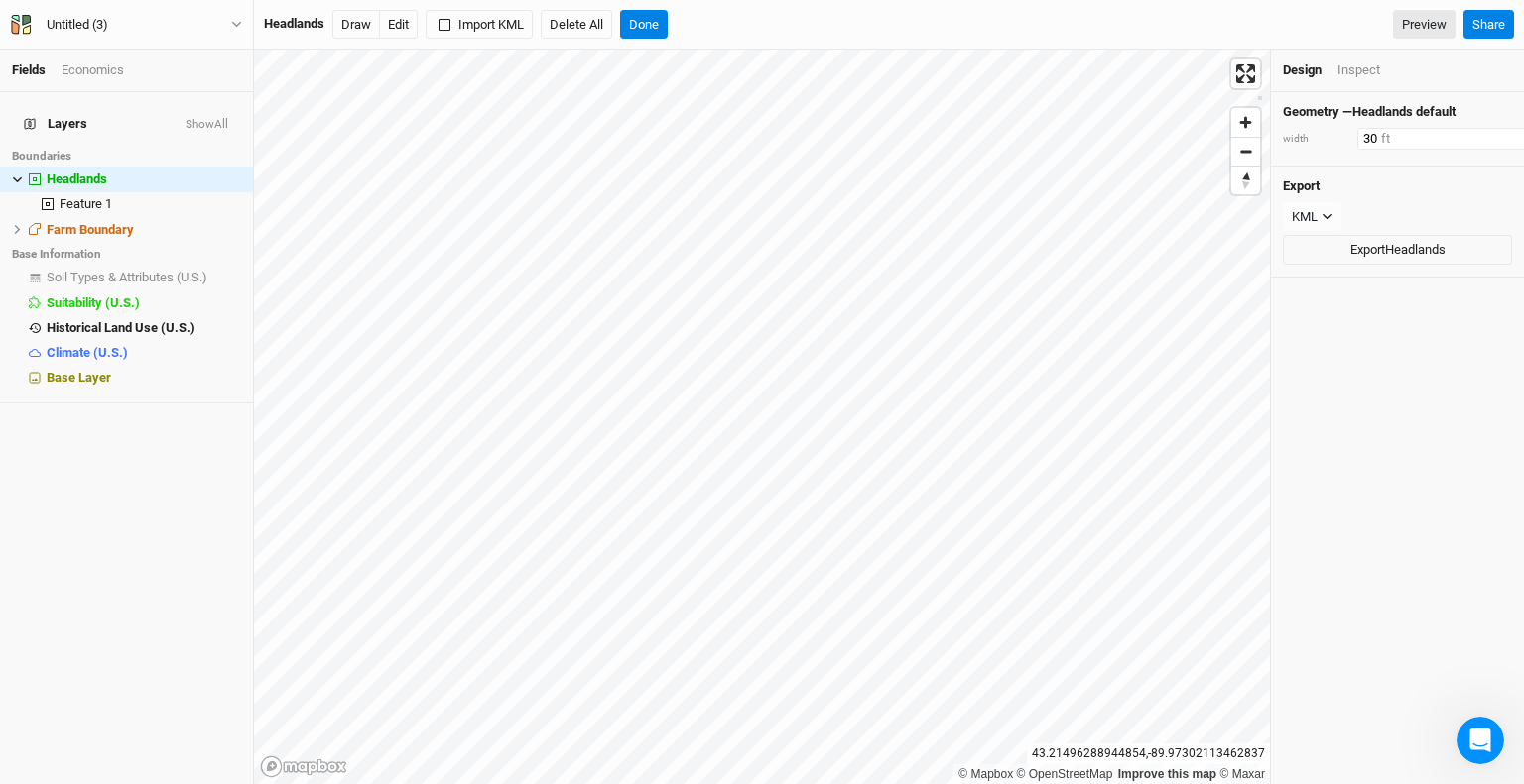
click at [1401, 143] on input "30" at bounding box center [1443, 139] width 173 height 22
click at [1383, 202] on div "KML JSON KML" at bounding box center [1398, 217] width 230 height 30
click at [107, 172] on span "Headlands" at bounding box center [77, 179] width 61 height 15
click at [105, 222] on span "Farm Boundary" at bounding box center [90, 229] width 87 height 15
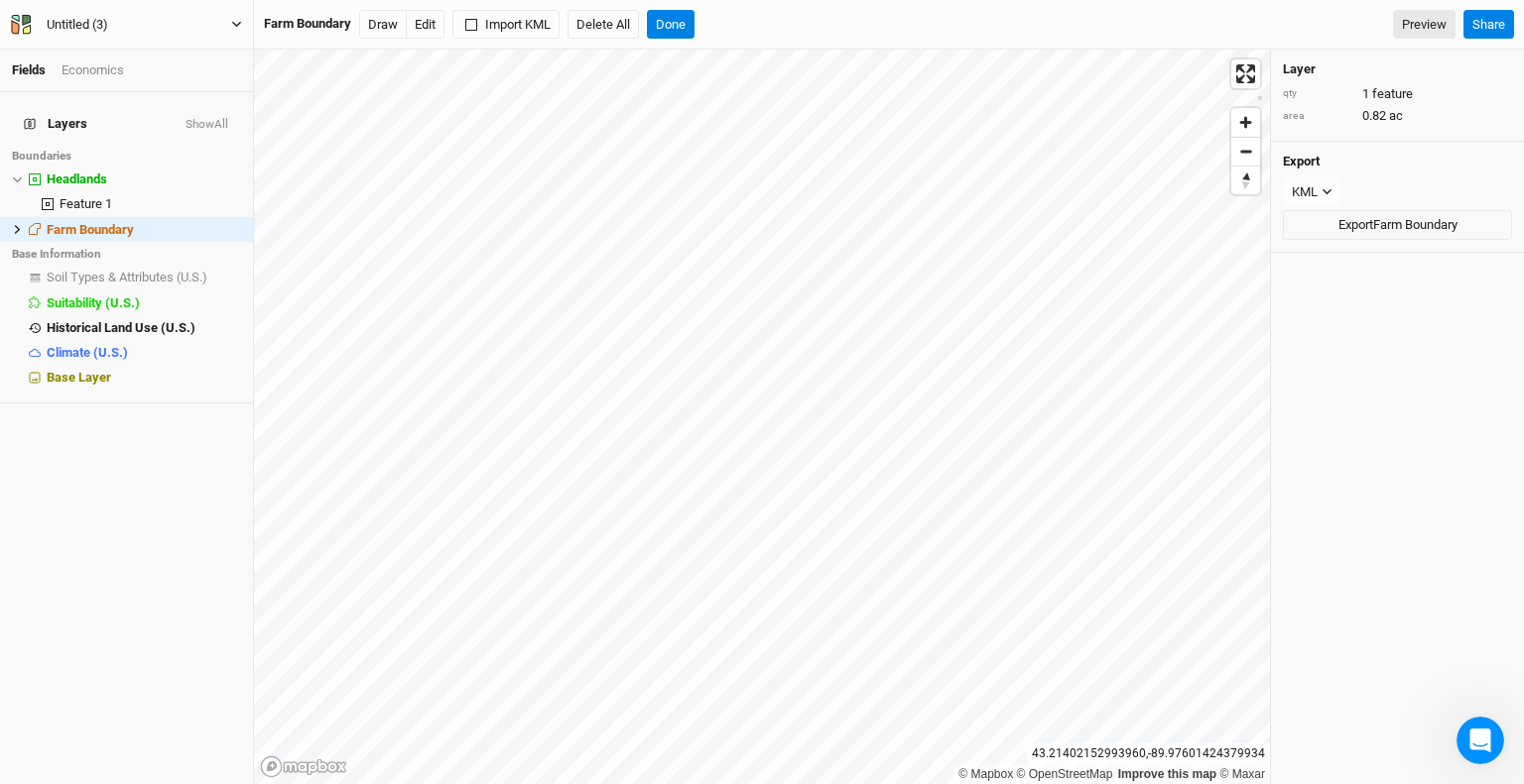
click at [66, 22] on div "Untitled (3)" at bounding box center [78, 25] width 62 height 20
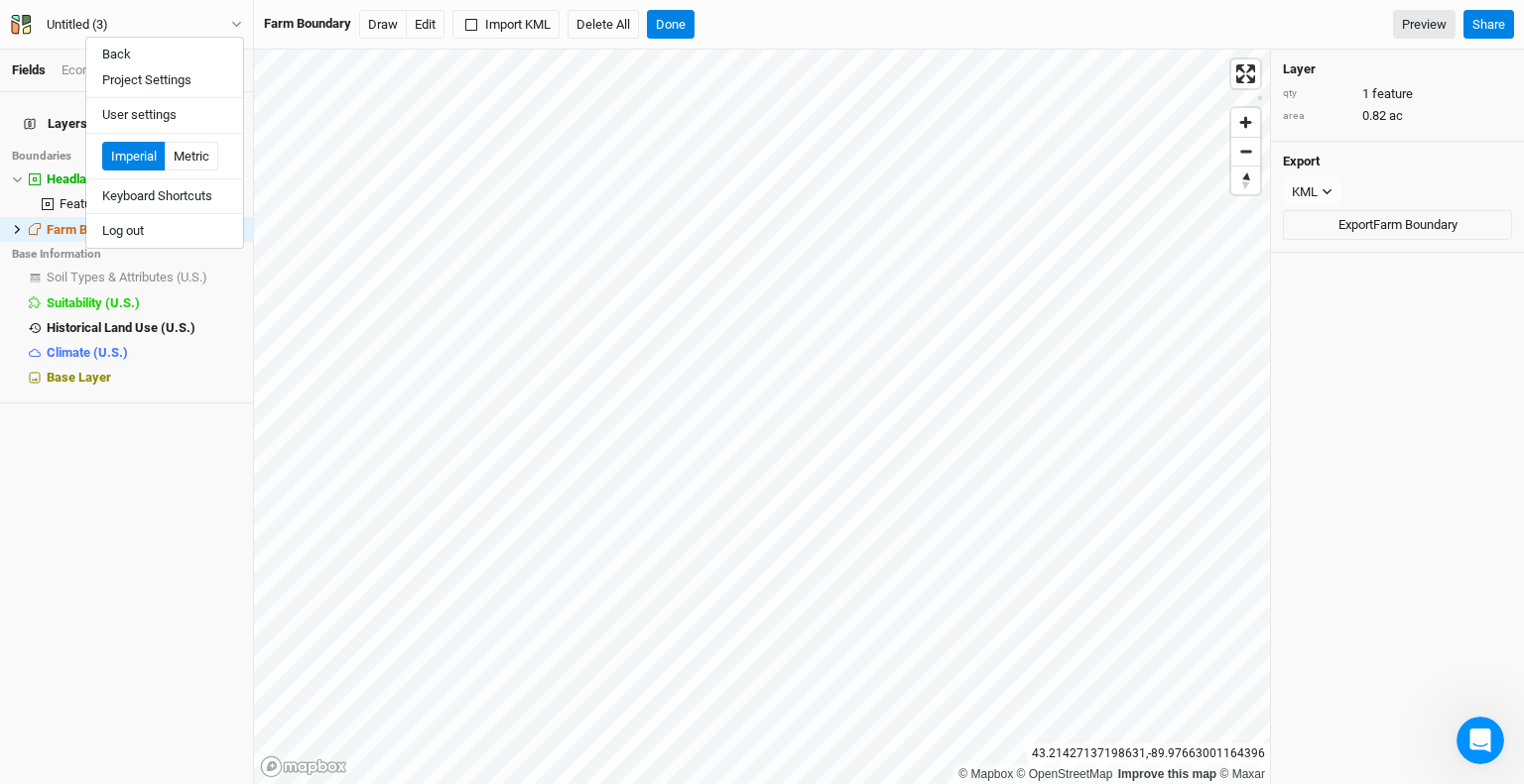
click at [131, 453] on div "Layers Show All Boundaries Headlands hide Feature 1 hide Farm Boundary hide Bas…" at bounding box center [127, 438] width 254 height 692
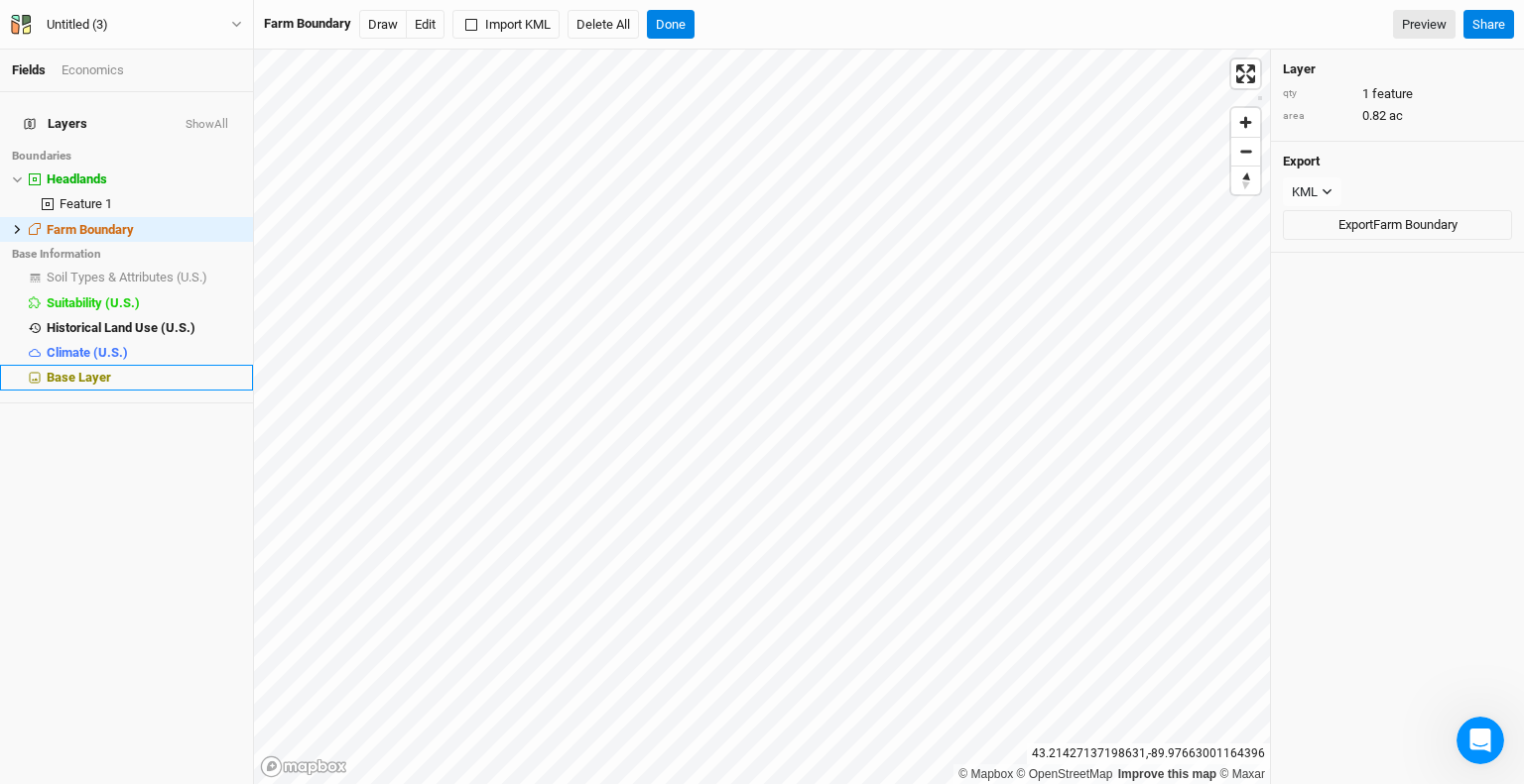
click at [100, 370] on span "Base Layer" at bounding box center [79, 377] width 65 height 15
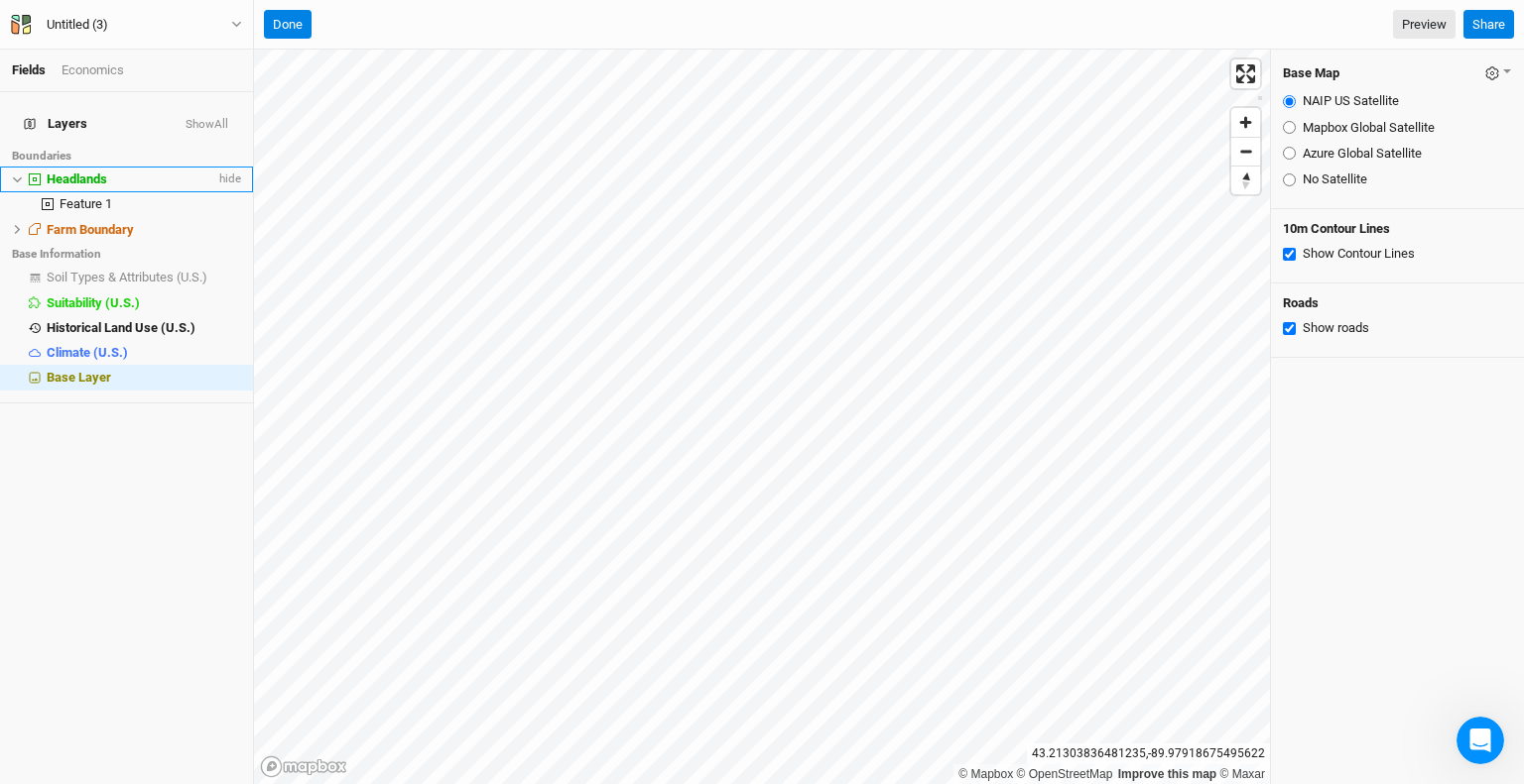
click at [81, 172] on span "Headlands" at bounding box center [77, 179] width 61 height 15
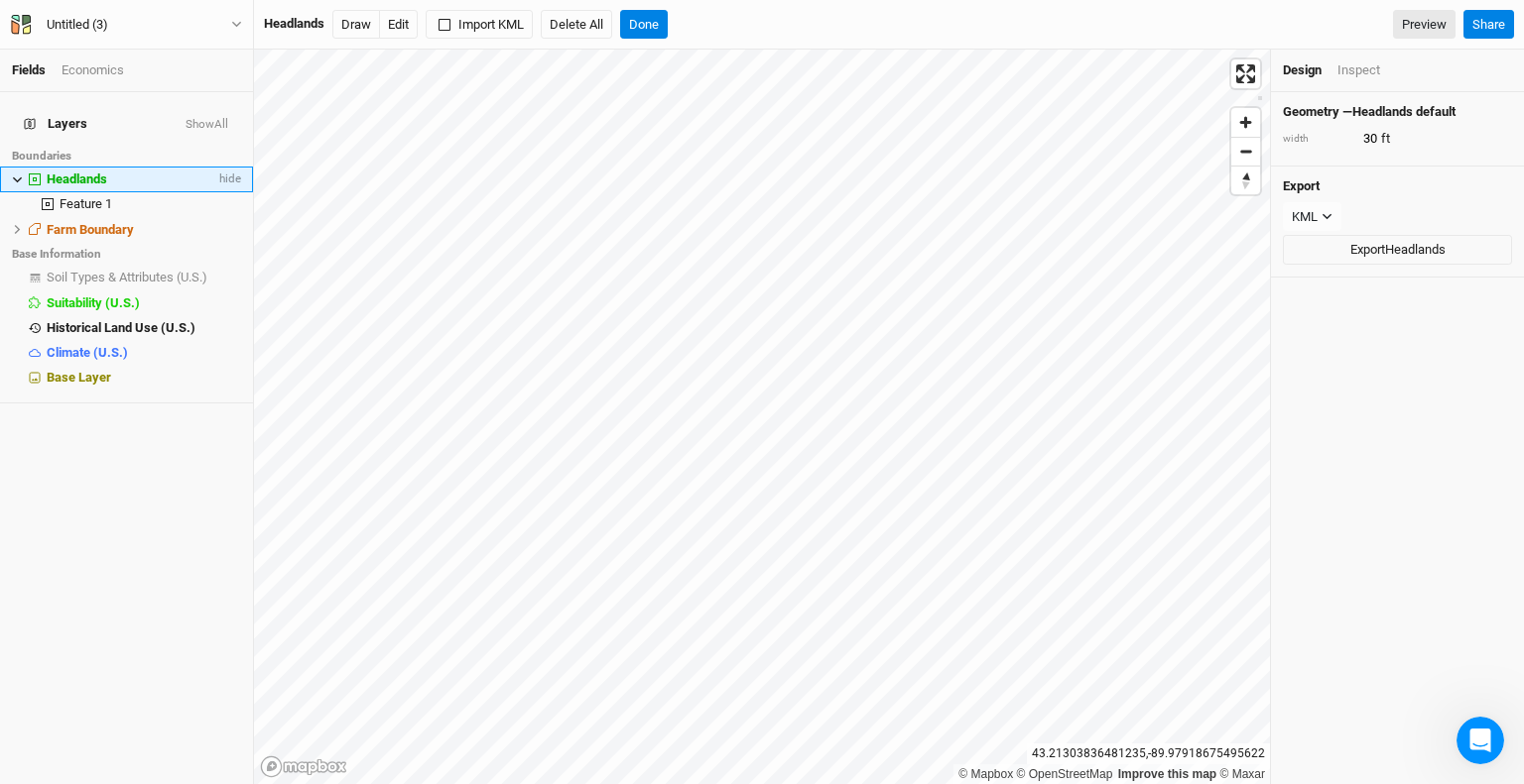
click at [81, 172] on span "Headlands" at bounding box center [77, 179] width 61 height 15
click at [1334, 122] on div "Geometry — Headlands default width 30 ft" at bounding box center [1398, 129] width 254 height 75
click at [1378, 109] on h4 "Geometry — Headlands default" at bounding box center [1398, 112] width 230 height 16
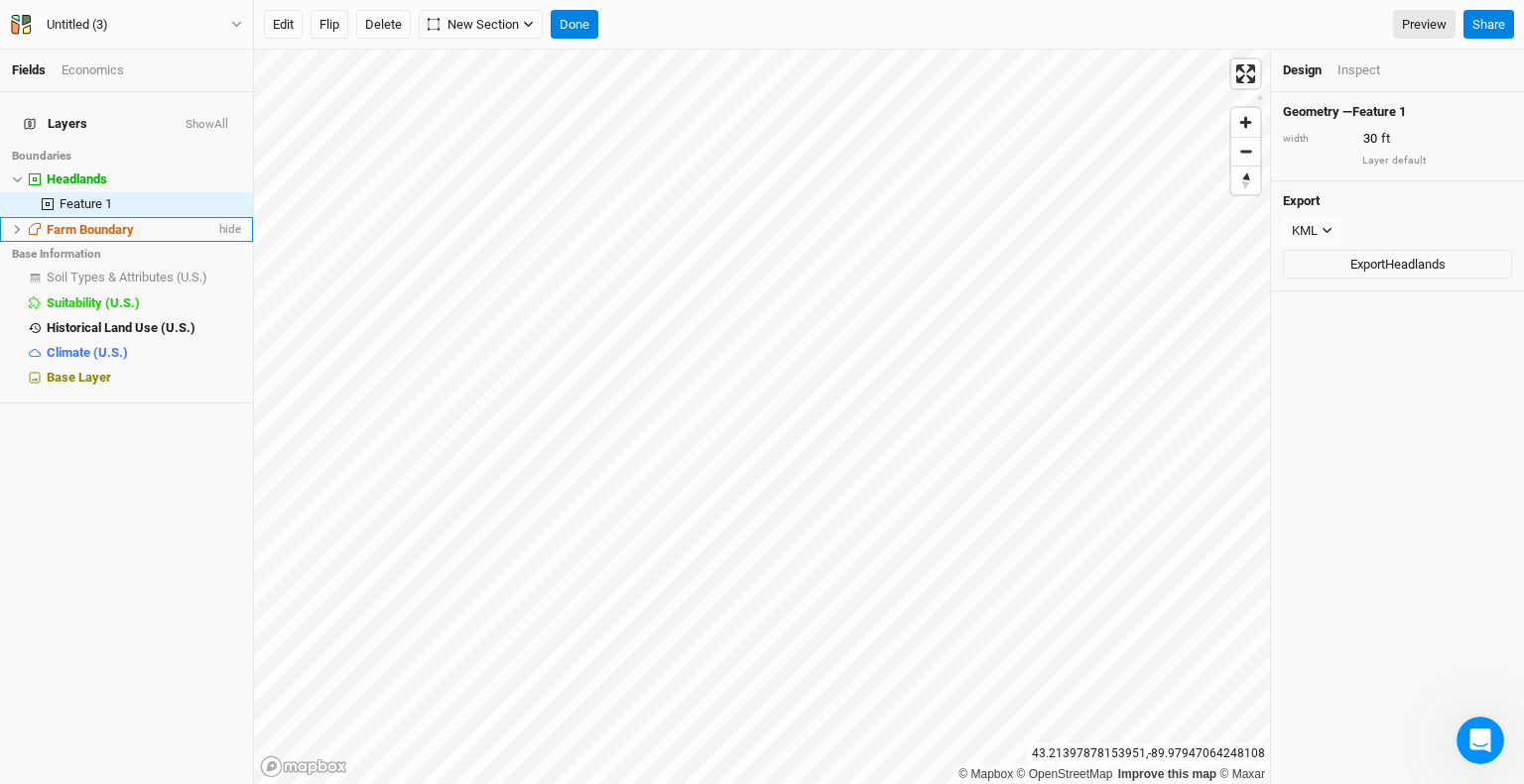
click at [97, 222] on span "Farm Boundary" at bounding box center [90, 229] width 87 height 15
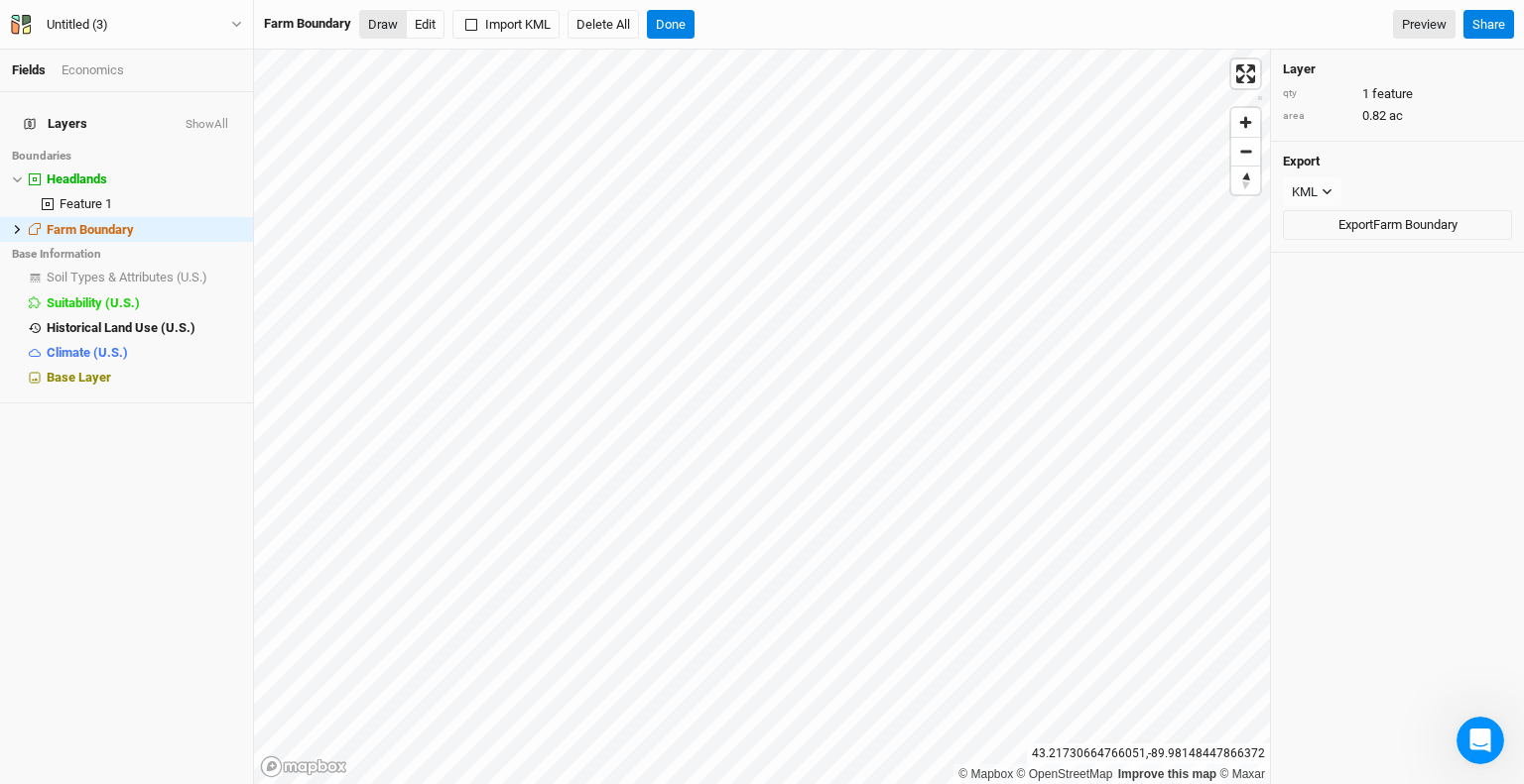
click at [393, 29] on button "Draw" at bounding box center [383, 25] width 48 height 30
click at [18, 224] on icon at bounding box center [17, 229] width 11 height 11
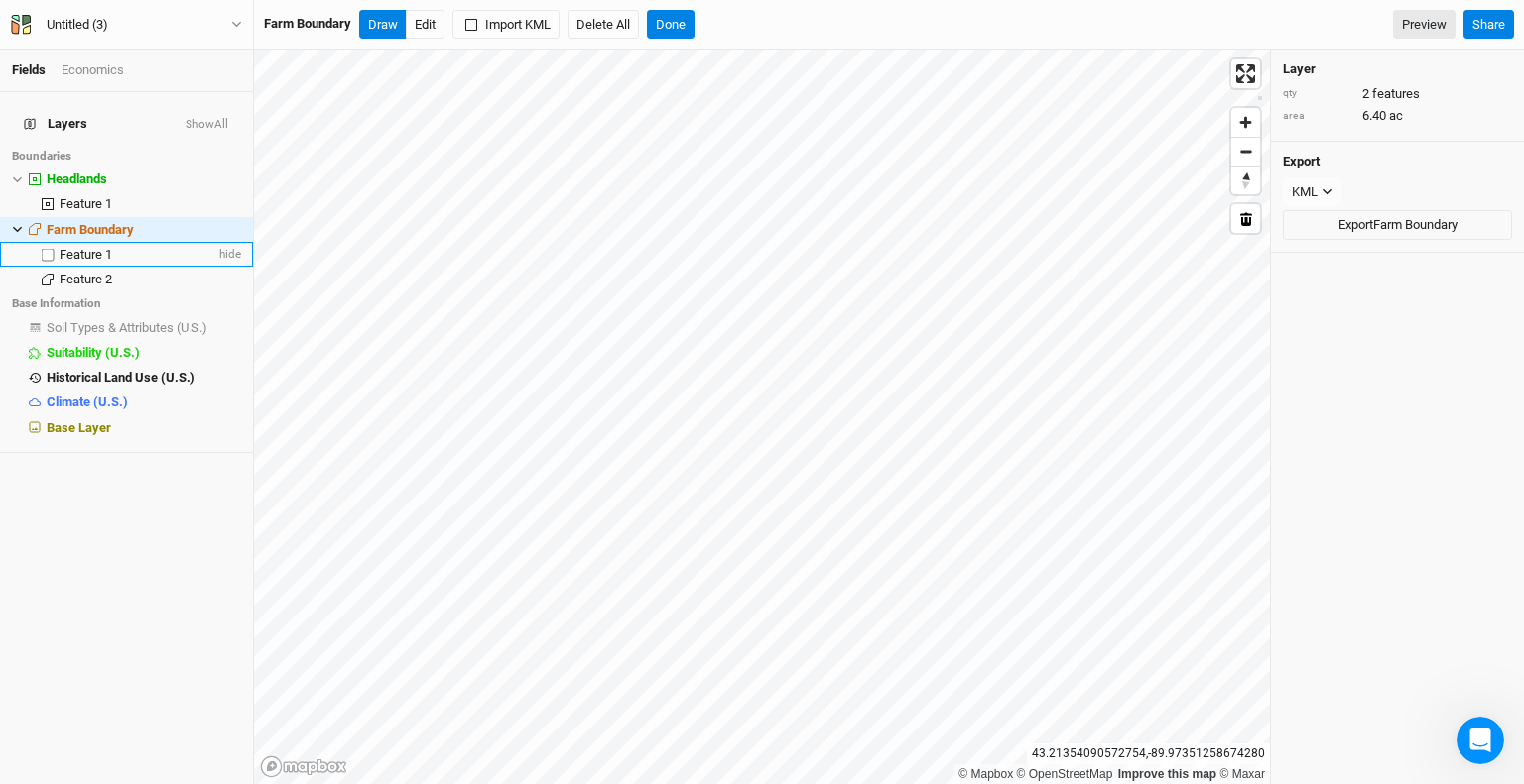
click at [123, 247] on div "Feature 1" at bounding box center [138, 255] width 156 height 16
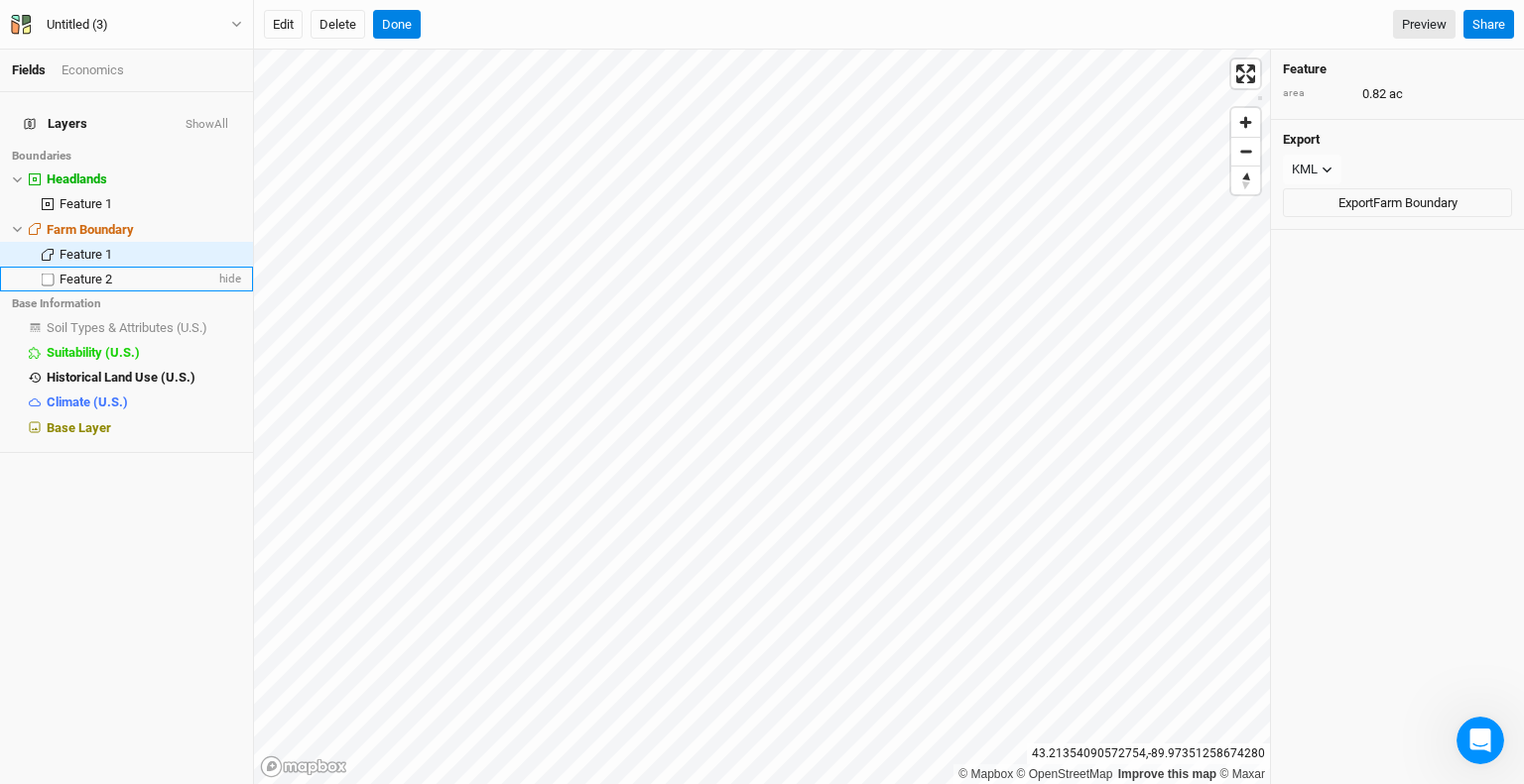
click at [123, 271] on div "Feature 2" at bounding box center [138, 279] width 156 height 16
click at [1313, 167] on div "KML" at bounding box center [1305, 170] width 26 height 20
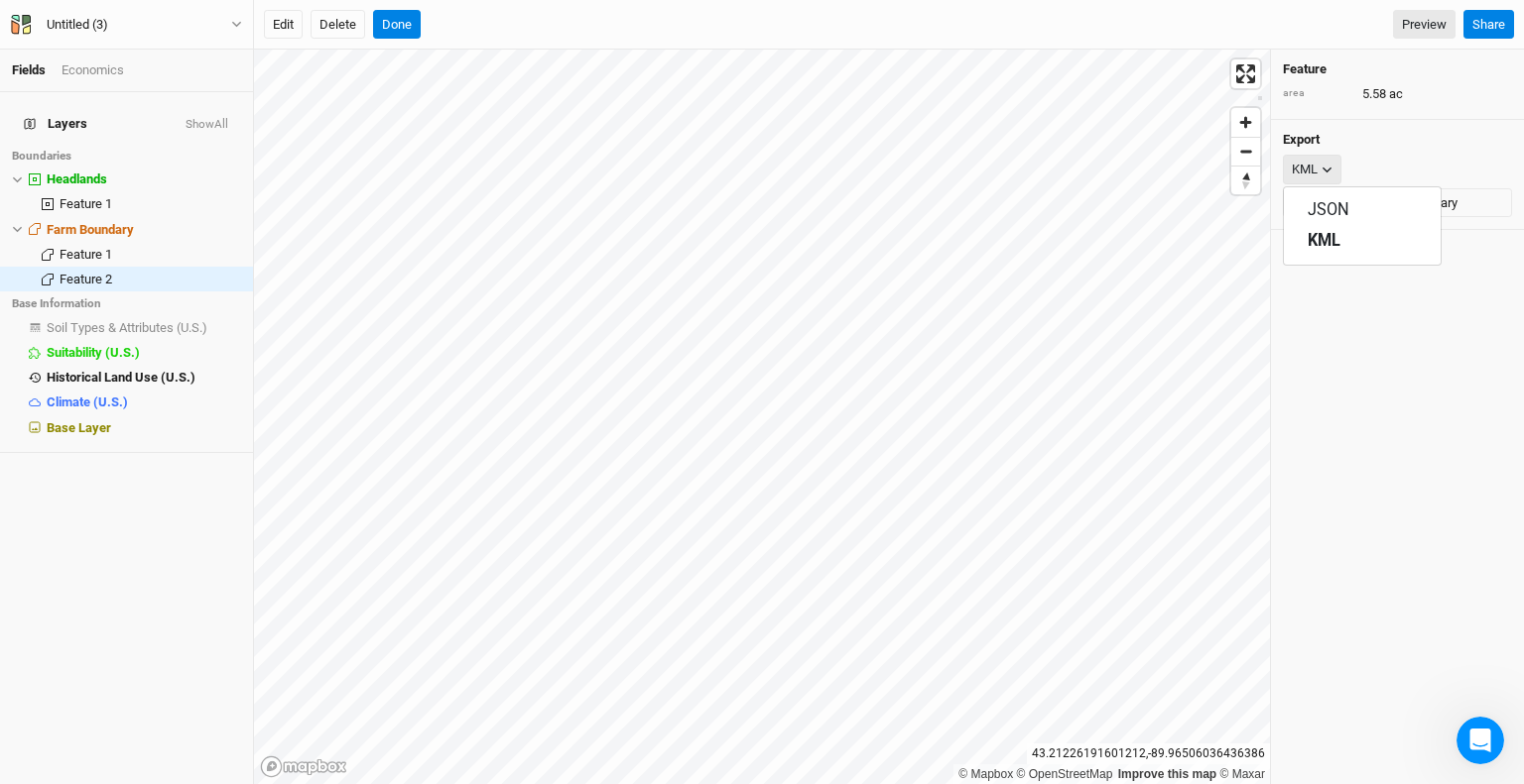
click at [1313, 167] on div "KML" at bounding box center [1305, 170] width 26 height 20
click at [1350, 372] on div "Feature area 5.58 ac Export KML JSON KML Export Farm Boundary" at bounding box center [1398, 417] width 254 height 735
click at [1421, 89] on icon at bounding box center [1417, 93] width 8 height 8
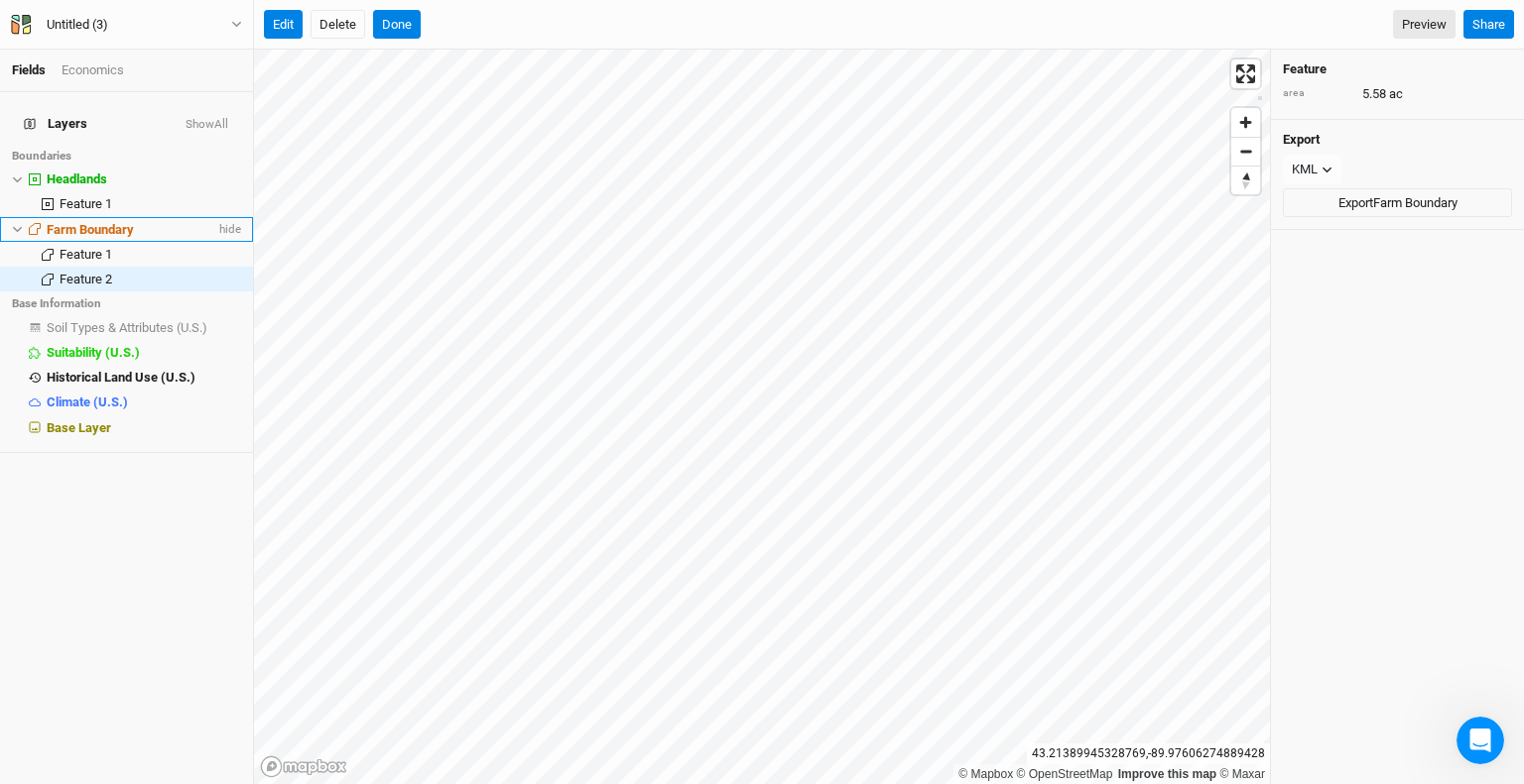
click at [86, 222] on span "Farm Boundary" at bounding box center [90, 229] width 87 height 15
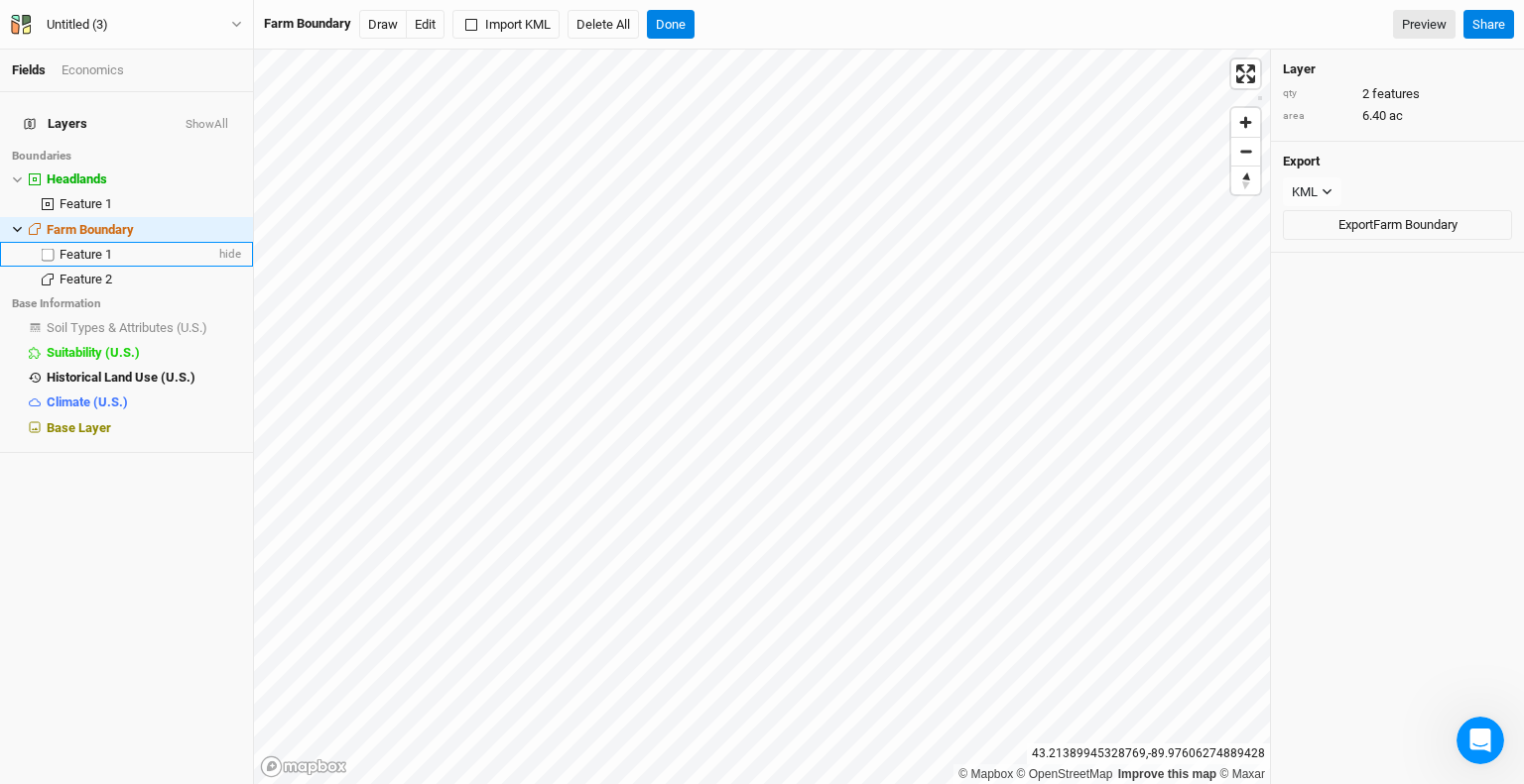
click at [82, 251] on li "Feature 1 hide" at bounding box center [127, 254] width 254 height 25
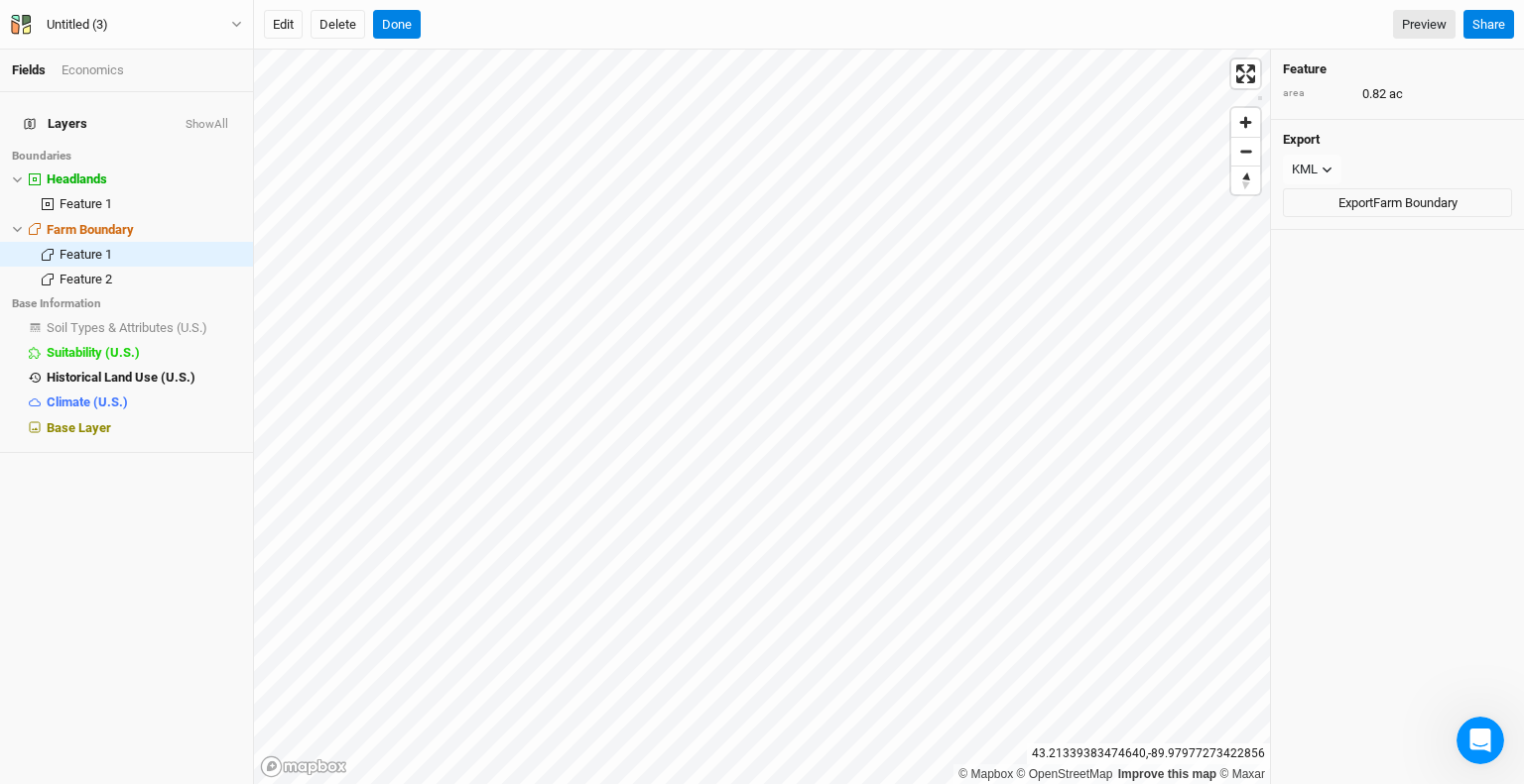
click at [54, 116] on span "Layers" at bounding box center [56, 124] width 64 height 16
click at [53, 291] on li "Base Information" at bounding box center [127, 303] width 254 height 24
click at [68, 172] on span "Headlands" at bounding box center [77, 179] width 61 height 15
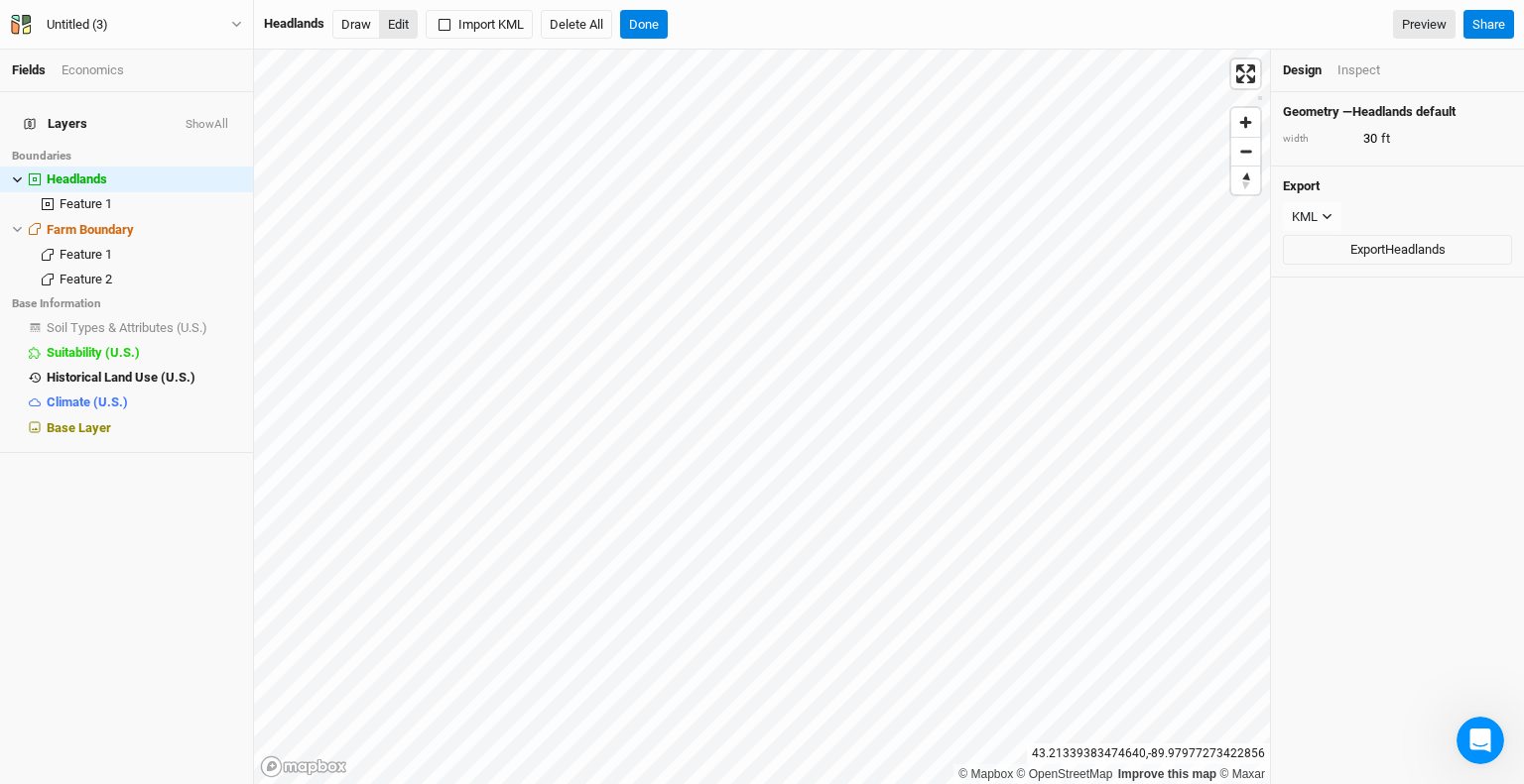
click at [405, 31] on button "Edit" at bounding box center [398, 25] width 39 height 30
click at [360, 27] on button "Draw" at bounding box center [356, 25] width 48 height 30
click at [397, 20] on button "Edit" at bounding box center [398, 25] width 39 height 30
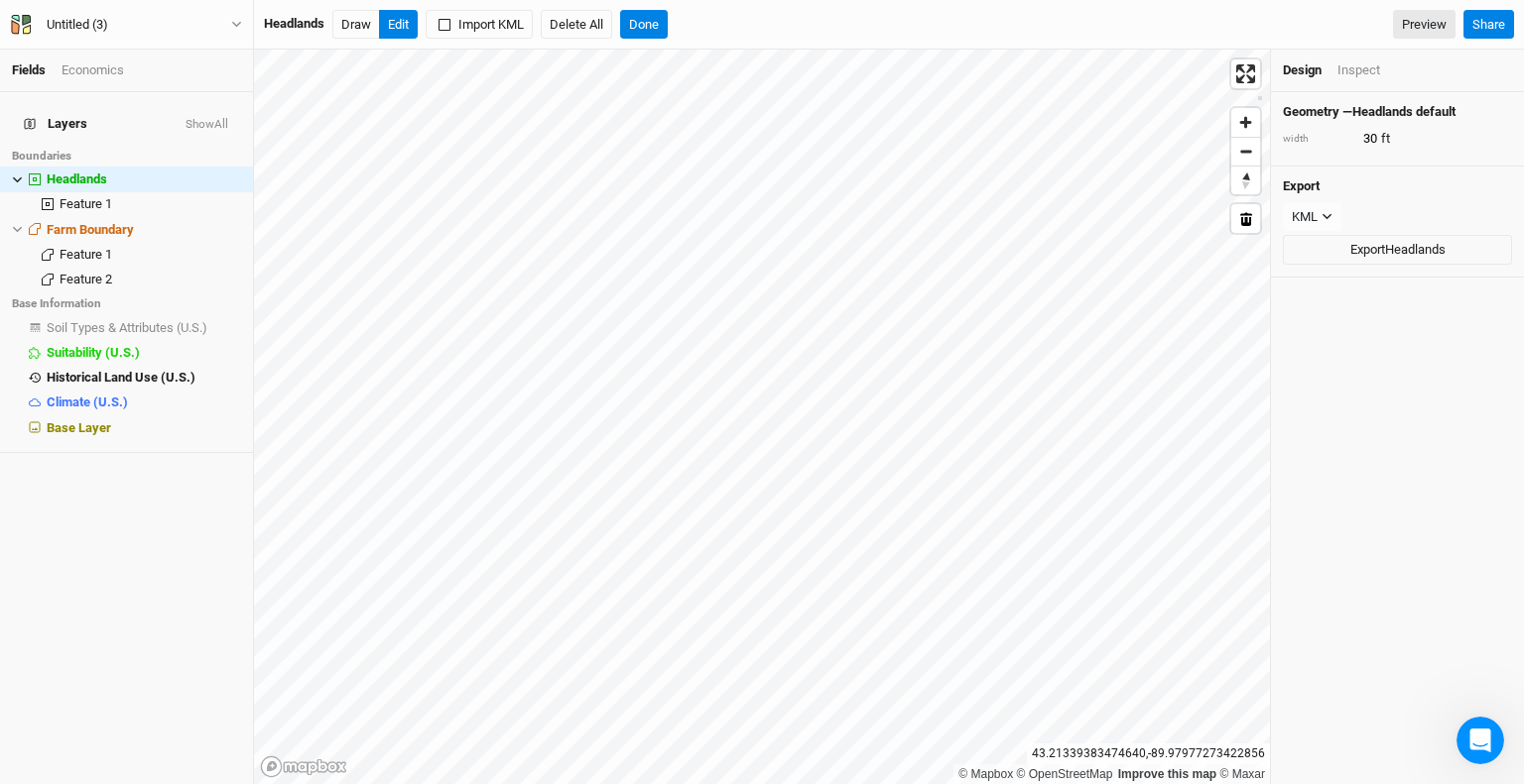
click at [1349, 63] on div "Inspect" at bounding box center [1358, 71] width 43 height 18
click at [365, 19] on button "Draw" at bounding box center [356, 25] width 48 height 30
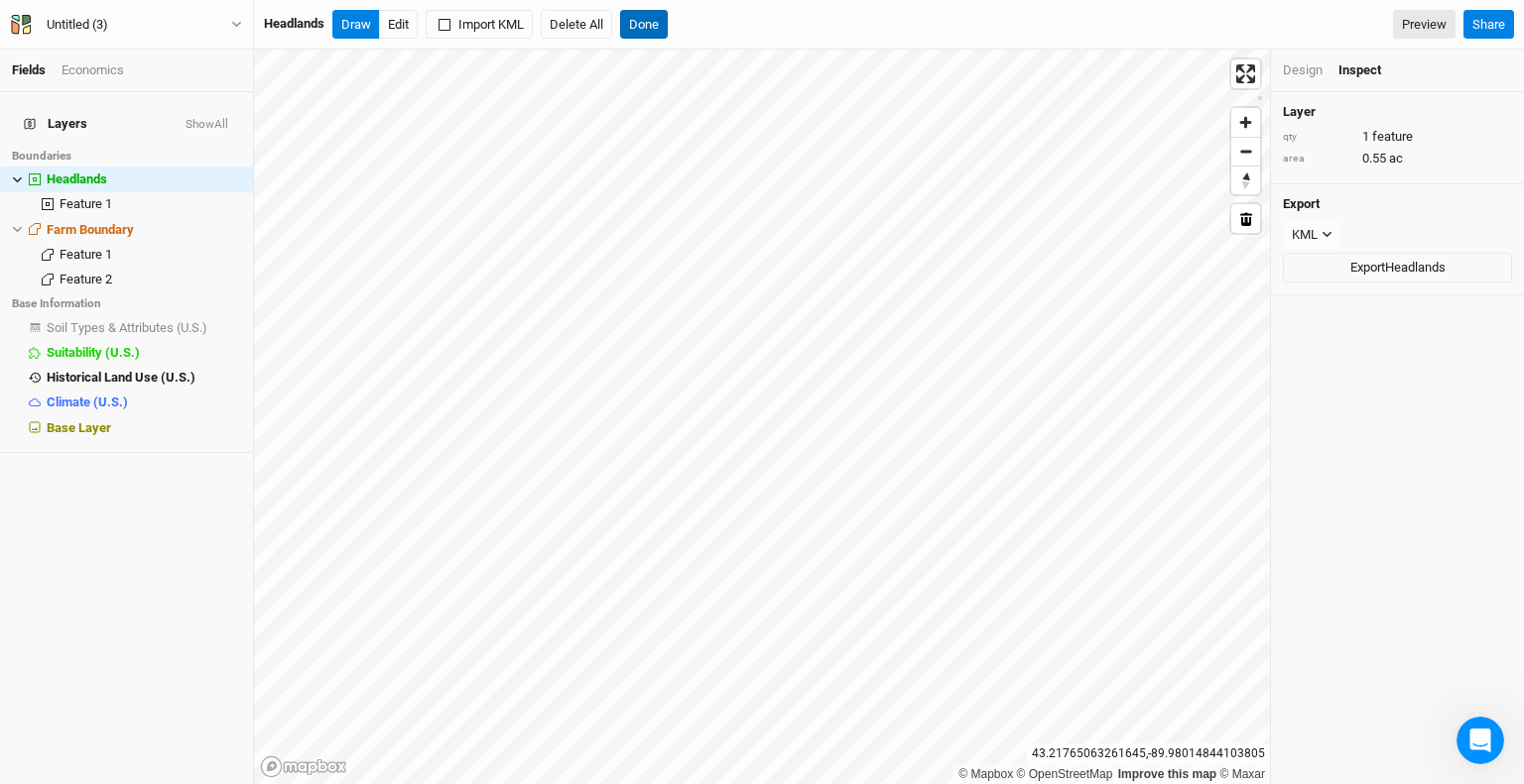
click at [643, 23] on button "Done" at bounding box center [644, 25] width 48 height 30
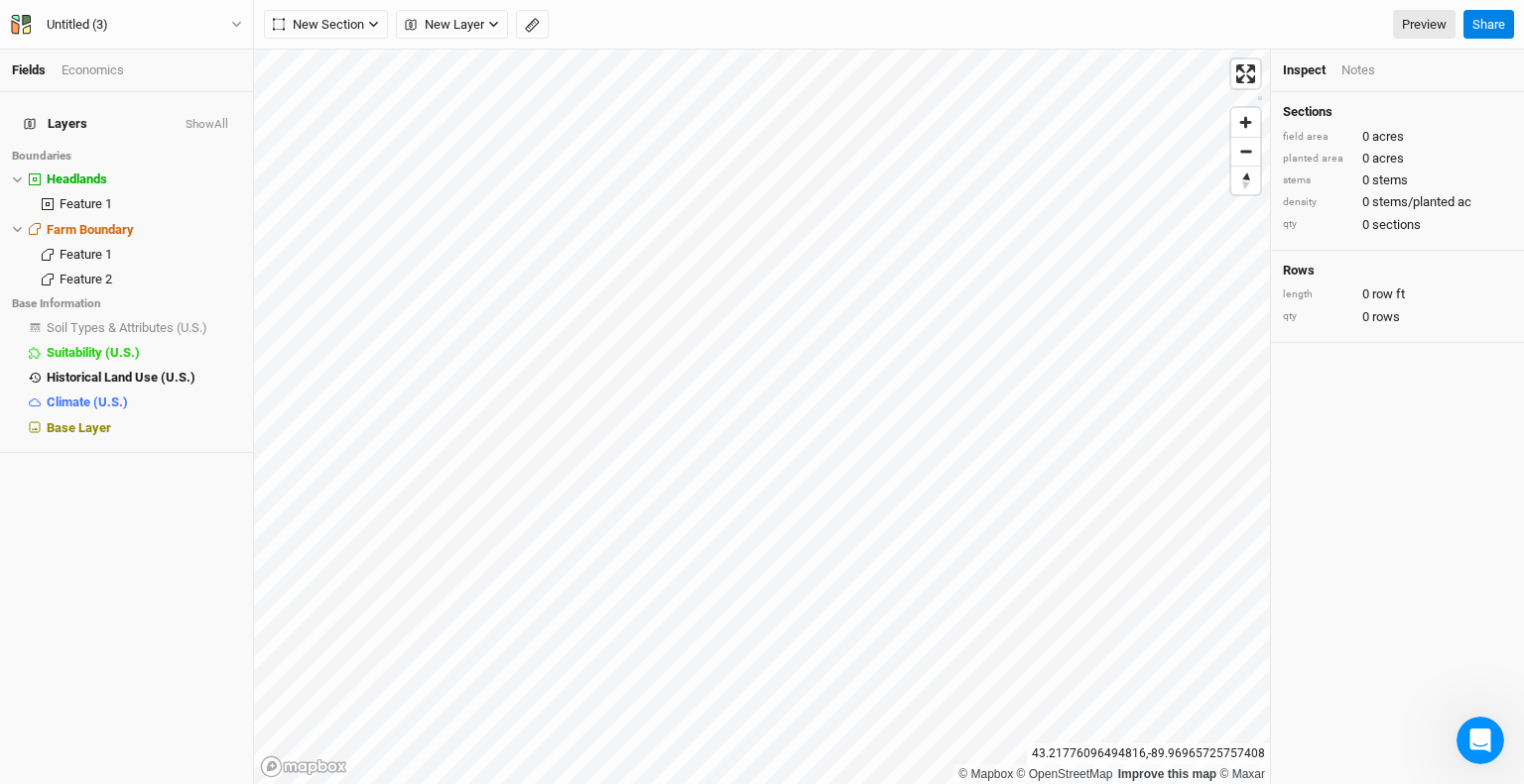
click at [1356, 73] on div "Notes" at bounding box center [1358, 71] width 34 height 18
click at [1307, 66] on div "Inspect" at bounding box center [1304, 71] width 43 height 18
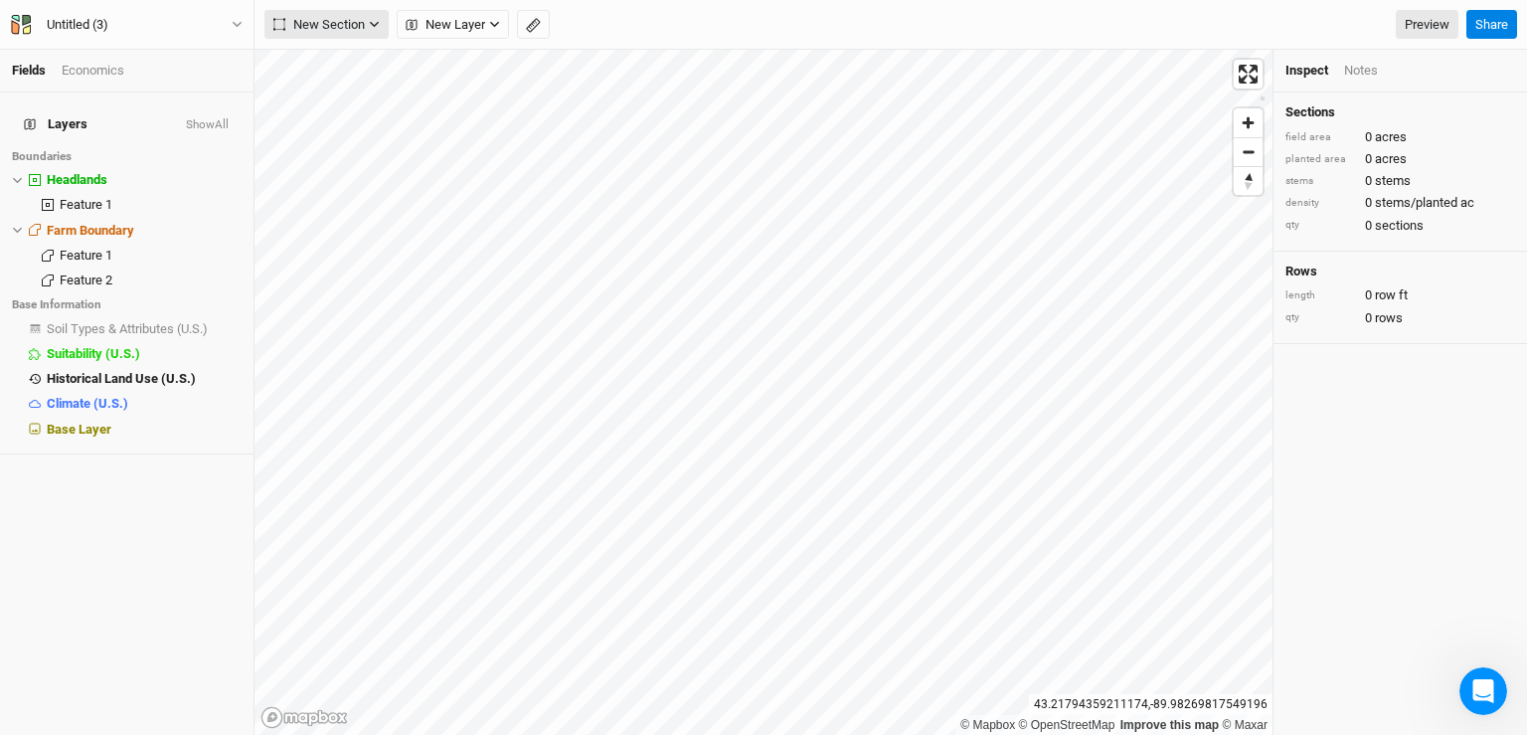
click at [319, 19] on span "New Section" at bounding box center [318, 25] width 91 height 20
click at [111, 248] on span "Feature 1" at bounding box center [86, 255] width 53 height 15
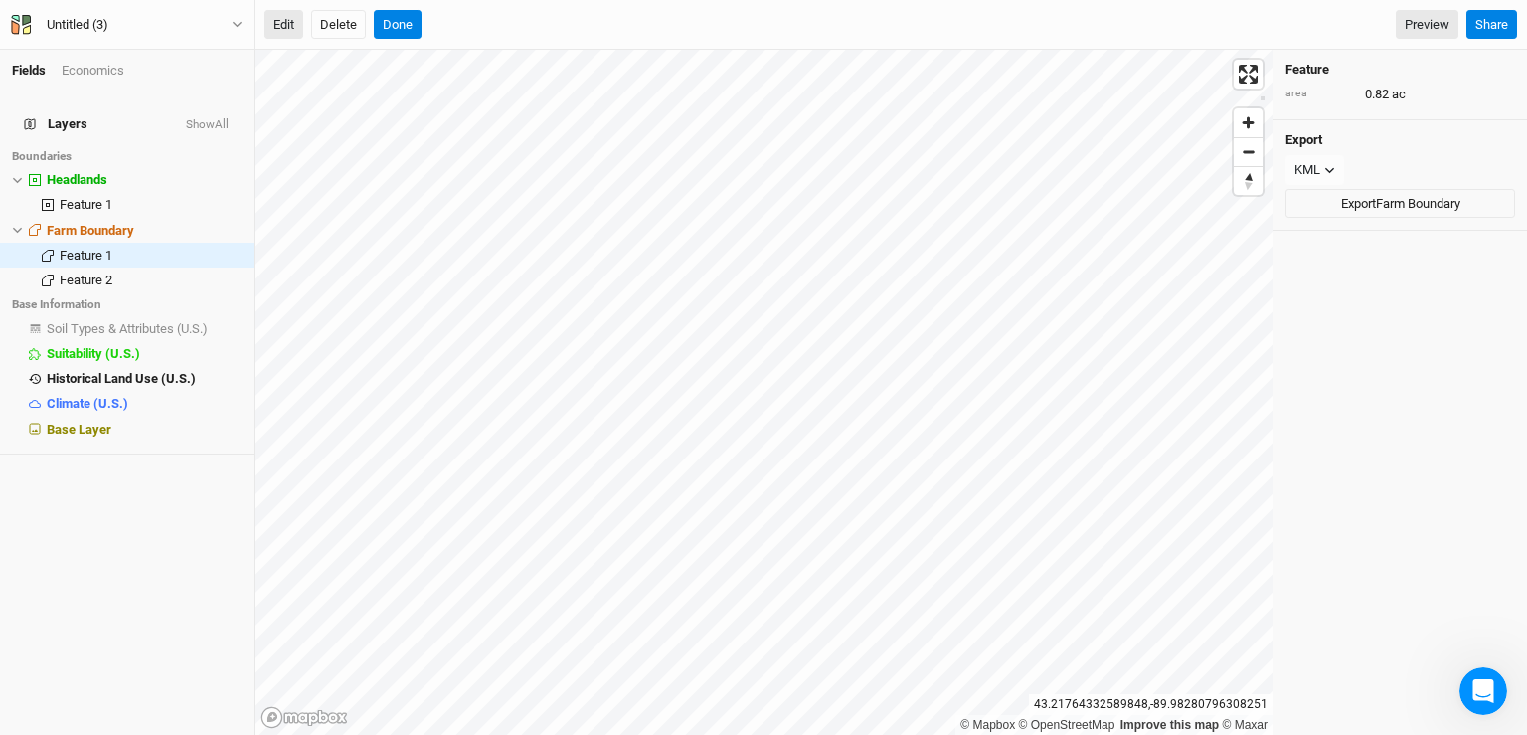
click at [293, 19] on button "Edit" at bounding box center [283, 25] width 39 height 30
click at [343, 20] on button "Delete" at bounding box center [338, 25] width 55 height 30
click at [607, 26] on button "Confirm" at bounding box center [603, 25] width 62 height 30
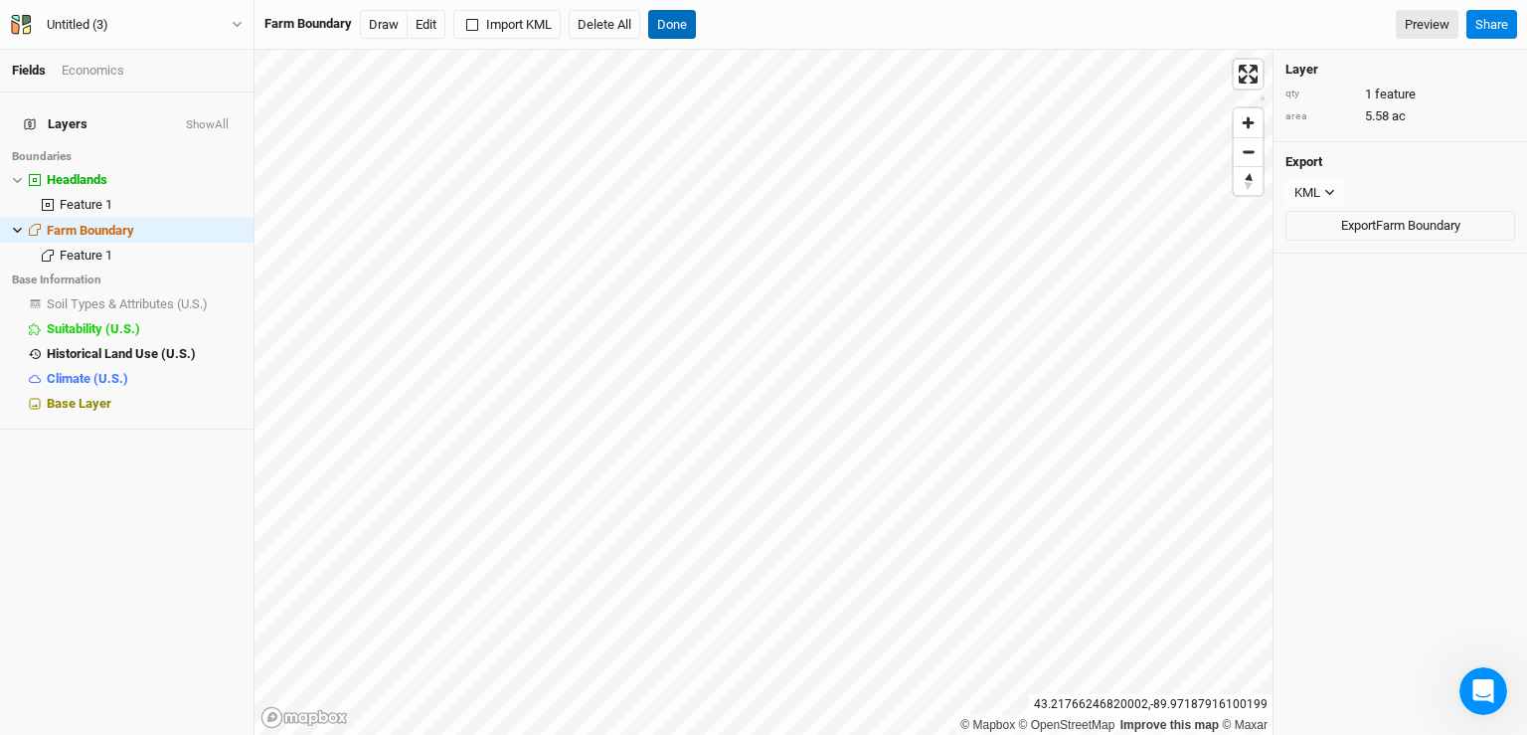
click at [676, 23] on button "Done" at bounding box center [672, 25] width 48 height 30
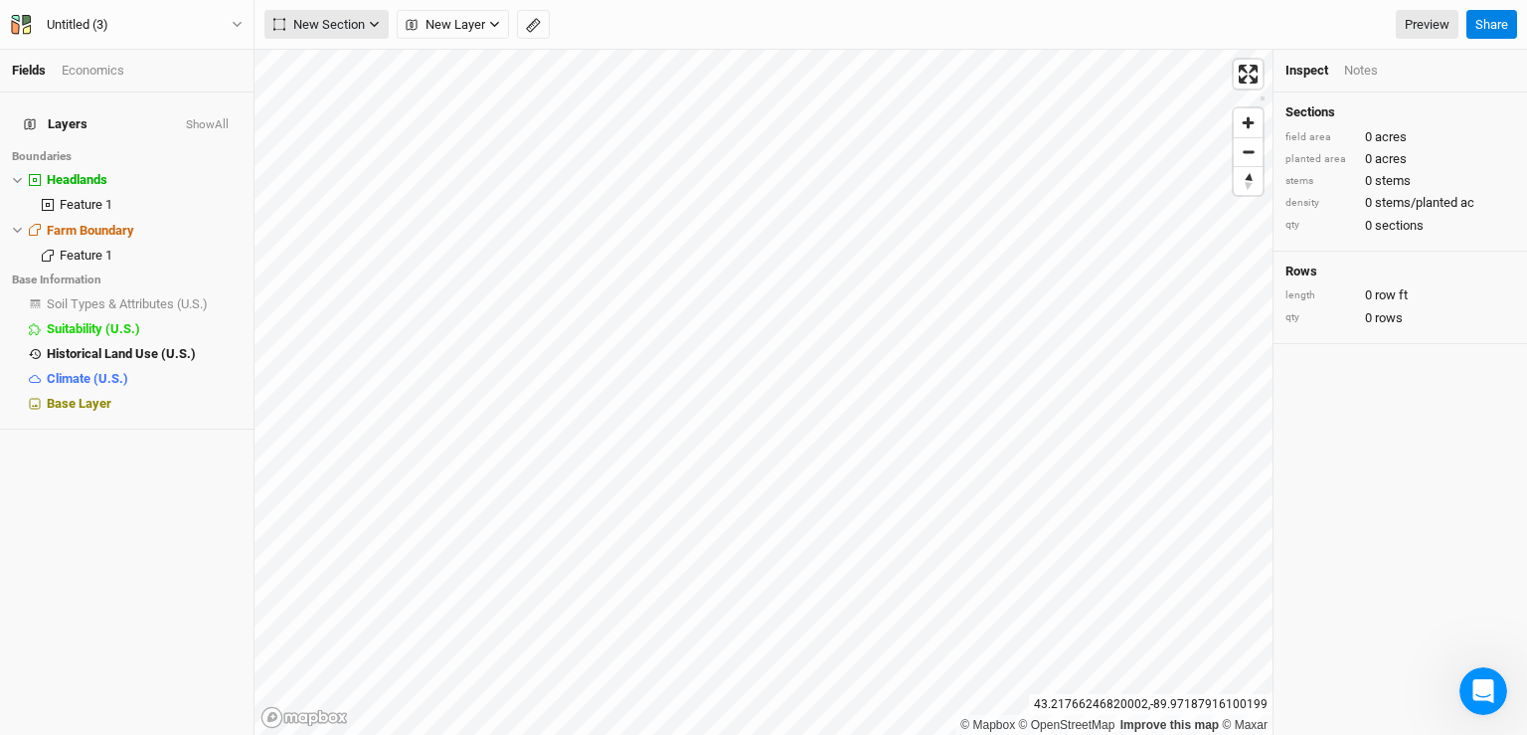
click at [335, 17] on span "New Section" at bounding box center [318, 25] width 91 height 20
click at [334, 130] on div "Keyline Beta" at bounding box center [354, 127] width 95 height 23
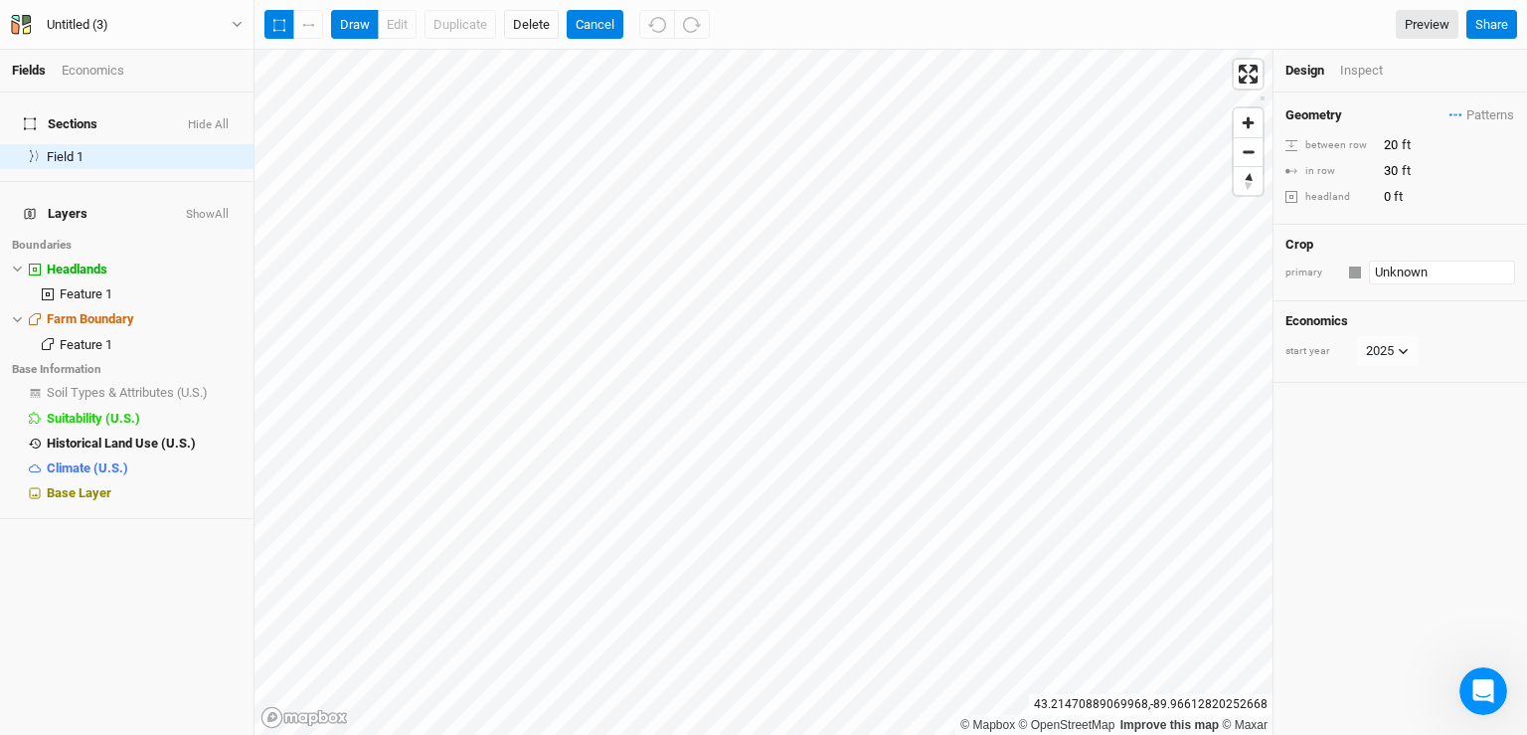
click at [1388, 268] on input "Unknown" at bounding box center [1442, 272] width 146 height 24
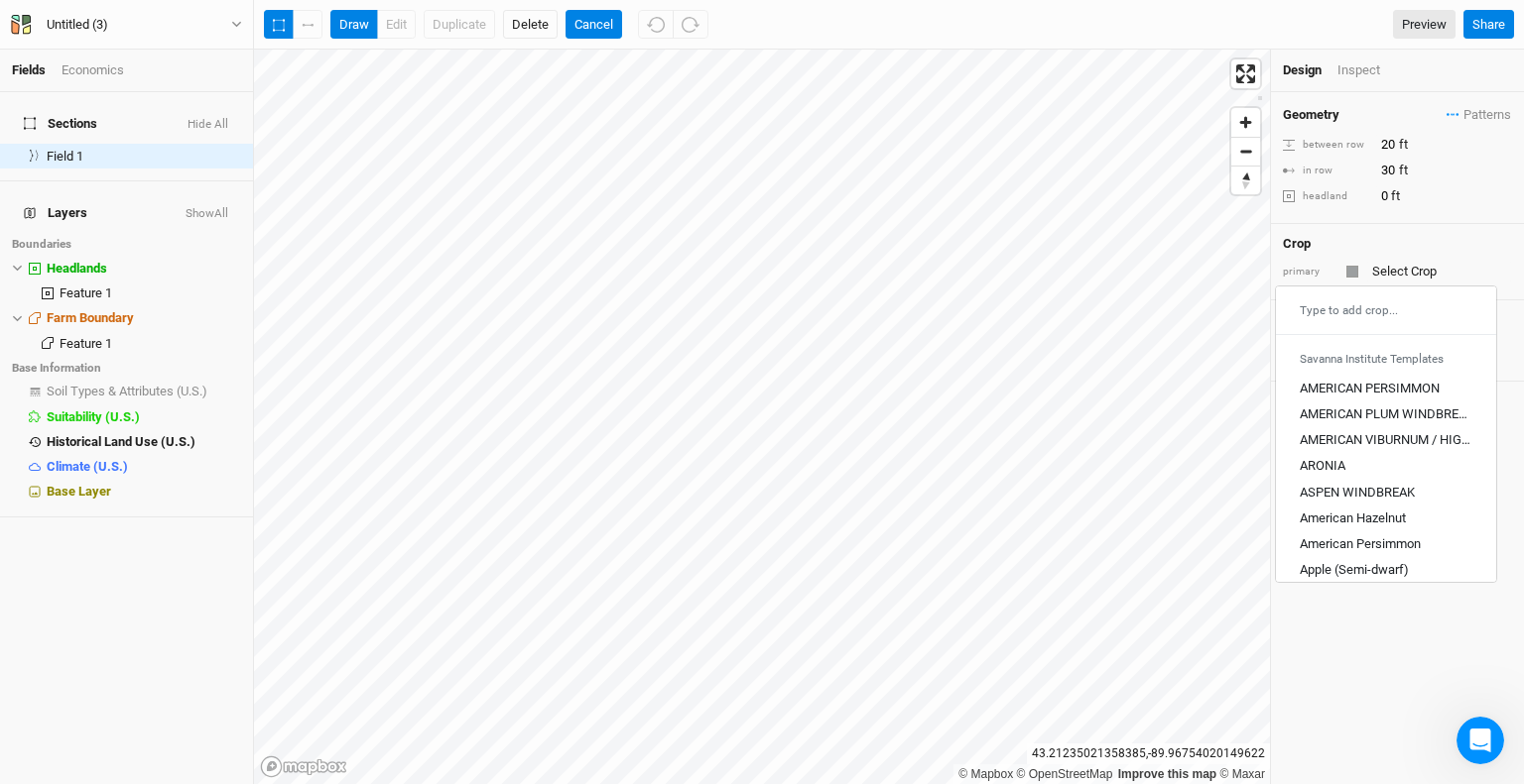
type input "Unknown"
click at [1397, 261] on input "text" at bounding box center [1439, 271] width 146 height 24
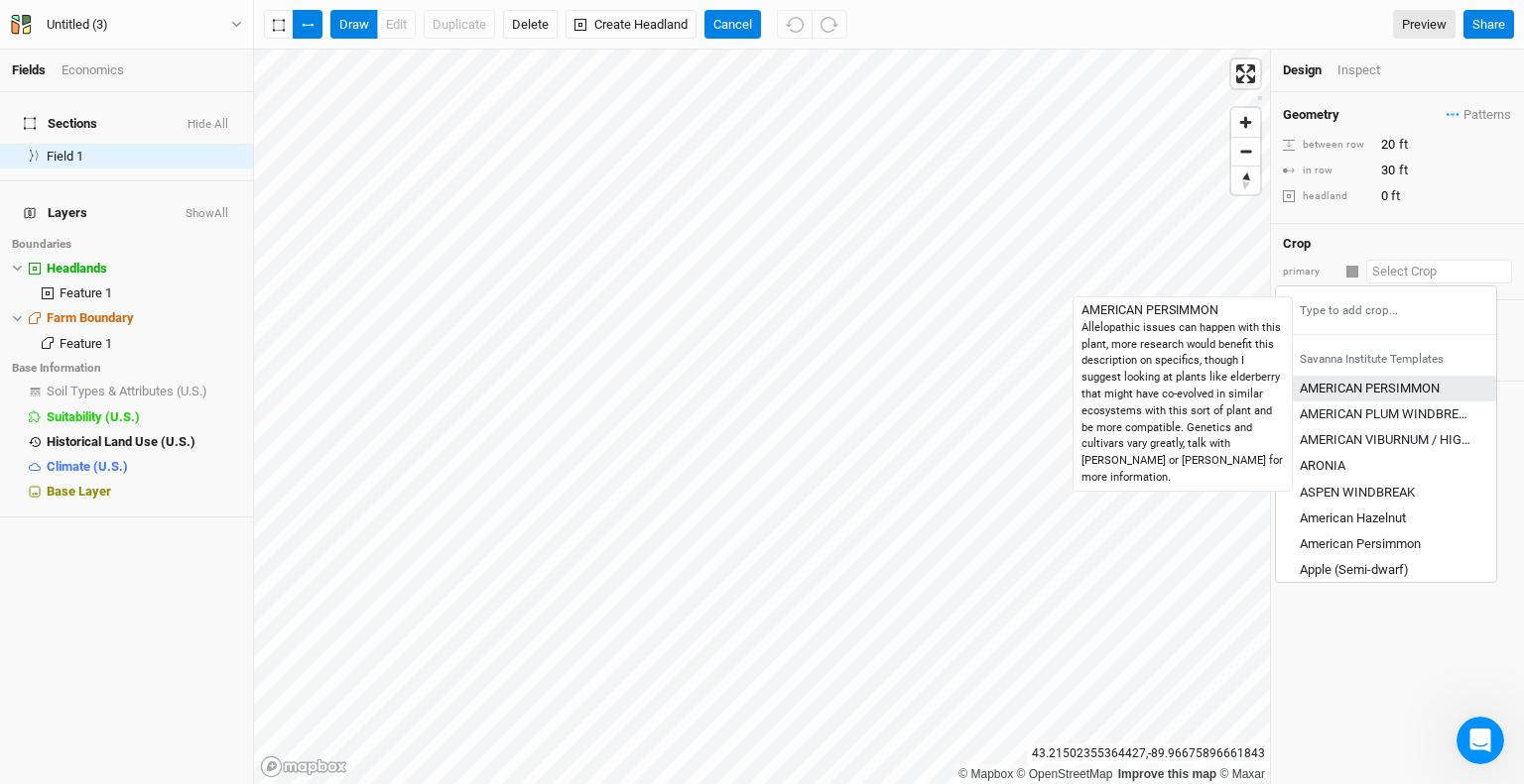
click at [1403, 381] on div "AMERICAN PERSIMMON" at bounding box center [1369, 389] width 140 height 18
type input "AMERICAN PERSIMMON"
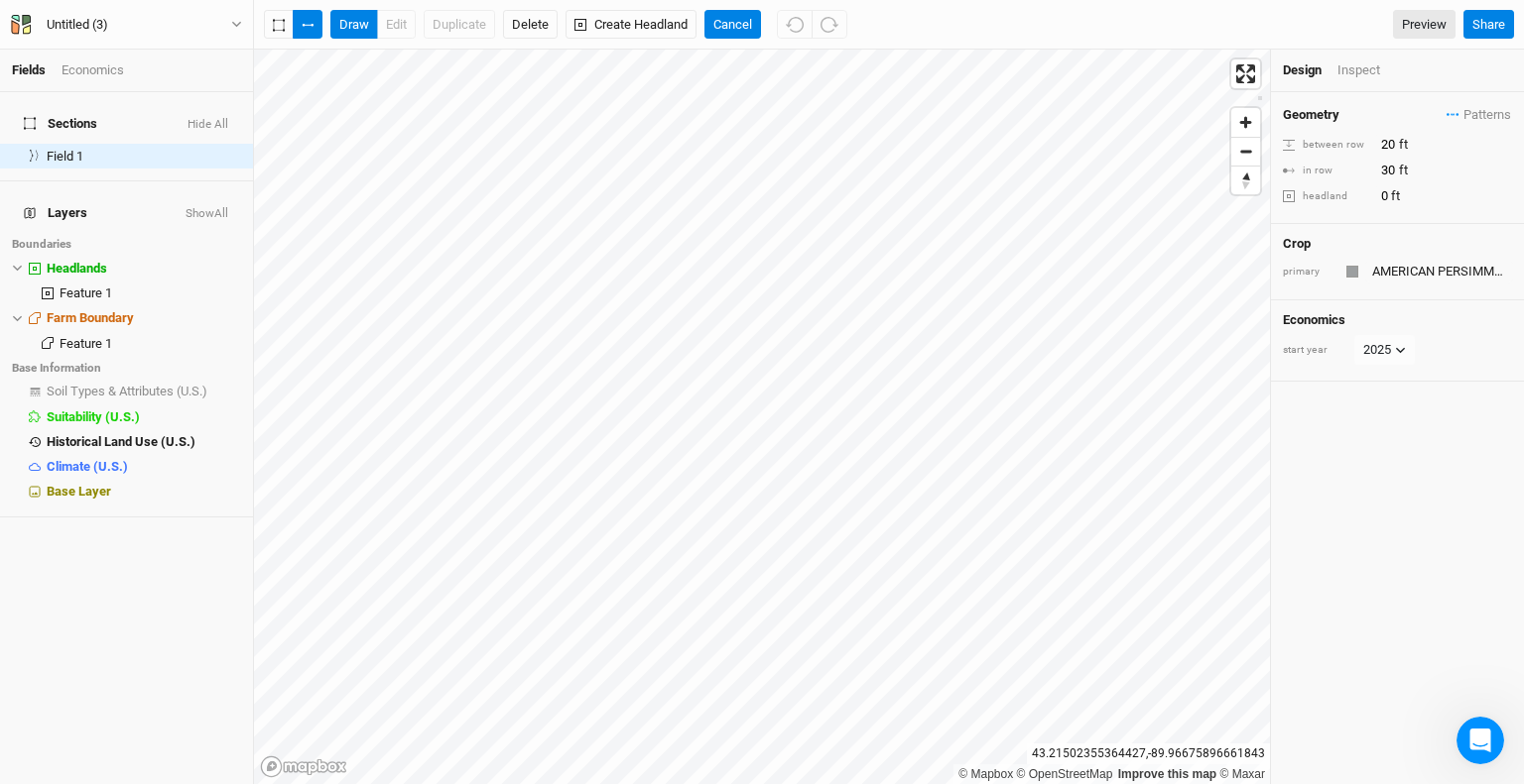
click at [1354, 268] on div at bounding box center [1352, 271] width 12 height 12
click at [647, 30] on button "Create Headland" at bounding box center [631, 25] width 131 height 30
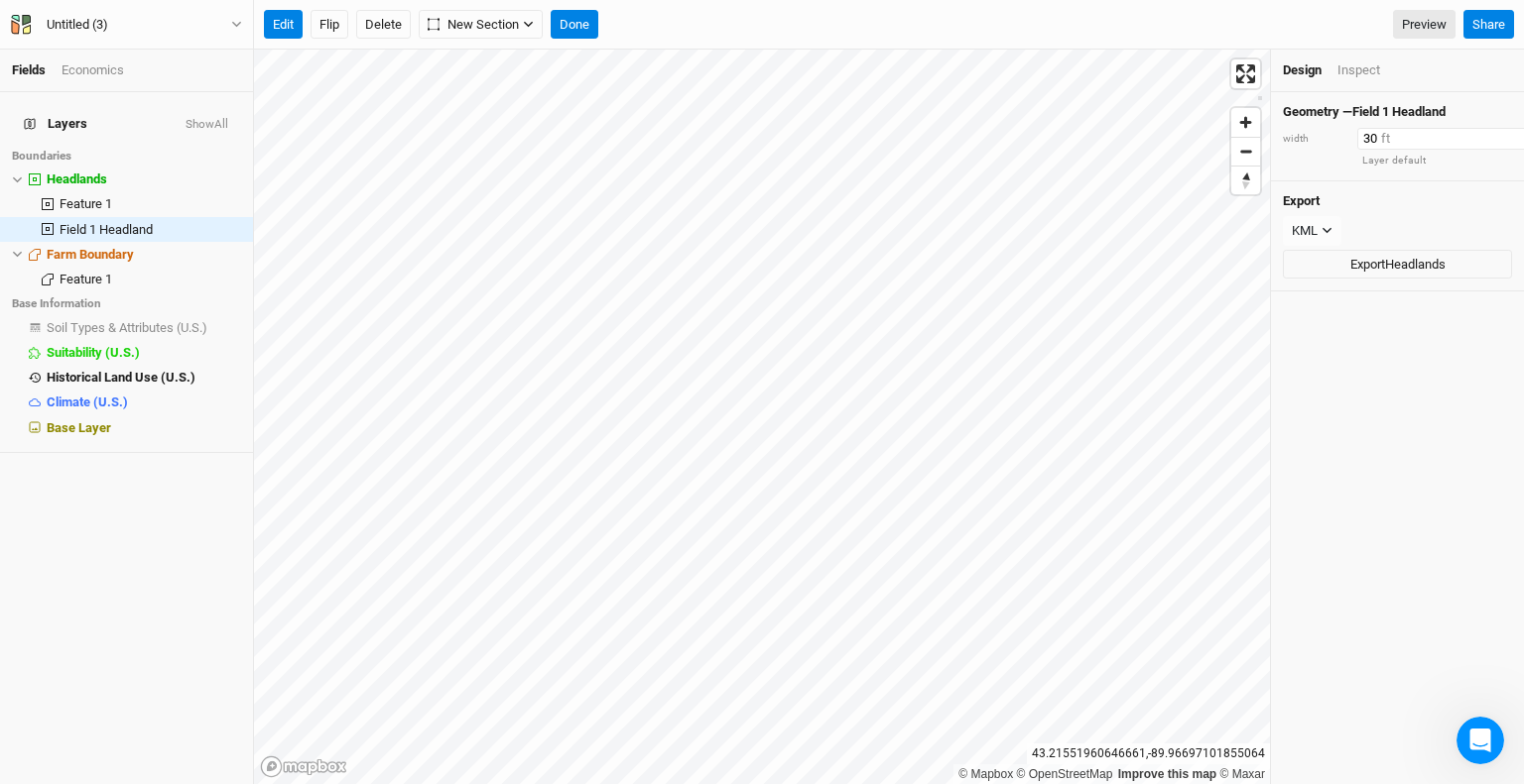
click at [1408, 133] on input "30" at bounding box center [1443, 139] width 173 height 22
click at [1480, 110] on h4 "Geometry — Field 1 Headland" at bounding box center [1398, 112] width 230 height 16
click at [579, 23] on button "Done" at bounding box center [575, 25] width 48 height 30
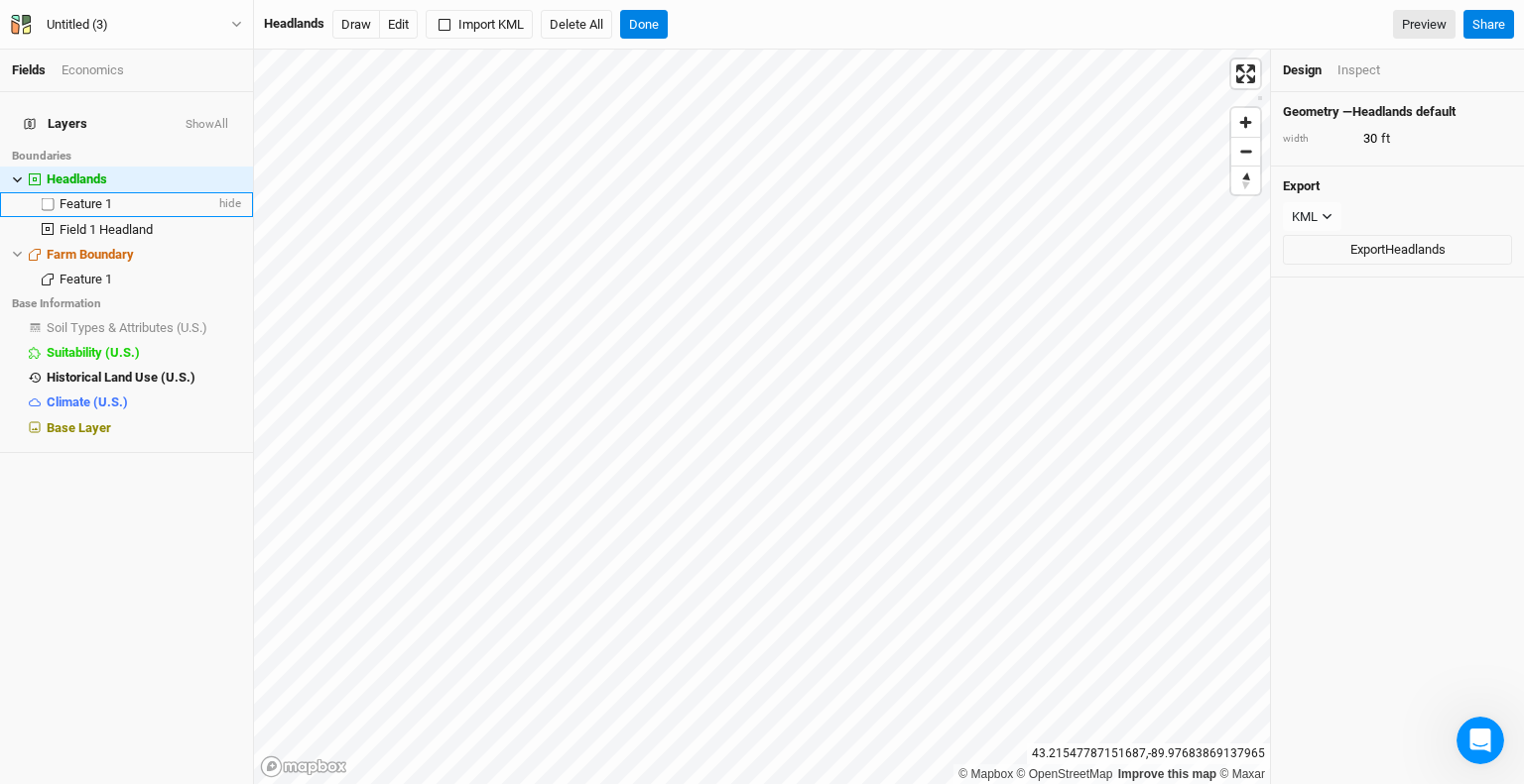
click at [115, 196] on div "Feature 1" at bounding box center [138, 204] width 156 height 16
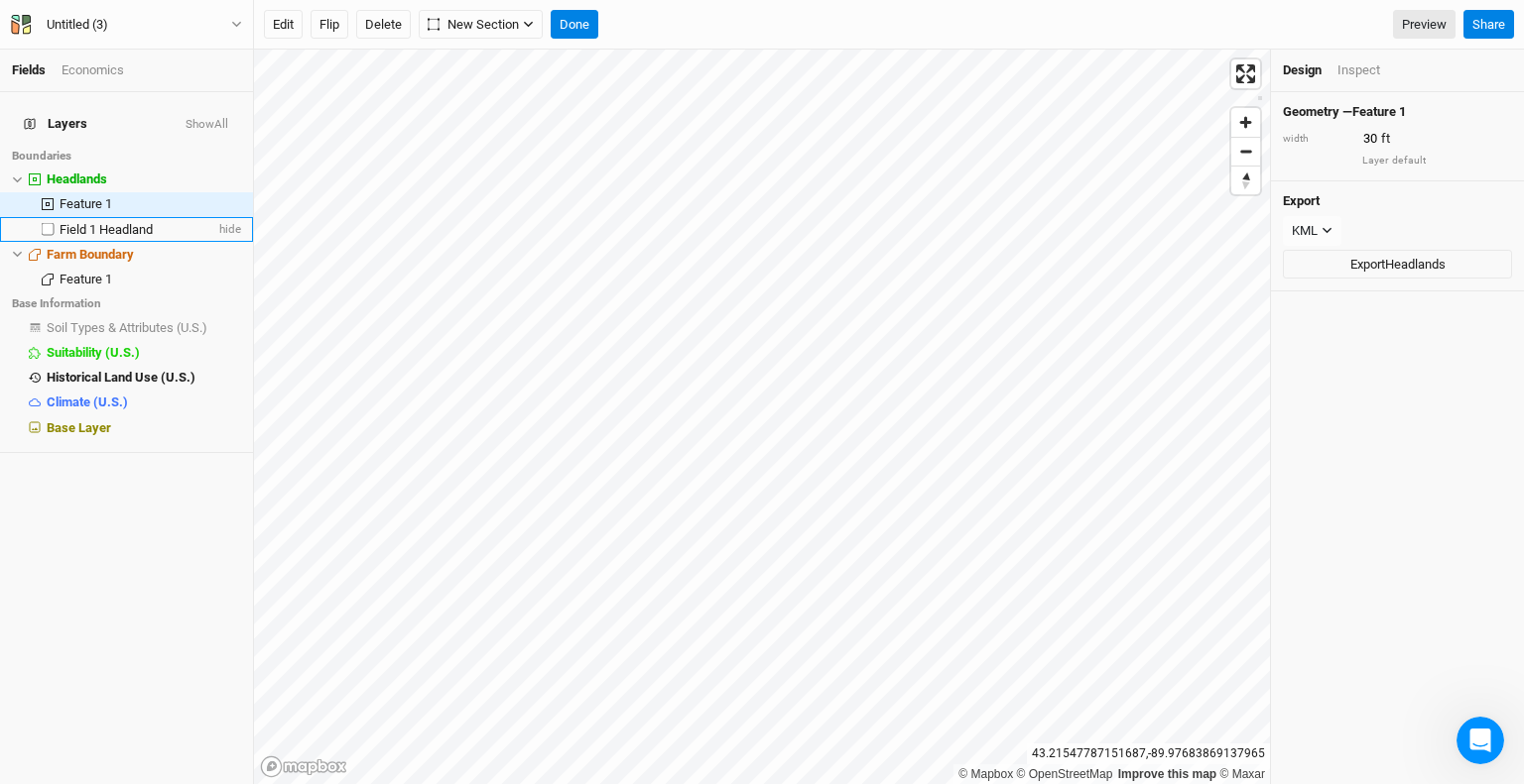
click at [116, 222] on span "Field 1 Headland" at bounding box center [106, 229] width 93 height 15
click at [1358, 67] on div "Inspect" at bounding box center [1358, 71] width 43 height 18
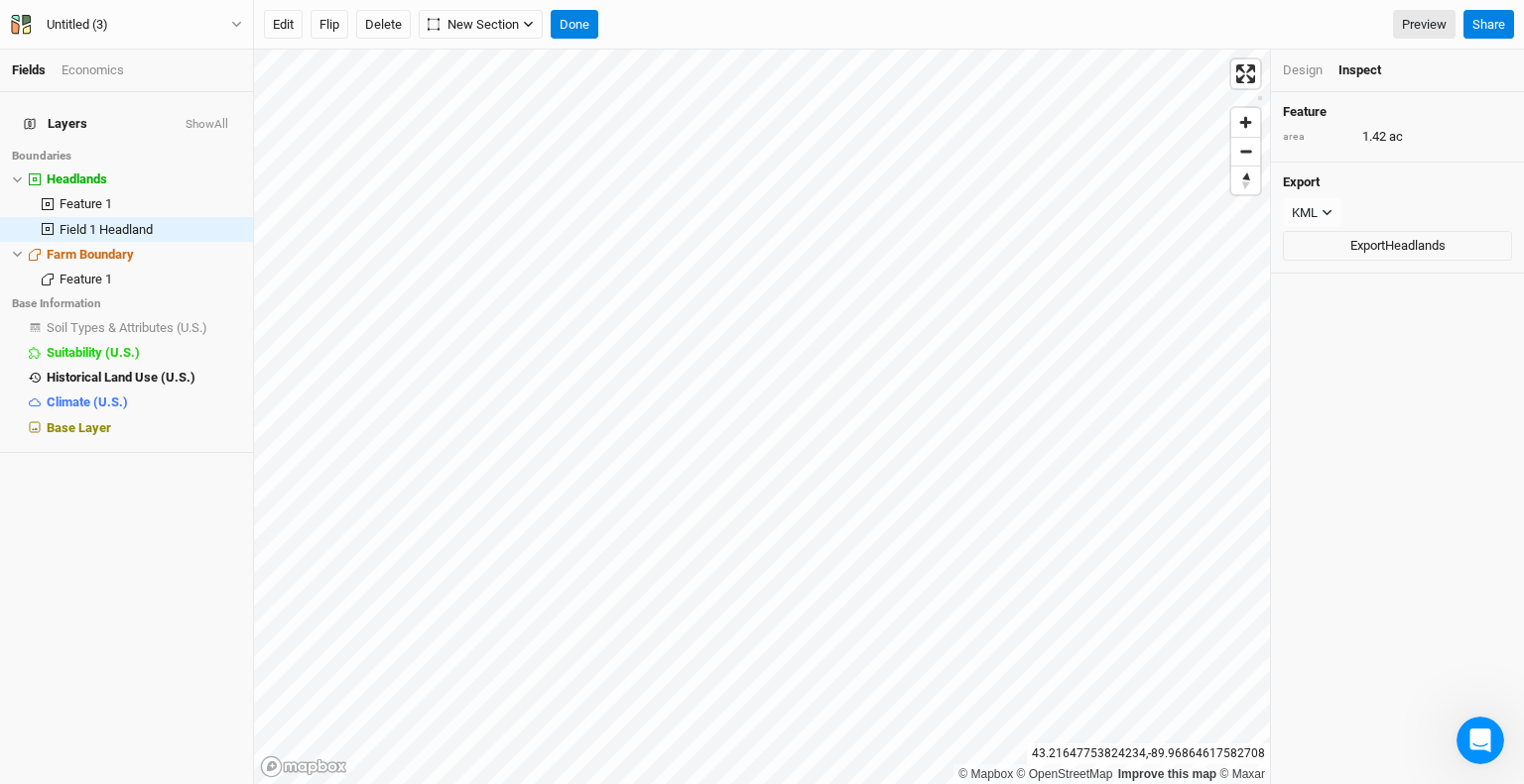
click at [1317, 66] on div "Design" at bounding box center [1303, 71] width 40 height 18
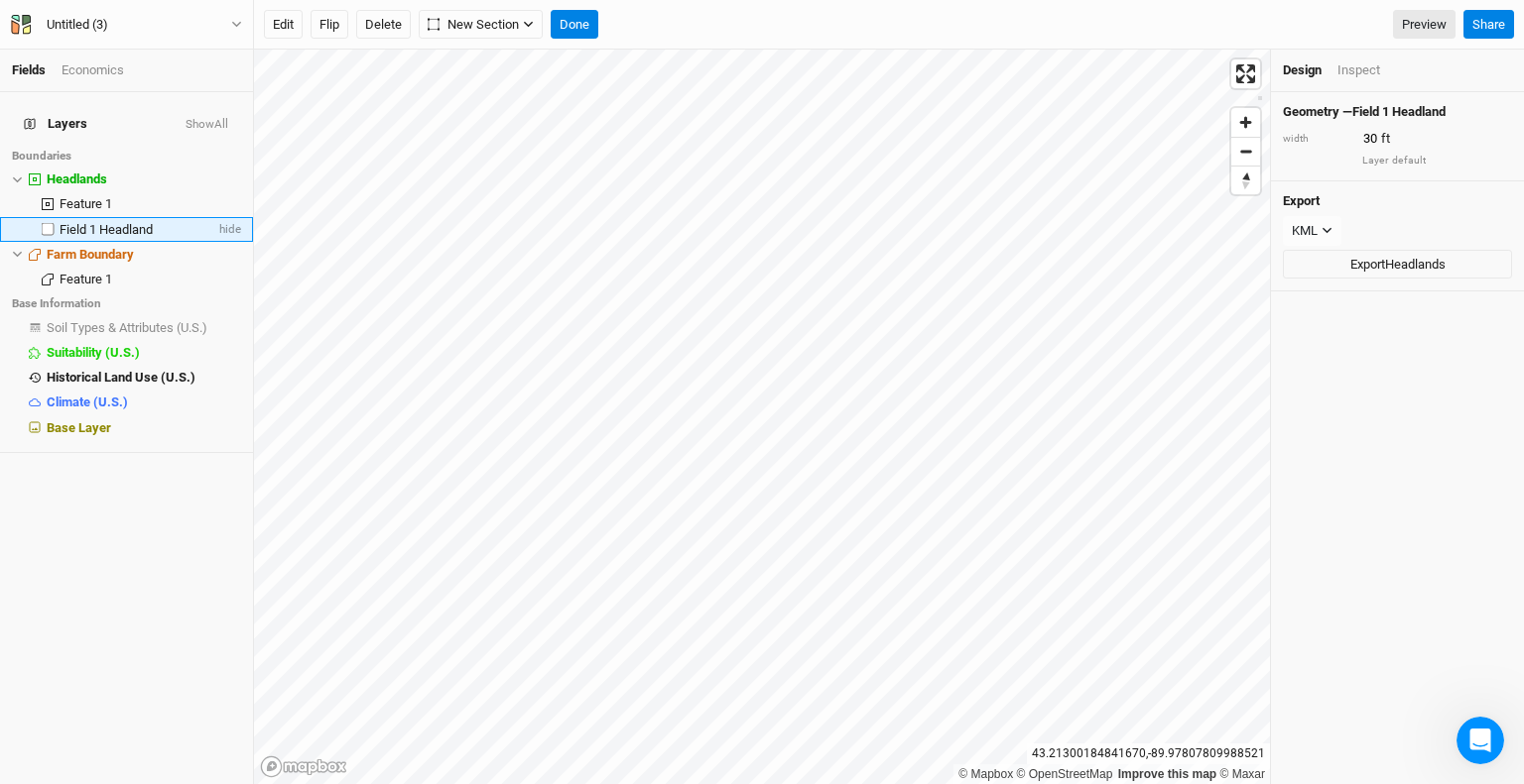
click at [100, 222] on span "Field 1 Headland" at bounding box center [106, 229] width 93 height 15
click at [487, 19] on span "New Section" at bounding box center [473, 25] width 91 height 20
click at [494, 96] on div "Keyline Beta" at bounding box center [508, 97] width 95 height 23
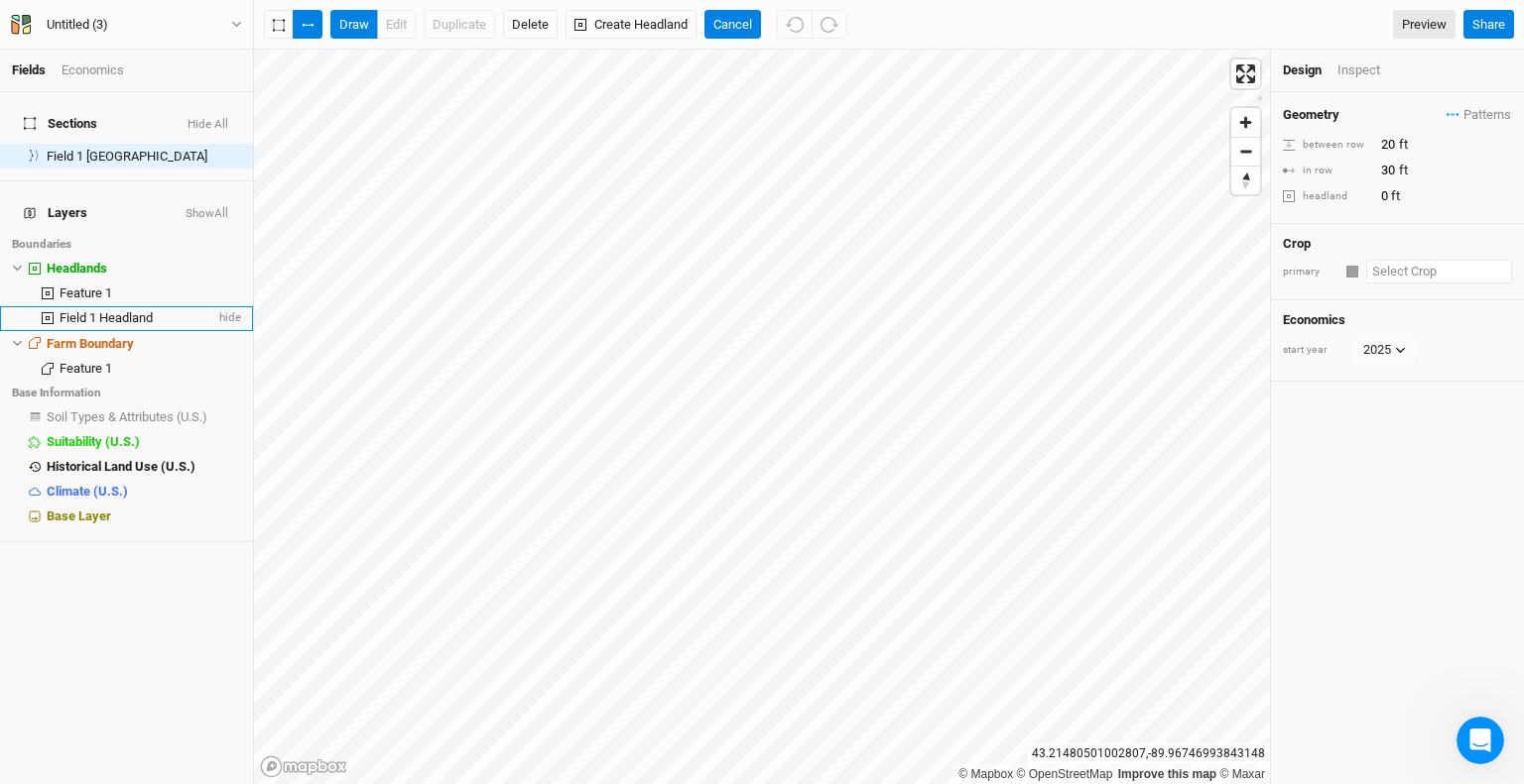
click at [1417, 274] on input "text" at bounding box center [1439, 271] width 146 height 24
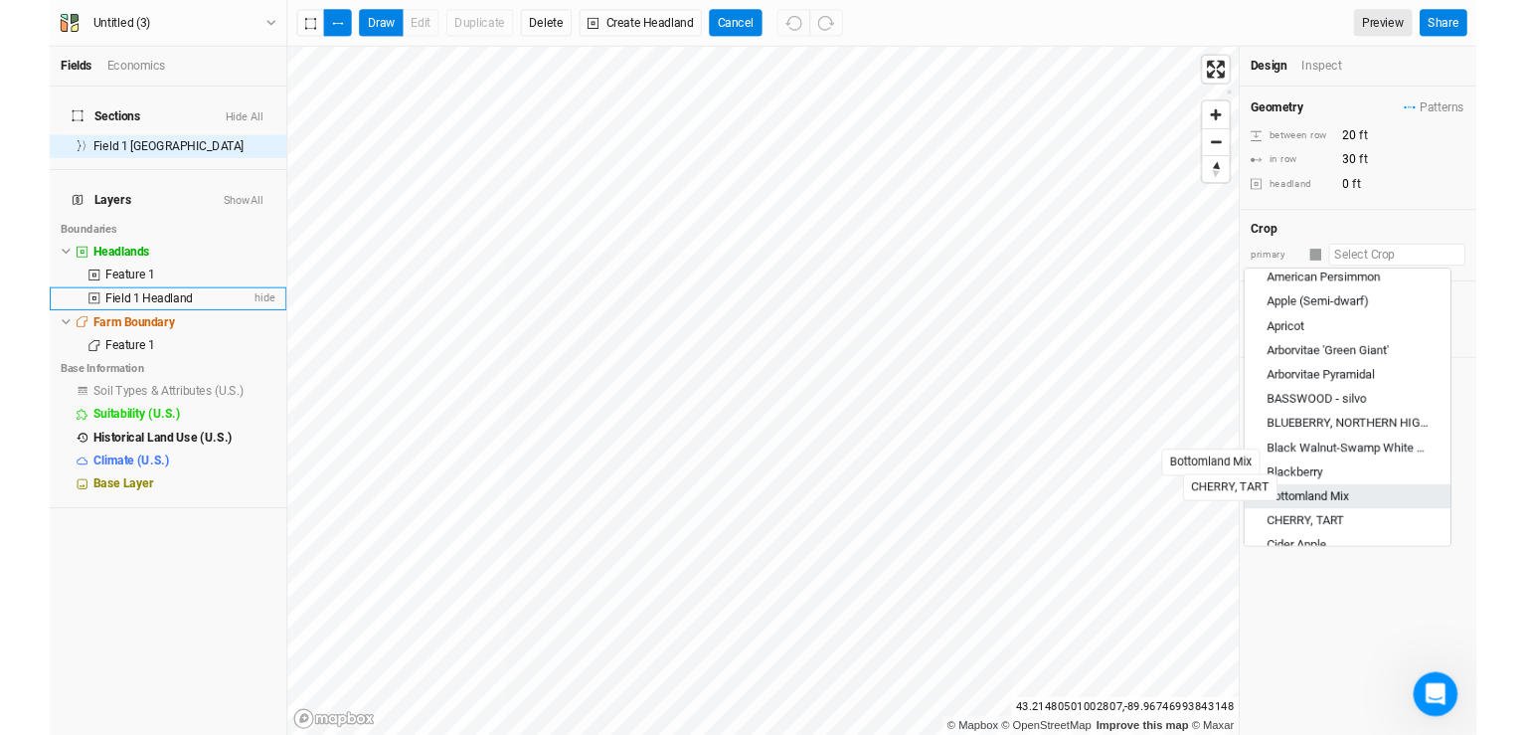
scroll to position [497, 0]
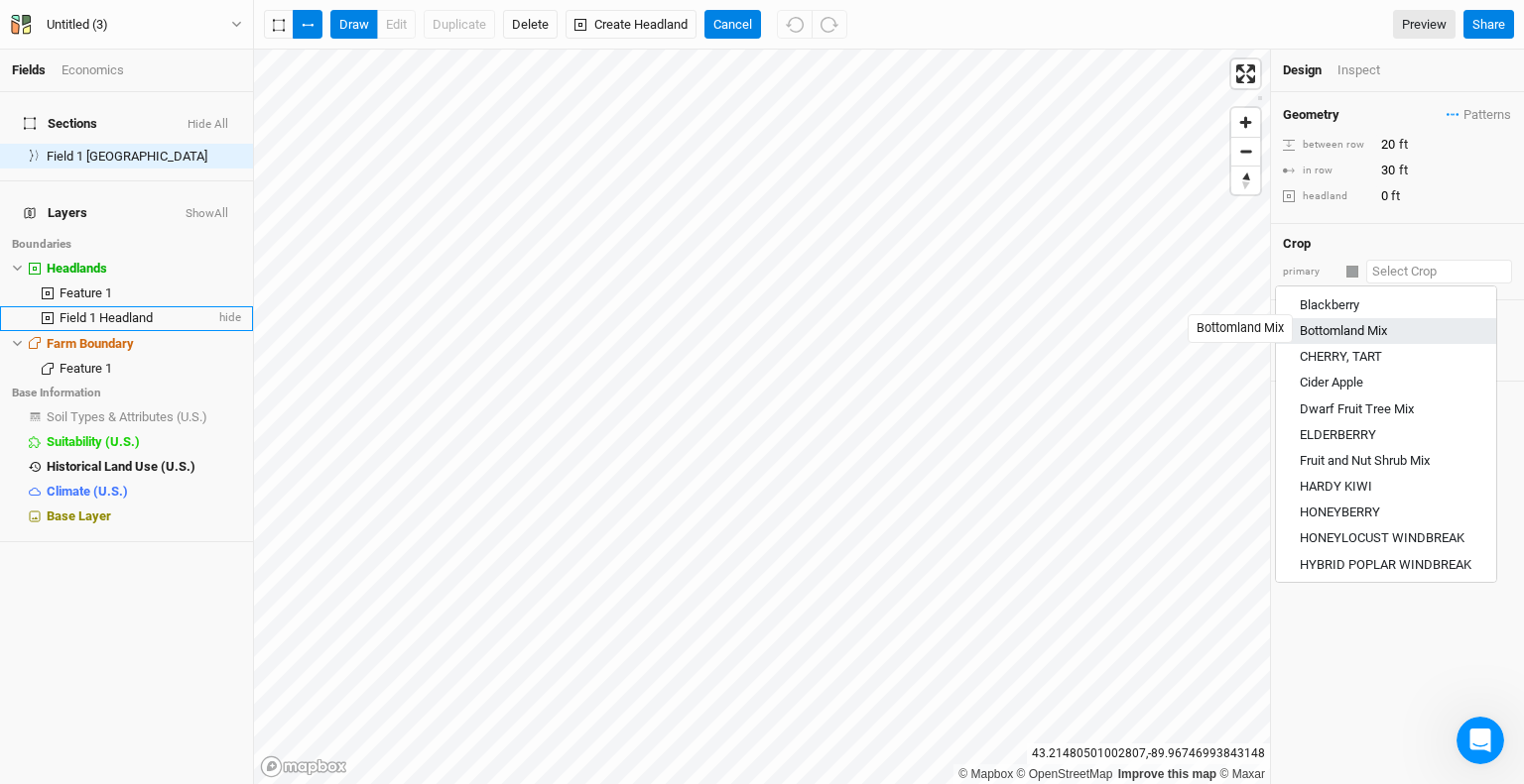
click at [1385, 330] on div "Bottomland Mix" at bounding box center [1342, 331] width 87 height 18
type input "Bottomland Mix"
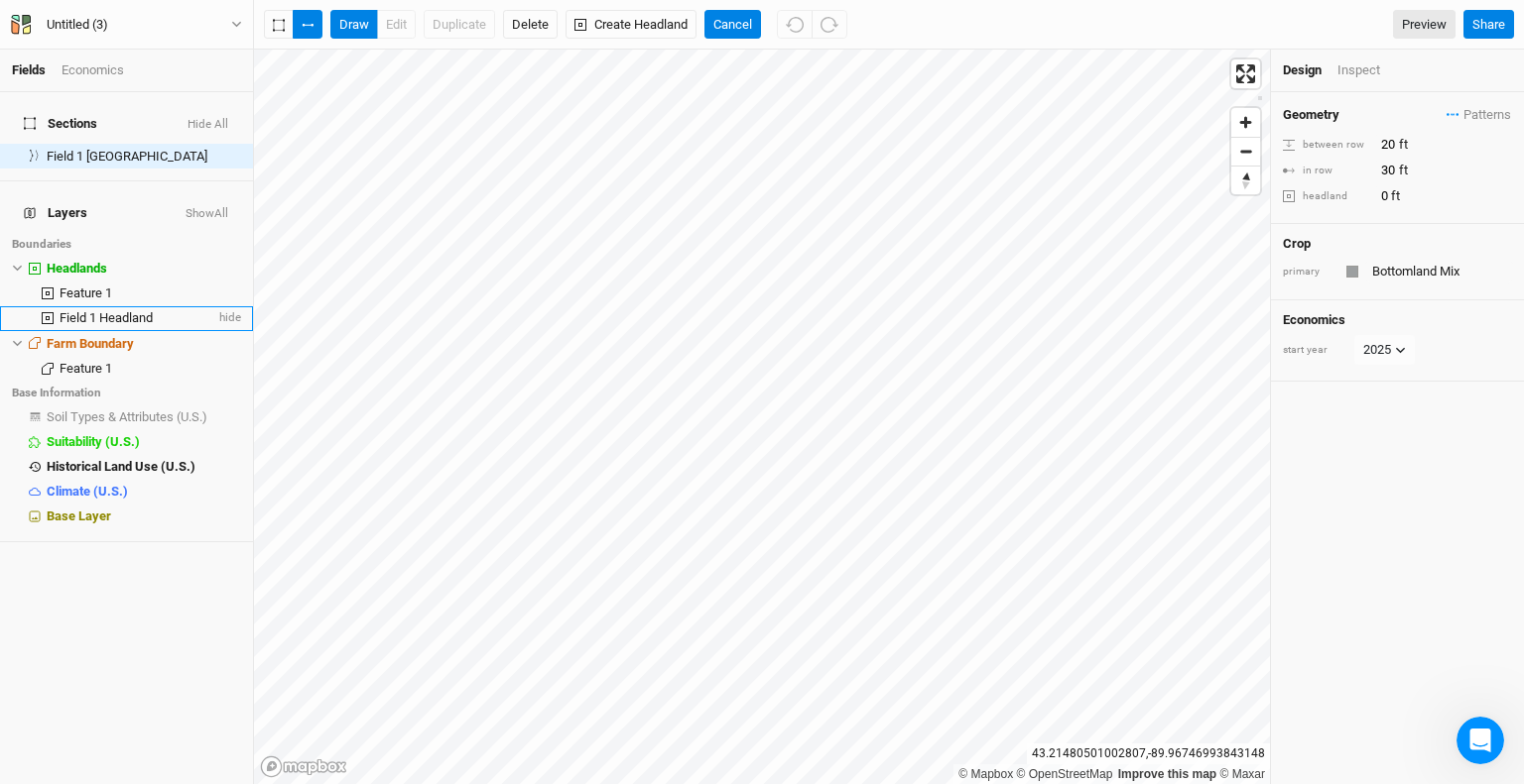
type input "10"
type input "8"
click at [733, 21] on button "Done" at bounding box center [729, 25] width 48 height 30
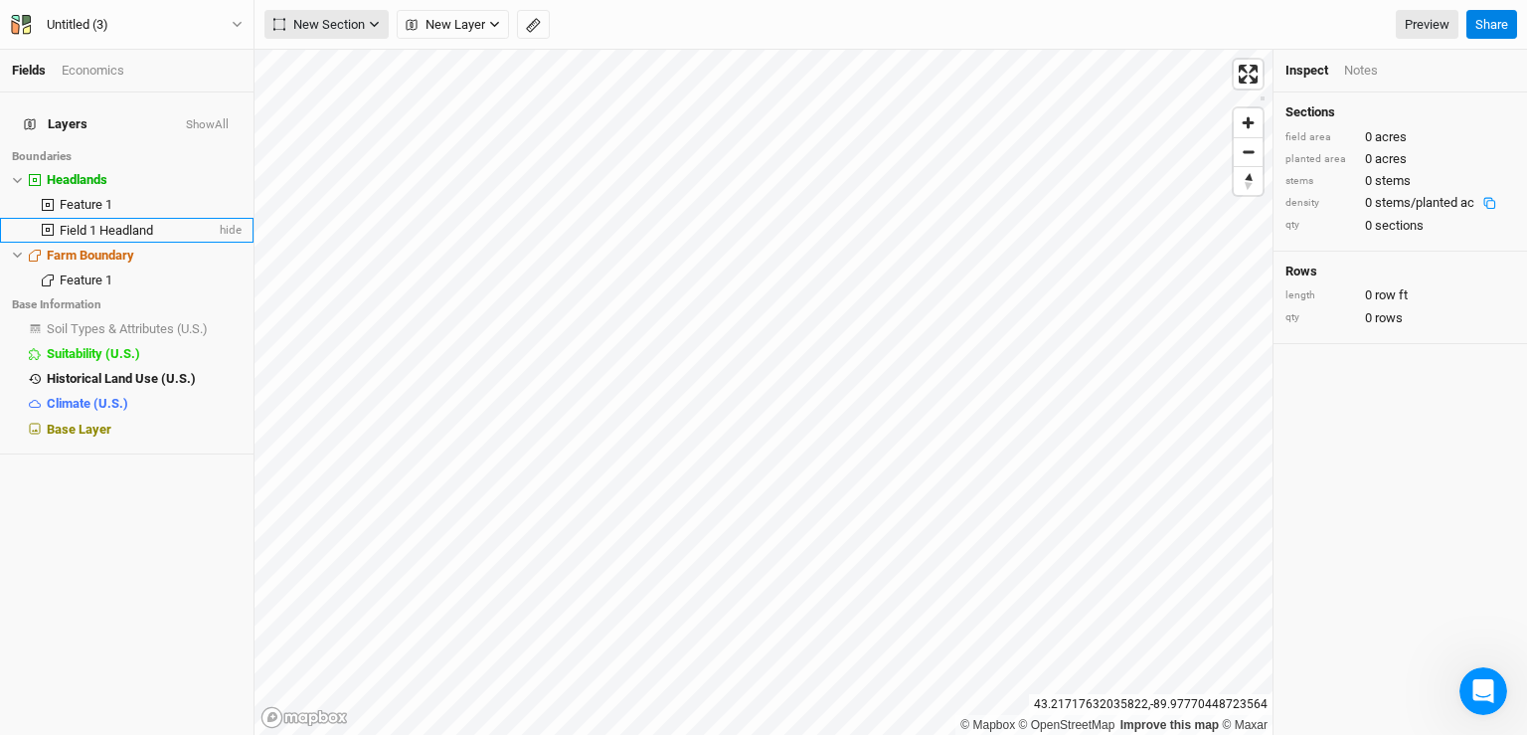
click at [322, 20] on span "New Section" at bounding box center [318, 25] width 91 height 20
click at [362, 63] on button "Grid" at bounding box center [343, 66] width 157 height 31
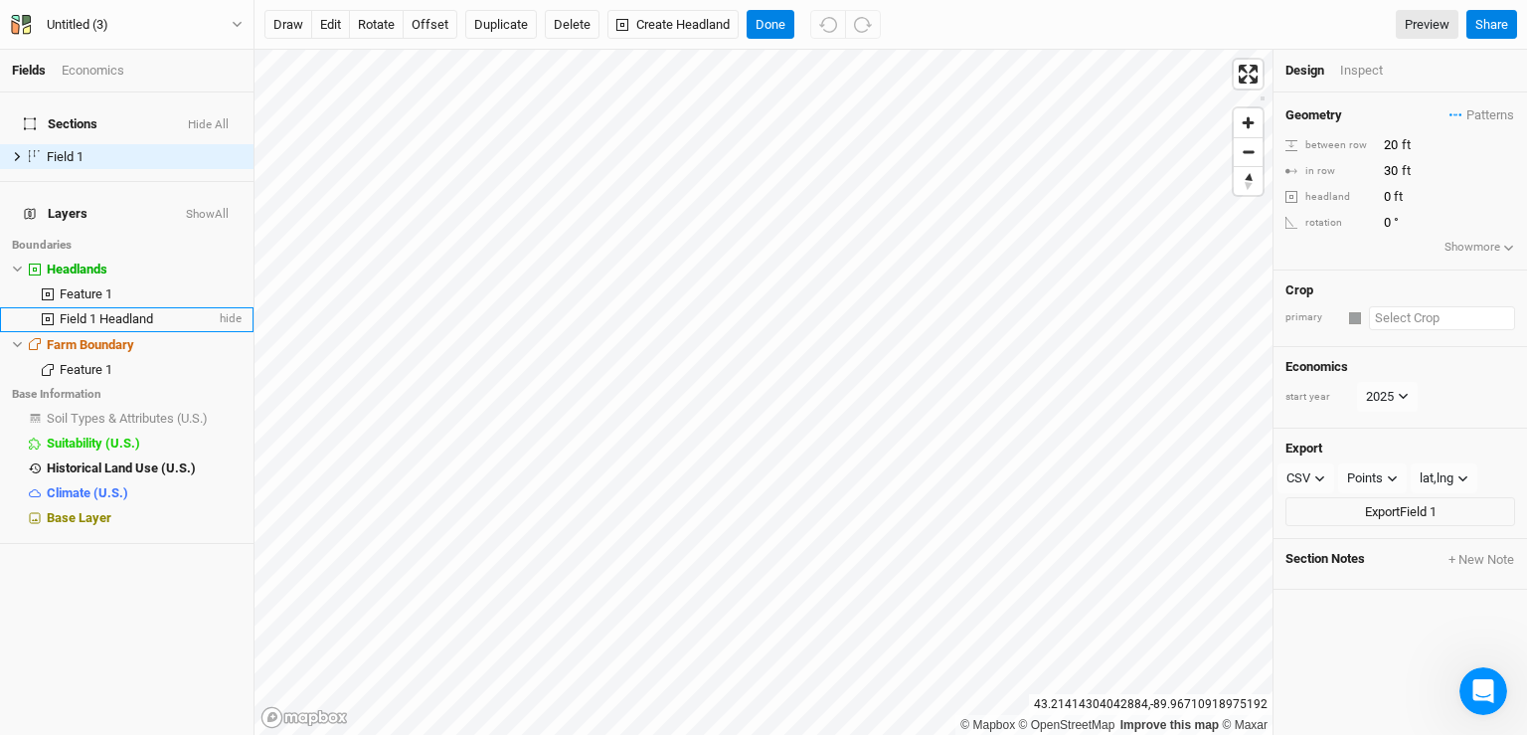
click at [1408, 316] on input "text" at bounding box center [1442, 318] width 146 height 24
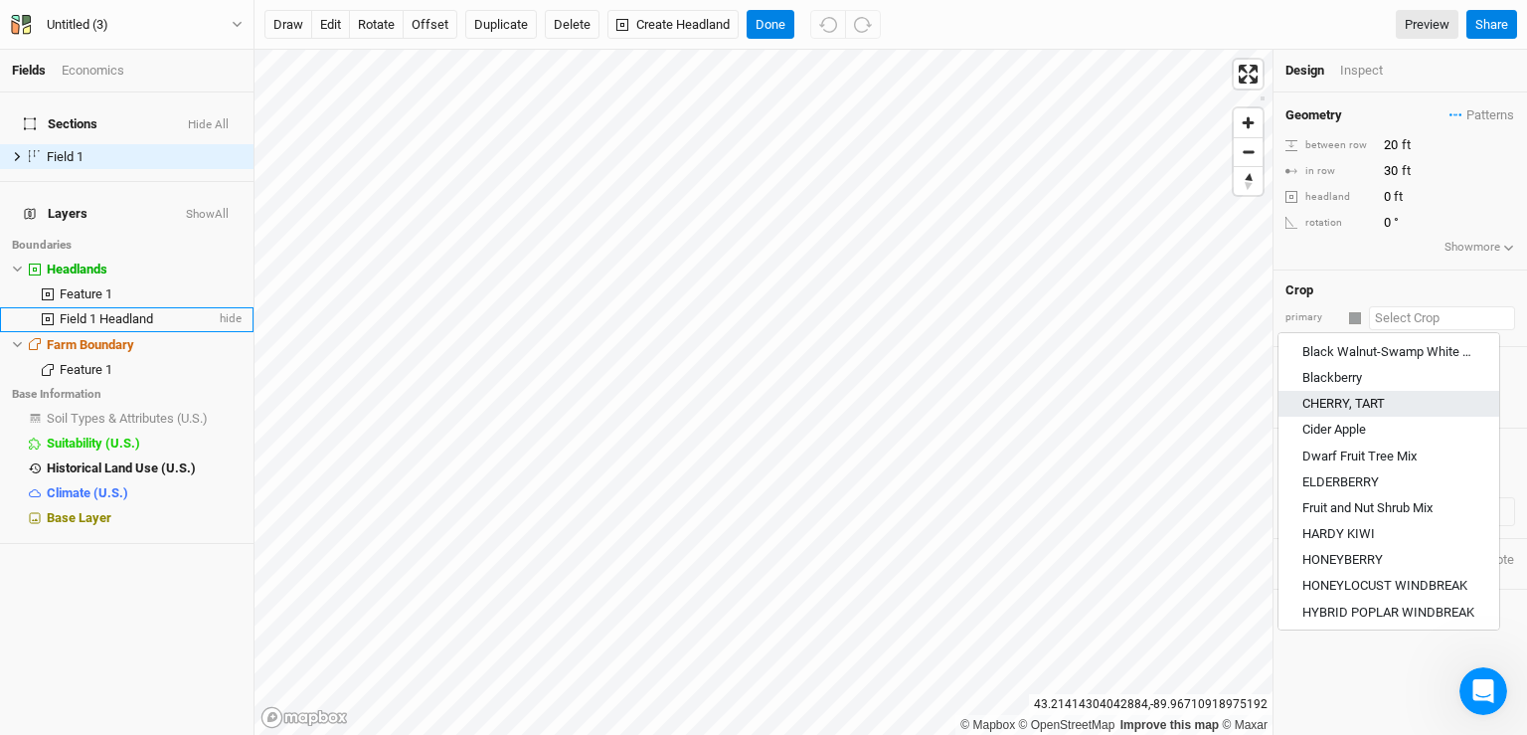
click at [1392, 398] on div "CHERRY, TART" at bounding box center [1388, 404] width 173 height 18
type input "CHERRY, TART"
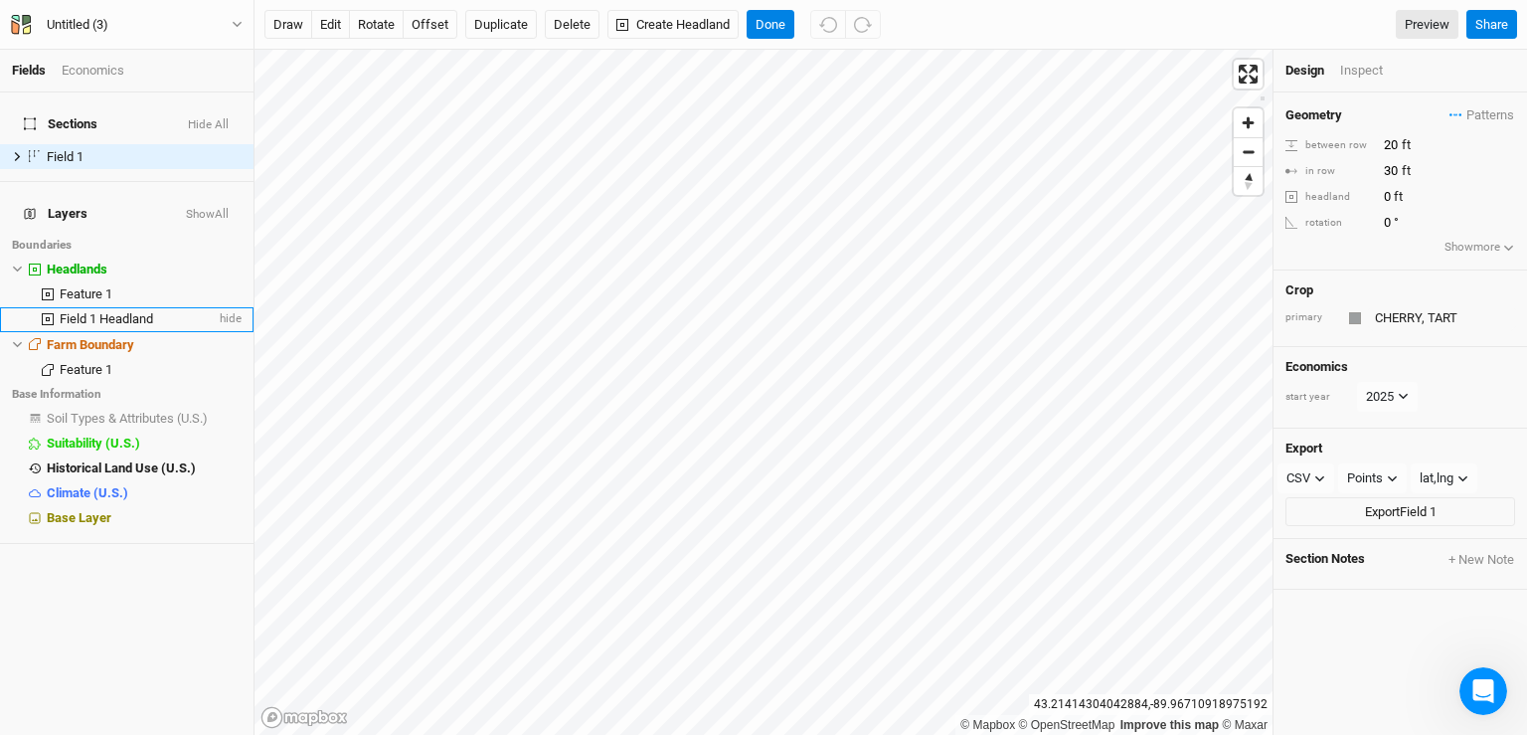
type input "20"
click at [1413, 320] on input "text" at bounding box center [1441, 318] width 148 height 24
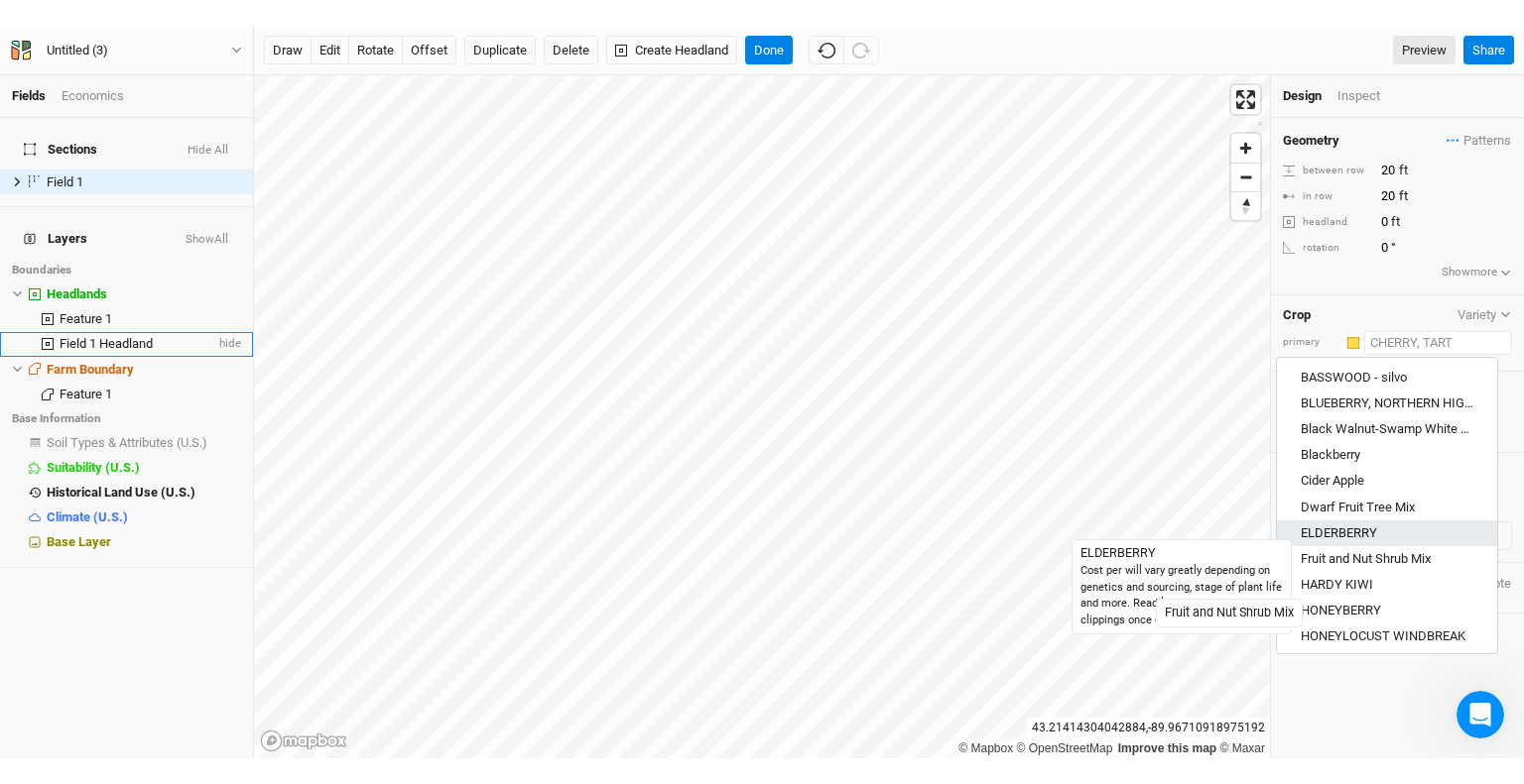
scroll to position [694, 0]
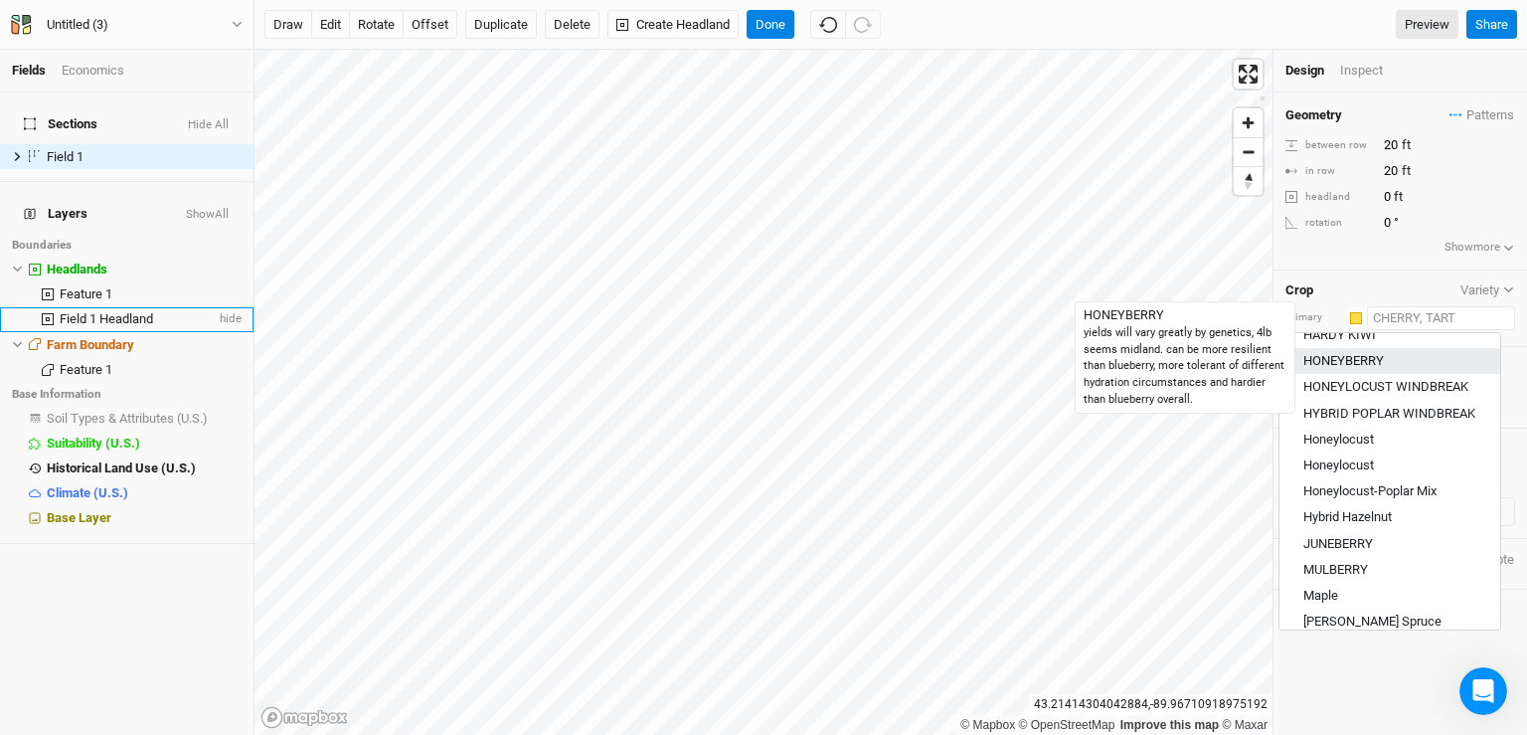
click at [1372, 357] on div "HONEYBERRY" at bounding box center [1343, 361] width 81 height 18
type input "HONEYBERRY"
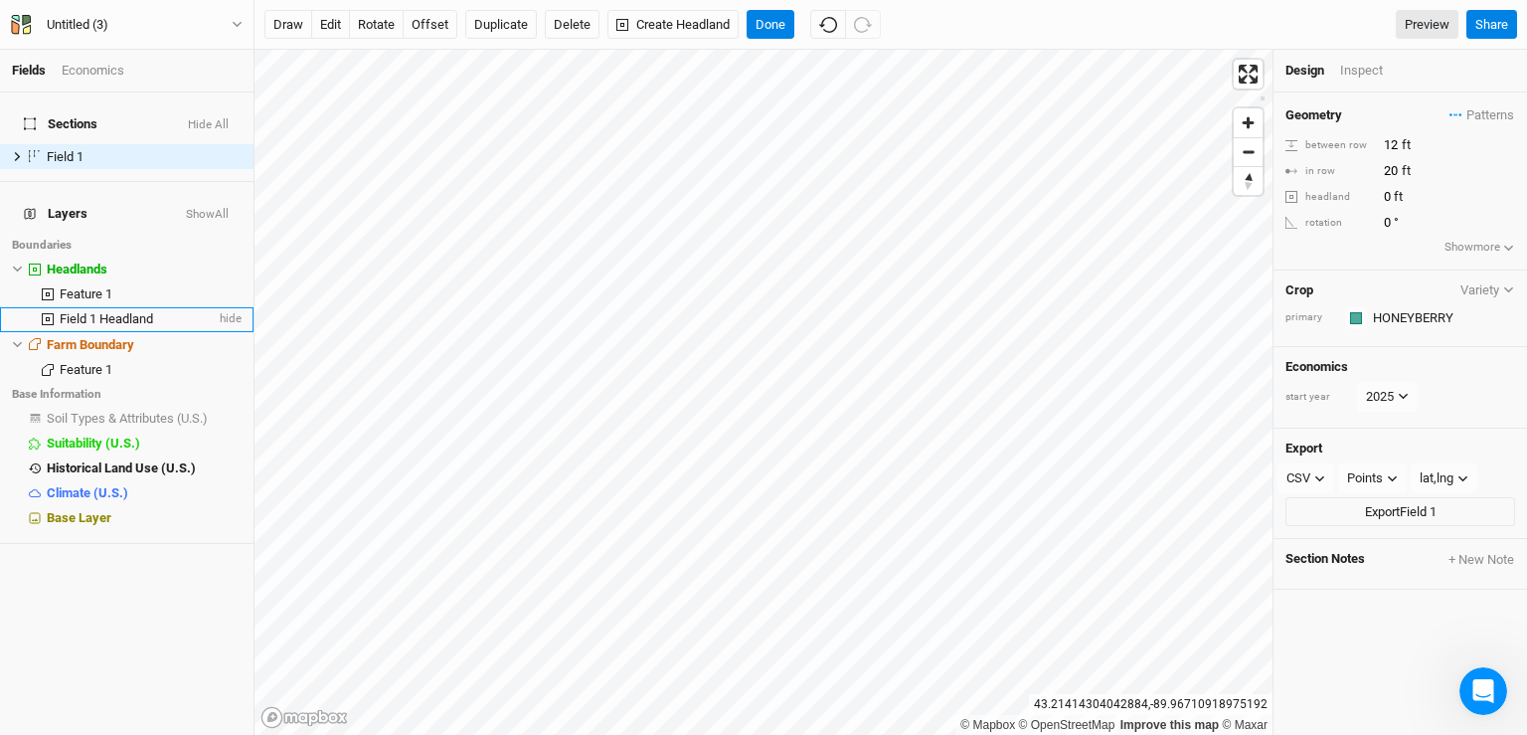
type input "12"
type input "4"
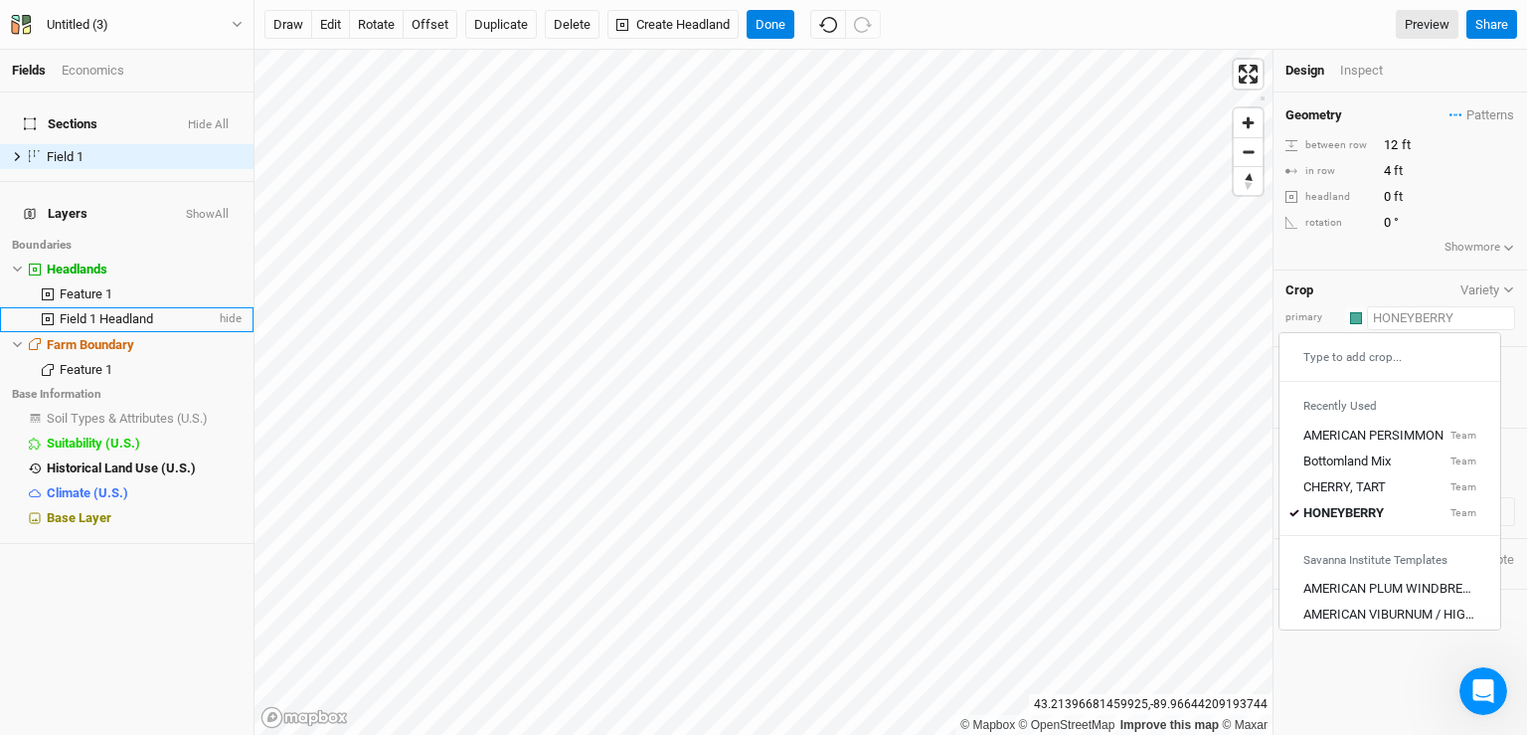
click at [1401, 314] on input "text" at bounding box center [1441, 318] width 148 height 24
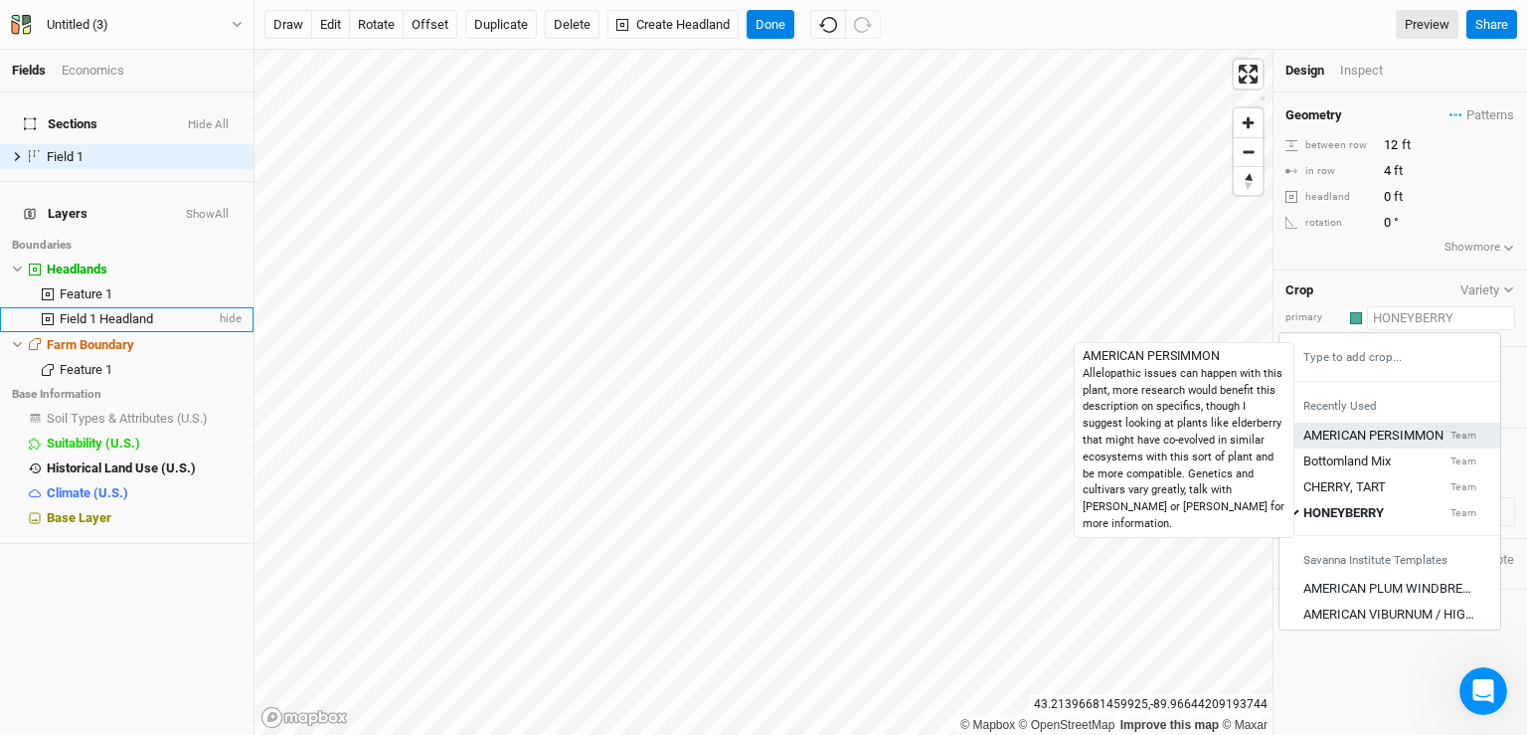
click at [1398, 429] on div "AMERICAN PERSIMMON" at bounding box center [1373, 435] width 140 height 18
type input "27"
type input "20"
type input "AMERICAN PERSIMMON"
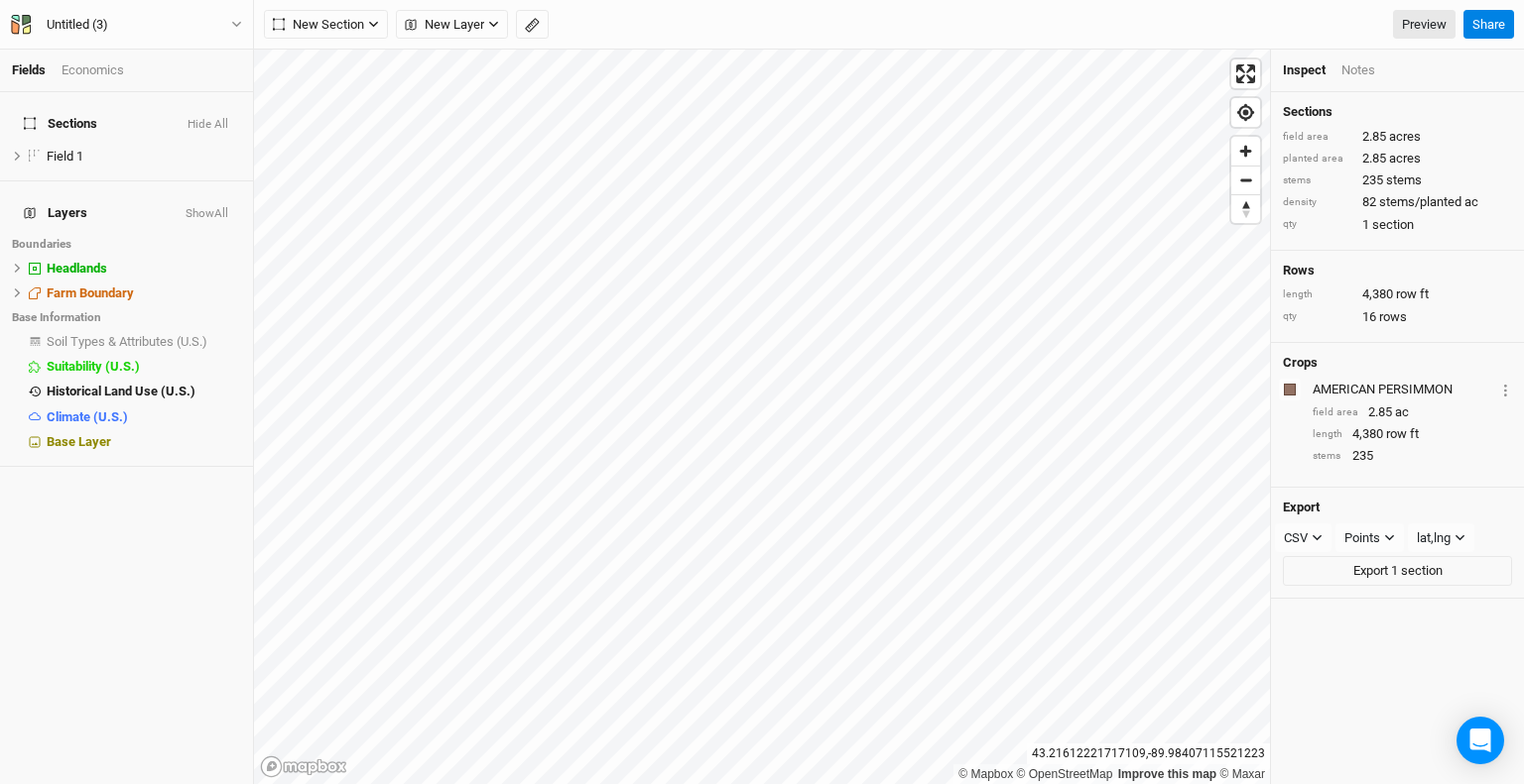
click at [29, 71] on link "Fields" at bounding box center [29, 70] width 34 height 15
click at [90, 20] on div "Untitled (3)" at bounding box center [78, 25] width 62 height 20
click at [191, 57] on button "Back" at bounding box center [164, 55] width 157 height 26
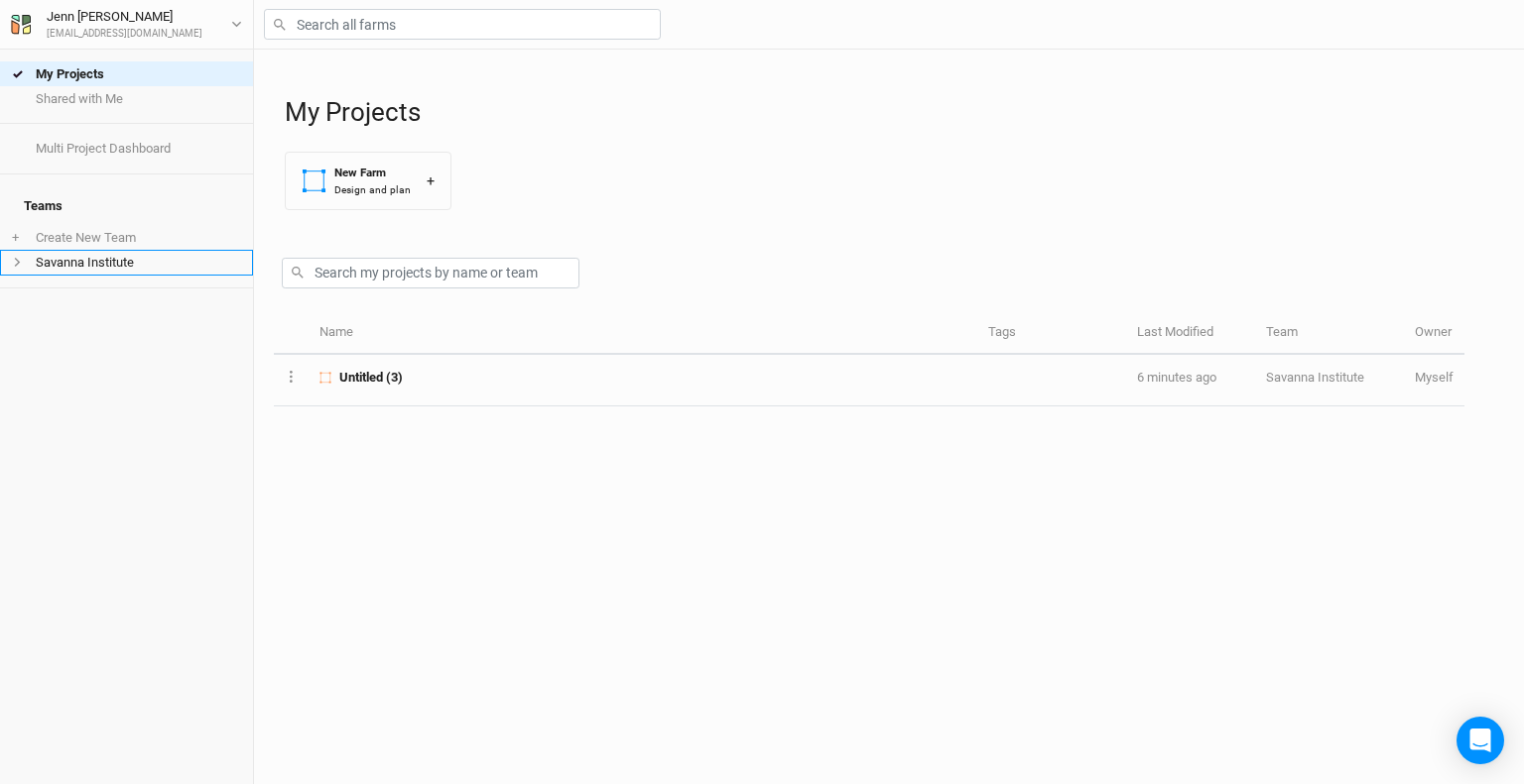
click at [50, 250] on li "Savanna Institute" at bounding box center [127, 262] width 254 height 25
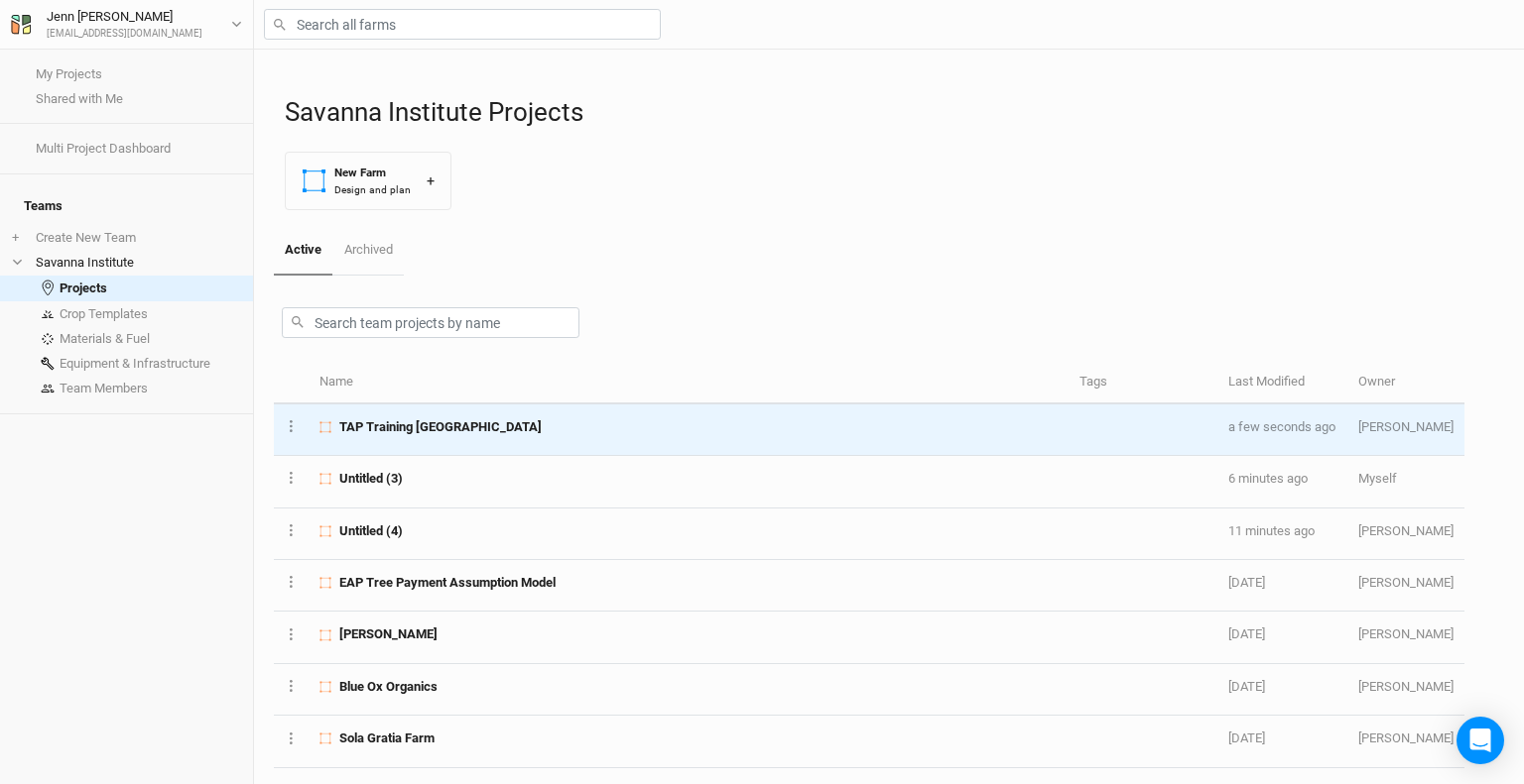
click at [407, 430] on span "TAP Training North Farm" at bounding box center [440, 428] width 203 height 18
